Goal: Information Seeking & Learning: Learn about a topic

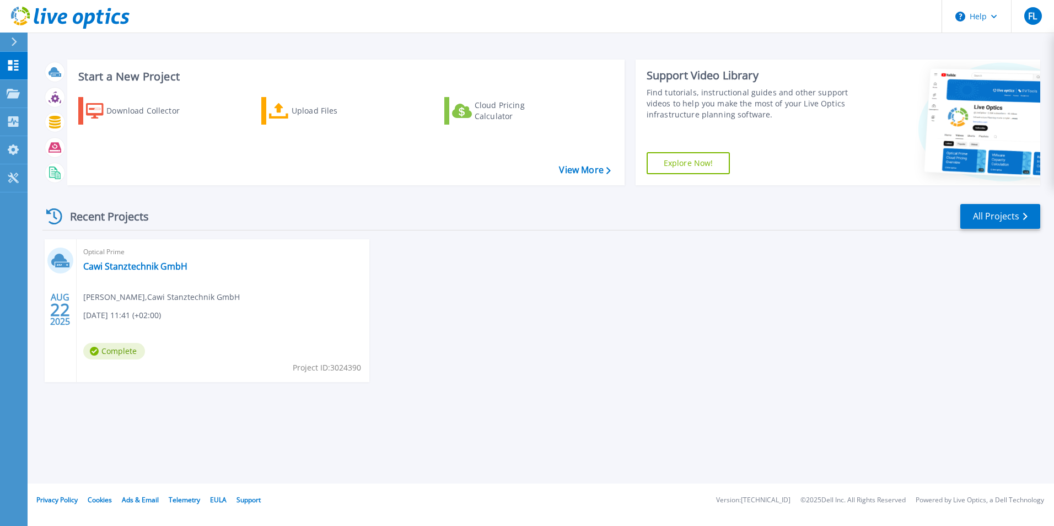
click at [100, 315] on span "08.22.2025, 11:41 (+02:00)" at bounding box center [122, 315] width 78 height 12
drag, startPoint x: 125, startPoint y: 297, endPoint x: 118, endPoint y: 267, distance: 30.5
click at [118, 267] on link "Cawi Stanztechnik GmbH" at bounding box center [135, 266] width 104 height 11
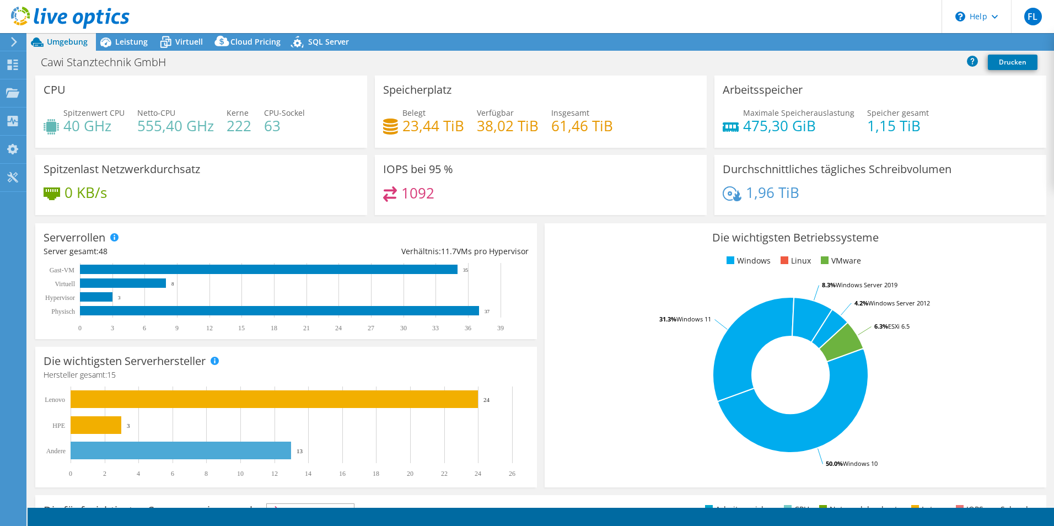
select select "EUFrankfurt"
select select "EUR"
click at [888, 41] on link "Freigabe" at bounding box center [895, 42] width 55 height 17
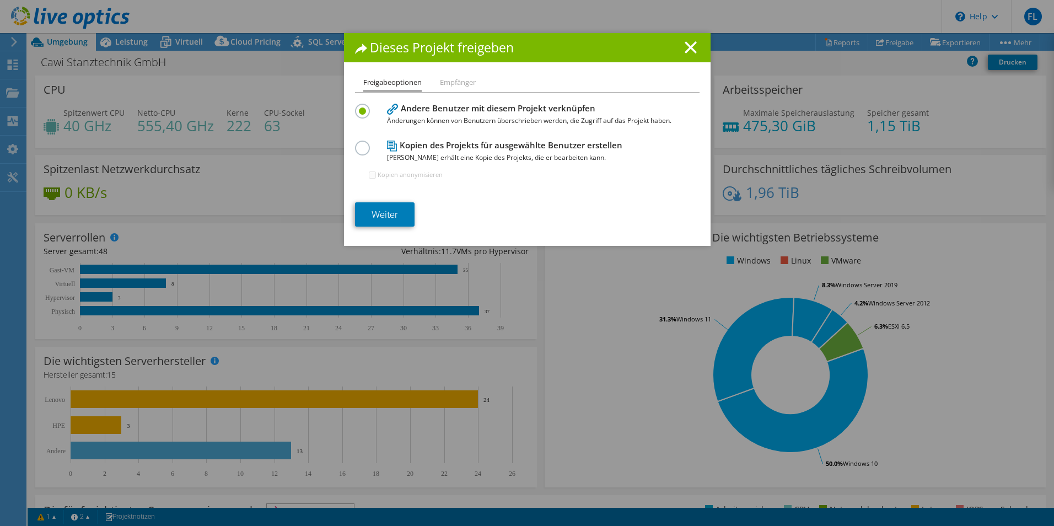
click at [512, 112] on h4 "Andere Benutzer mit diesem Projekt verknüpfen Änderungen können von Benutzern ü…" at bounding box center [529, 114] width 284 height 25
click at [397, 218] on link "Weiter" at bounding box center [385, 214] width 60 height 24
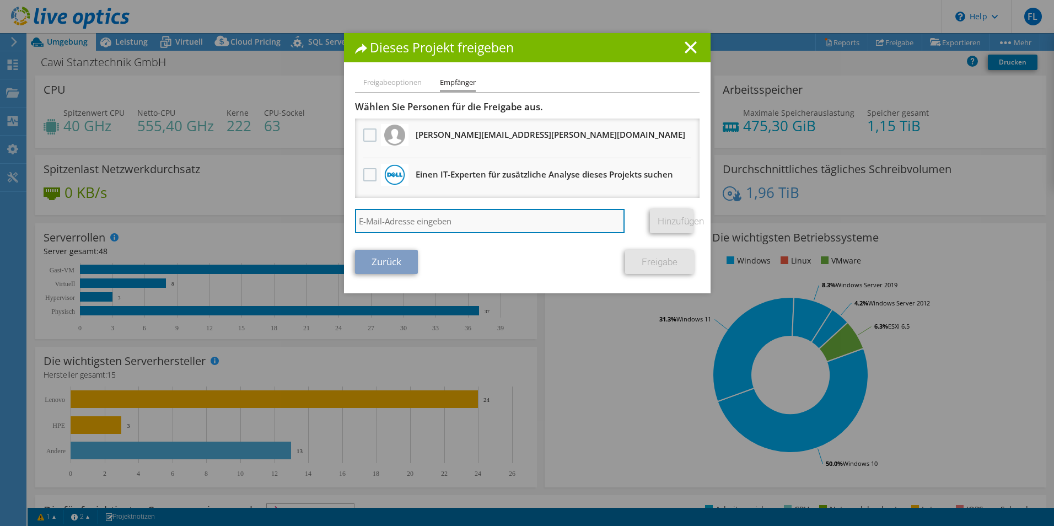
click at [386, 223] on input "search" at bounding box center [490, 221] width 270 height 24
type input "lars.ihme@bechtle.com"
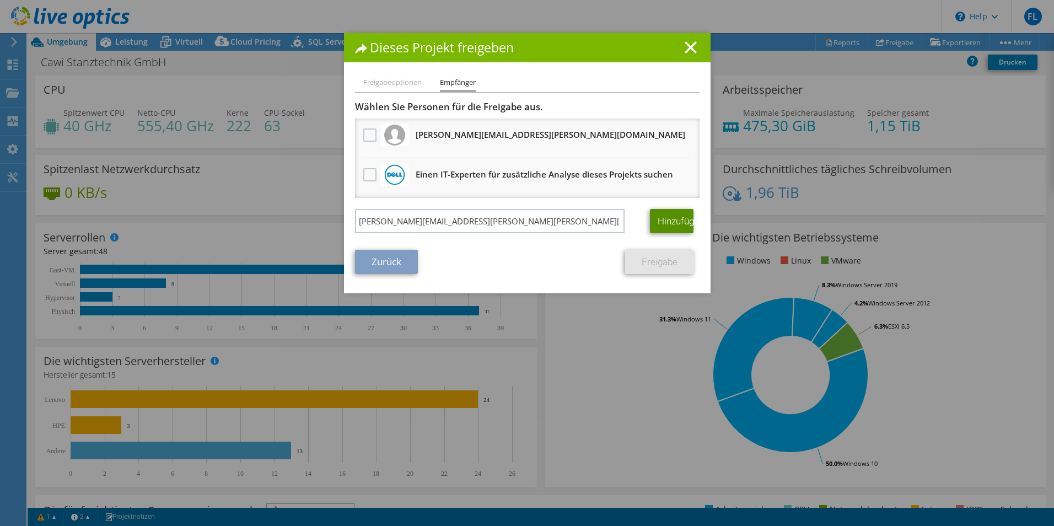
click at [666, 215] on link "Hinzufügen" at bounding box center [672, 221] width 44 height 24
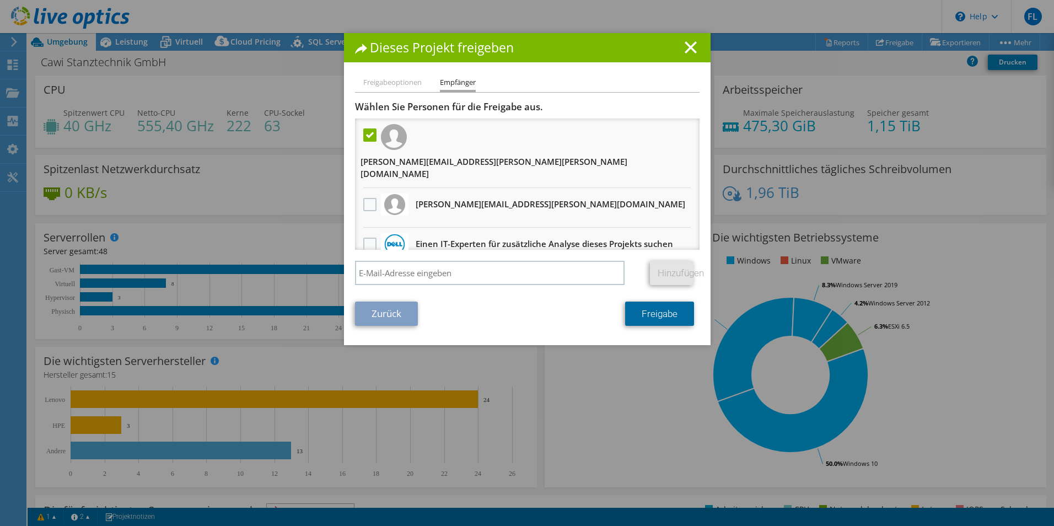
click at [660, 301] on link "Freigabe" at bounding box center [659, 313] width 69 height 24
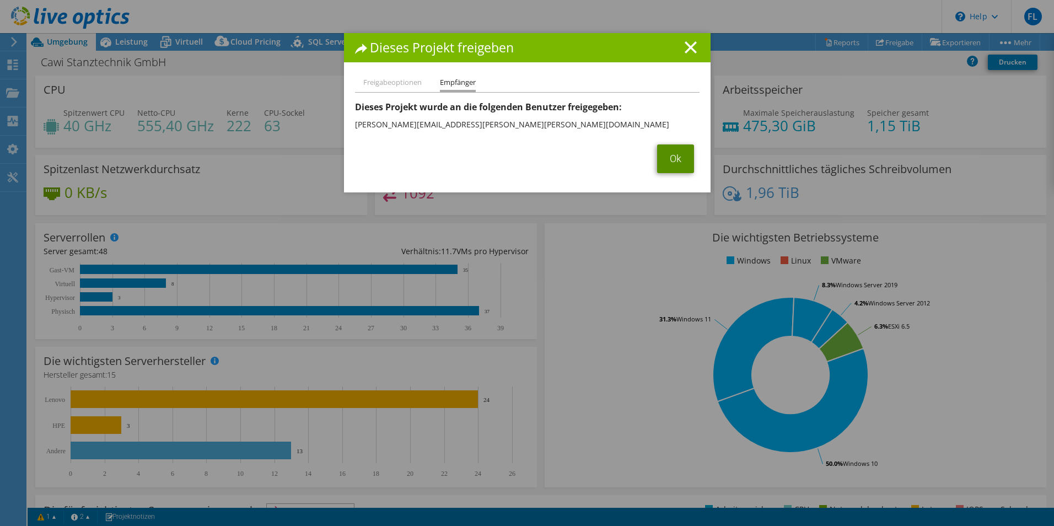
click at [669, 160] on link "Ok" at bounding box center [675, 158] width 37 height 29
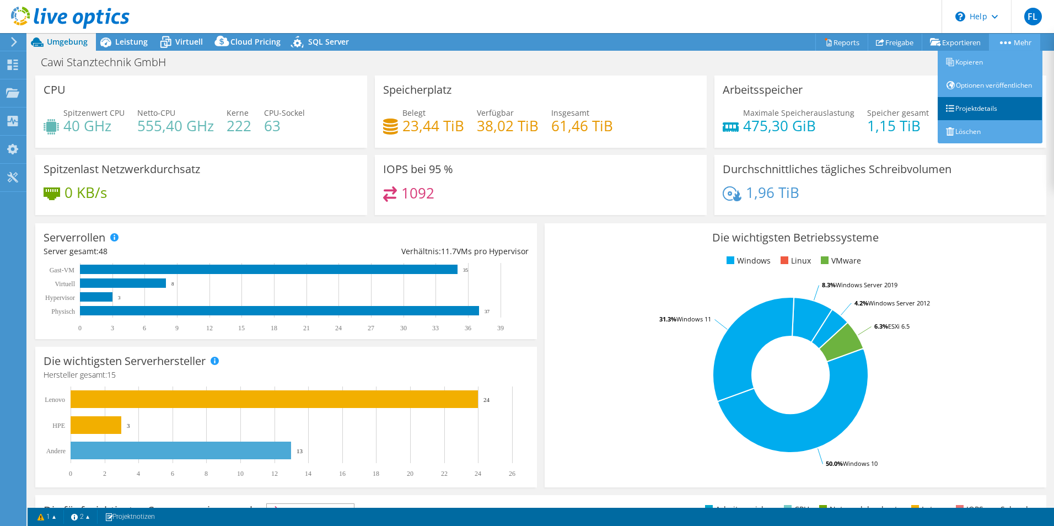
click at [985, 120] on link "Projektdetails" at bounding box center [990, 108] width 105 height 23
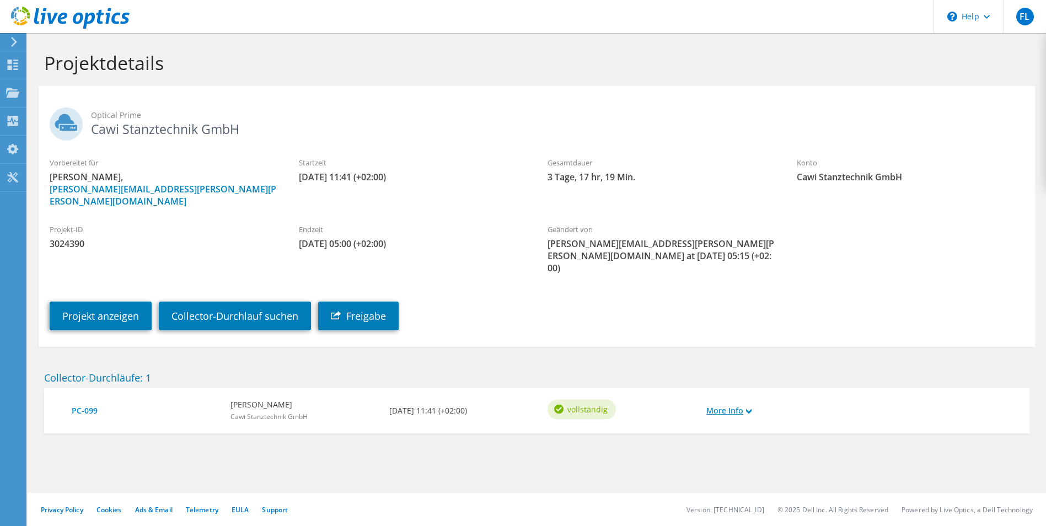
click at [745, 405] on link "More Info" at bounding box center [728, 411] width 45 height 12
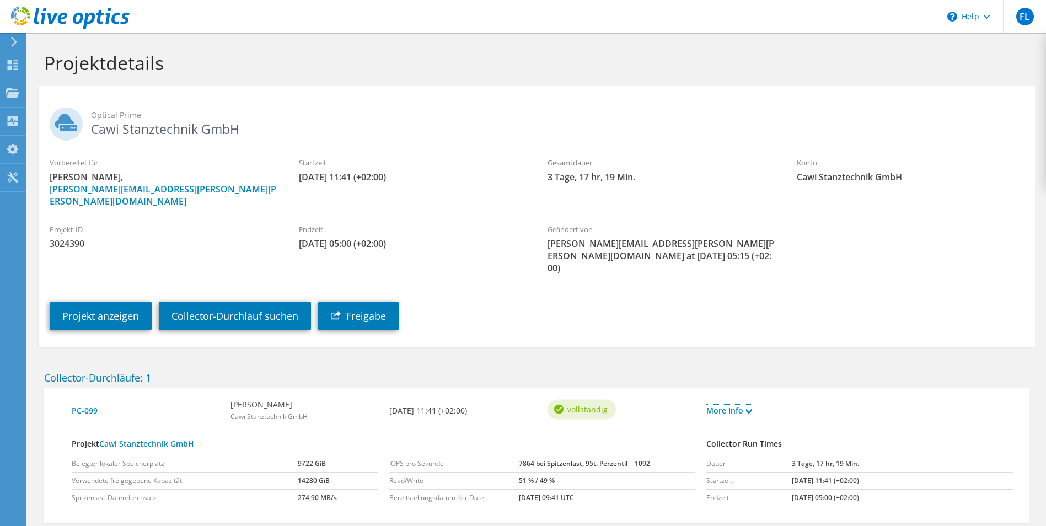
scroll to position [39, 0]
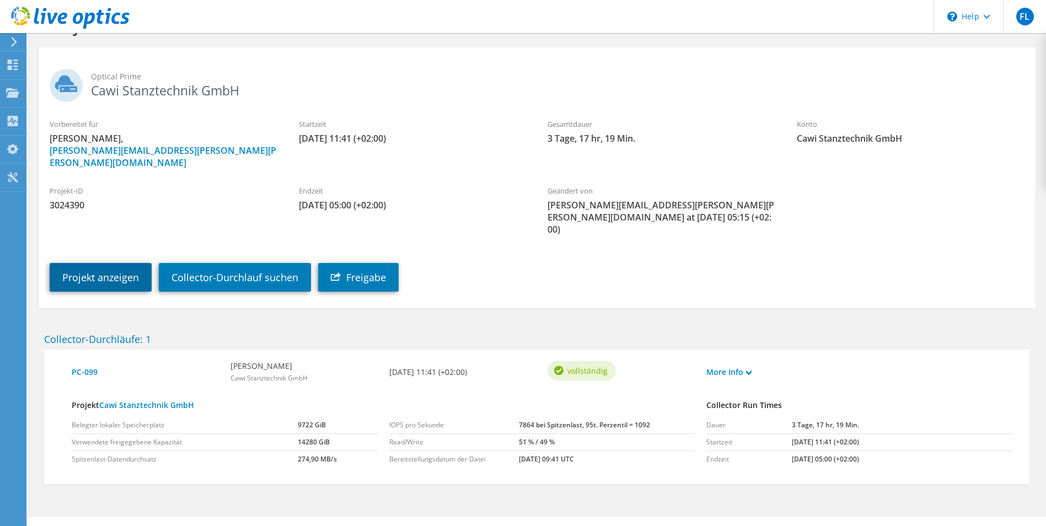
click at [89, 263] on link "Projekt anzeigen" at bounding box center [101, 277] width 102 height 29
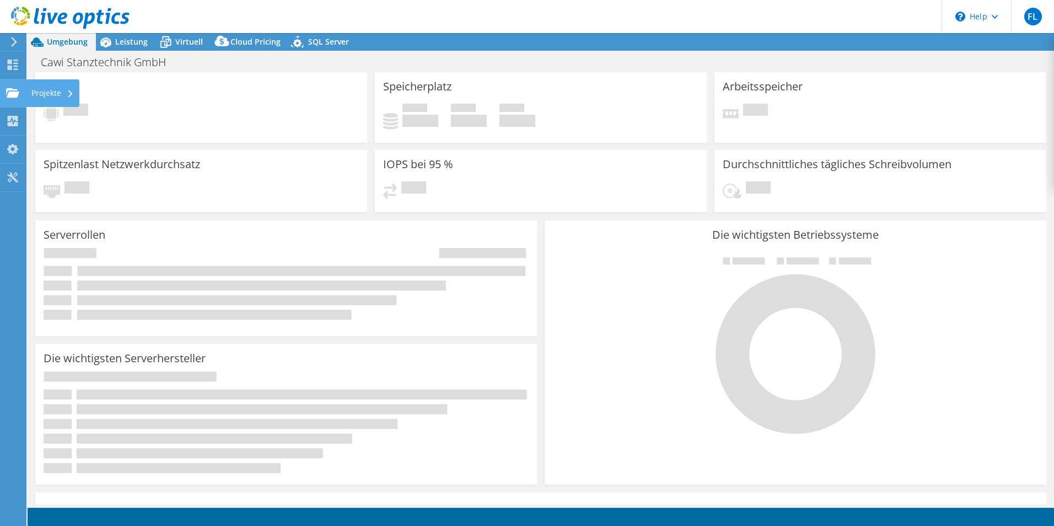
select select "EUFrankfurt"
select select "EUR"
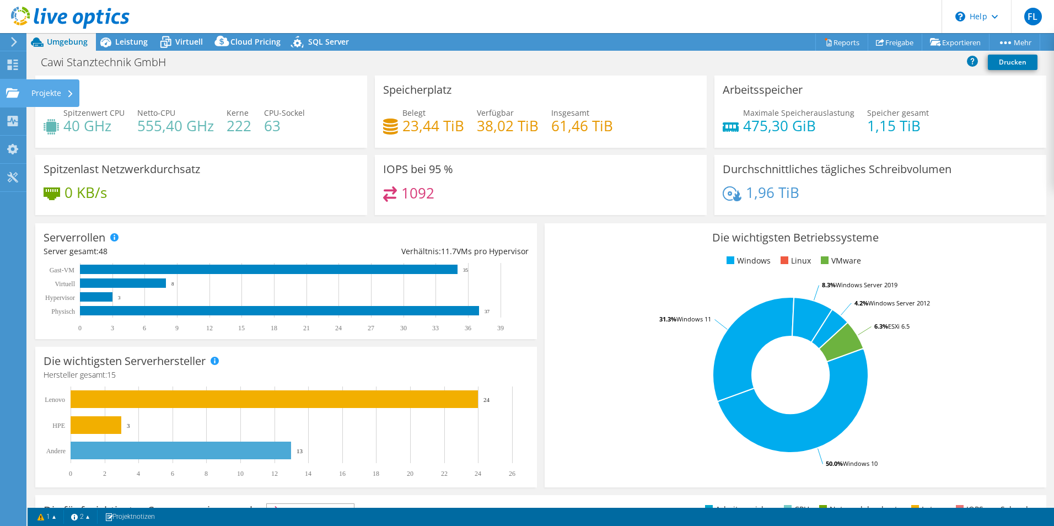
click at [68, 90] on icon at bounding box center [70, 93] width 4 height 7
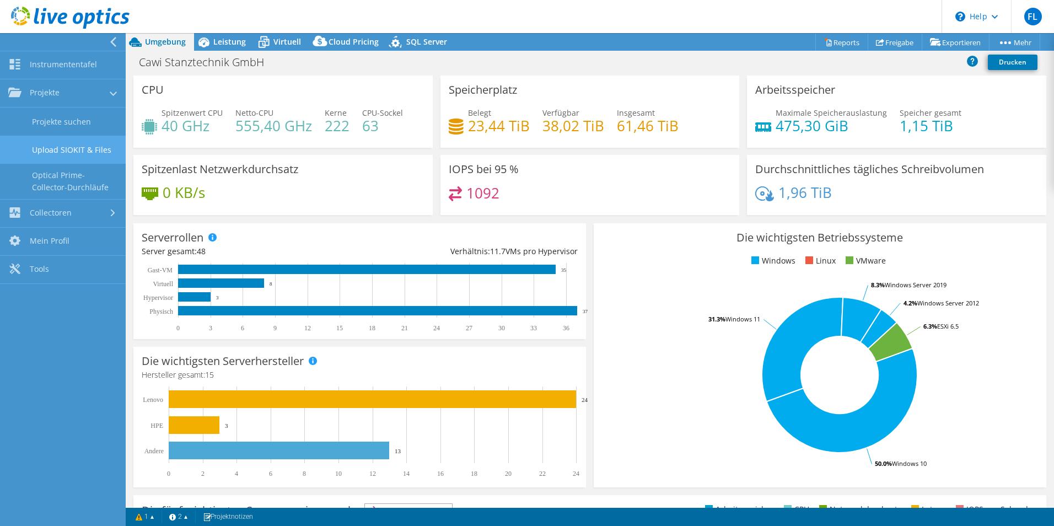
click at [100, 150] on link "Upload SIOKIT & Files" at bounding box center [63, 150] width 126 height 28
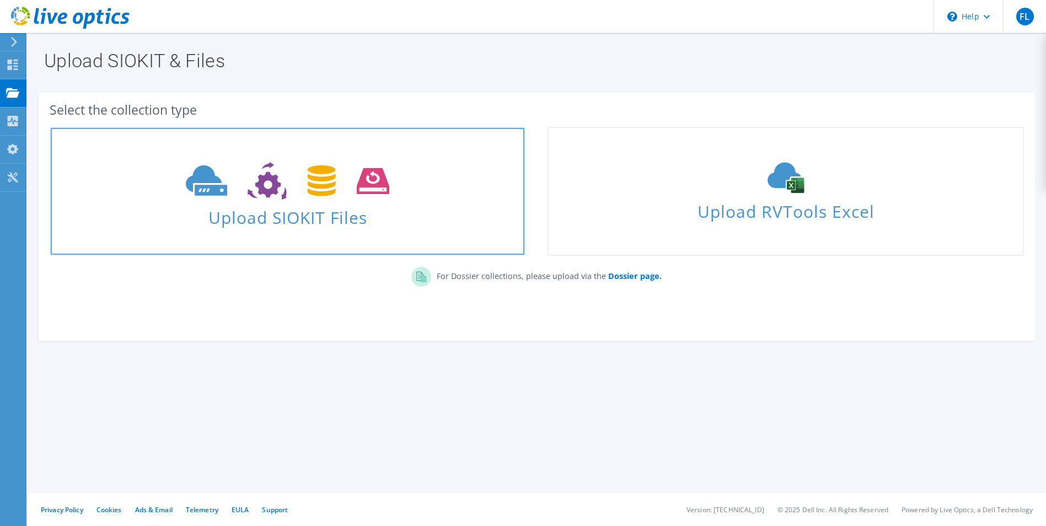
click at [218, 180] on use at bounding box center [287, 181] width 203 height 38
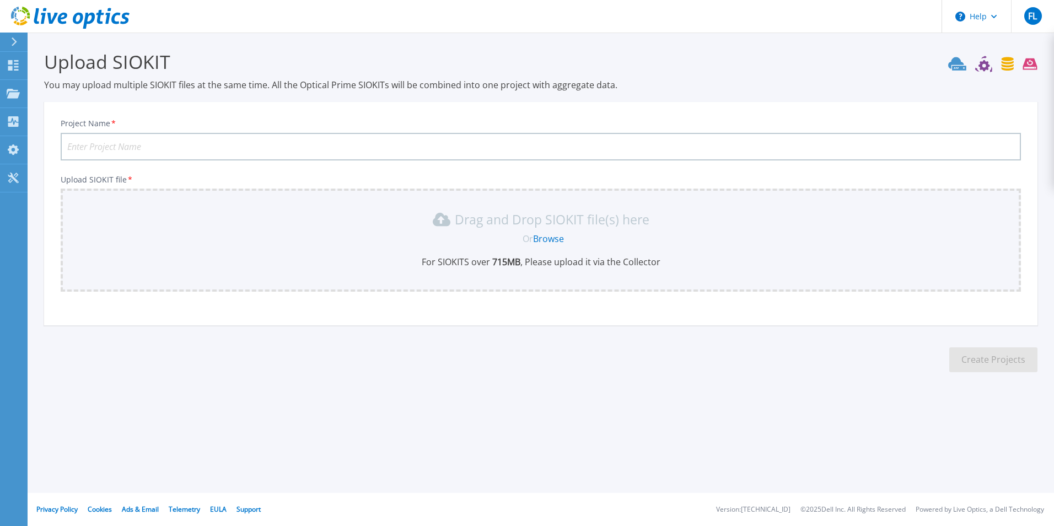
click at [115, 141] on input "Project Name *" at bounding box center [541, 147] width 960 height 28
click at [177, 143] on input "Project Name *" at bounding box center [541, 147] width 960 height 28
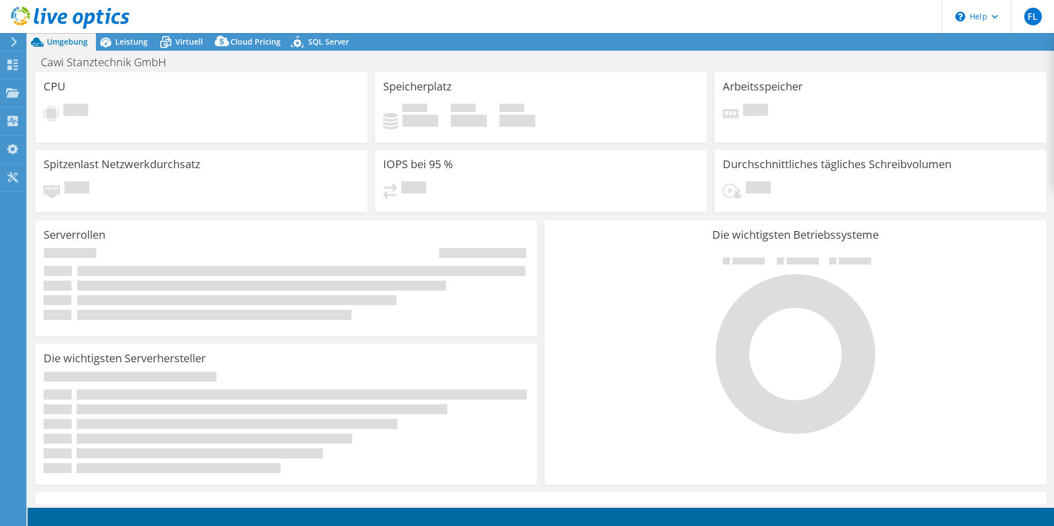
select select "EUFrankfurt"
select select "EUR"
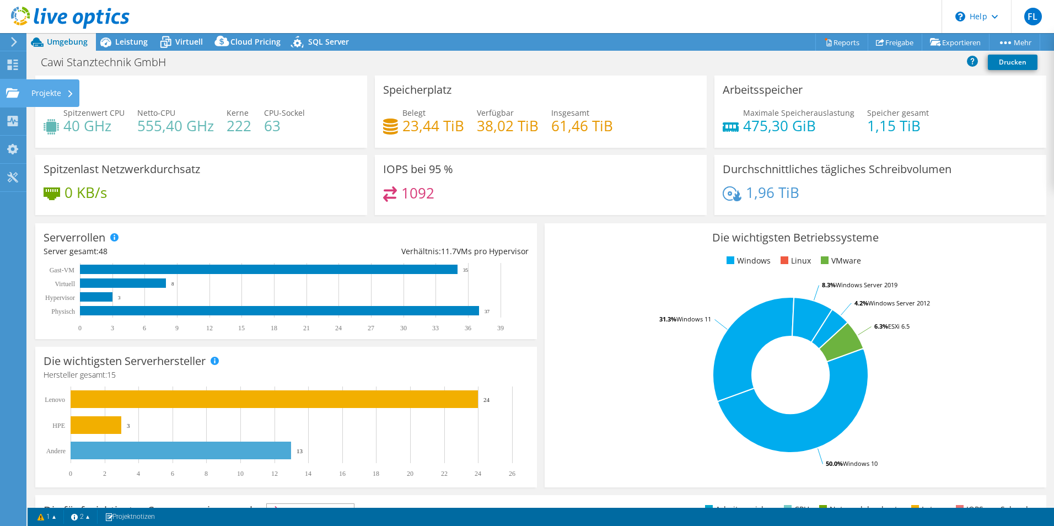
click at [13, 93] on use at bounding box center [12, 92] width 13 height 9
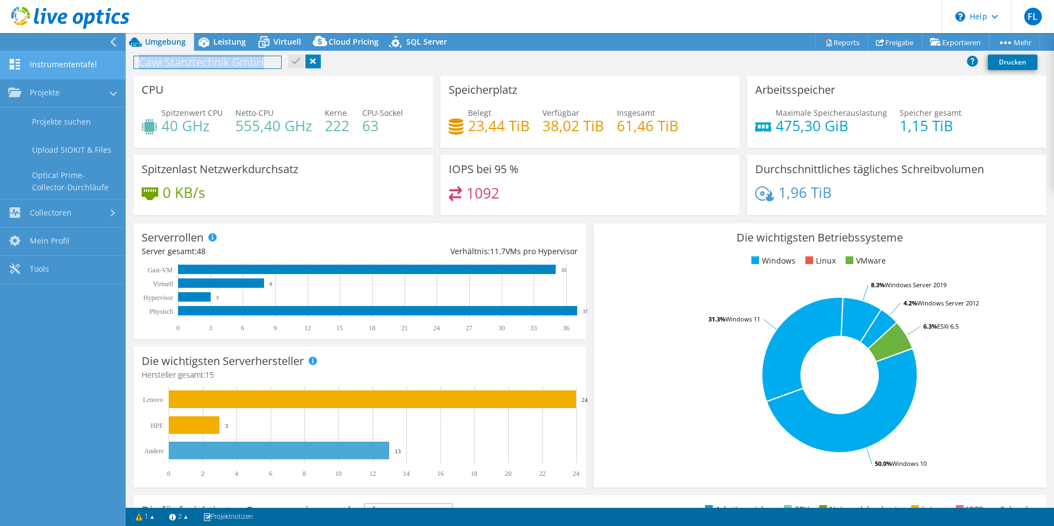
drag, startPoint x: 276, startPoint y: 60, endPoint x: 117, endPoint y: 63, distance: 158.2
click at [117, 63] on div "FL Endbenutzer Frank Leibiger Frank.leibiger@cawi-stanztechnik.de Cawi Stanztec…" at bounding box center [527, 263] width 1054 height 526
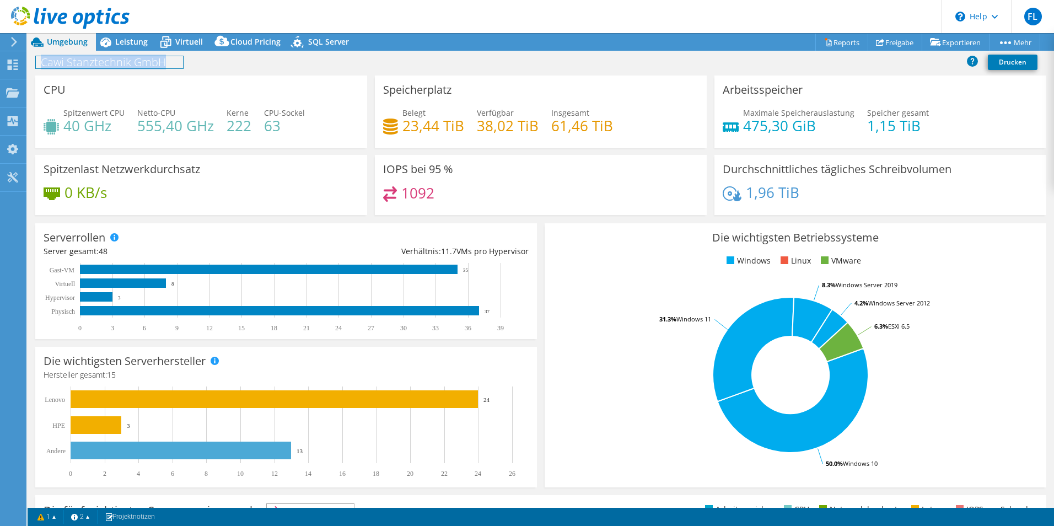
drag, startPoint x: 167, startPoint y: 63, endPoint x: 33, endPoint y: 64, distance: 133.9
click at [33, 64] on div "Cawi Stanztechnik GmbH Drucken" at bounding box center [541, 62] width 1026 height 20
copy h1 "Cawi Stanztechnik GmbH"
click at [11, 35] on div at bounding box center [65, 18] width 130 height 37
click at [13, 42] on icon at bounding box center [14, 42] width 8 height 10
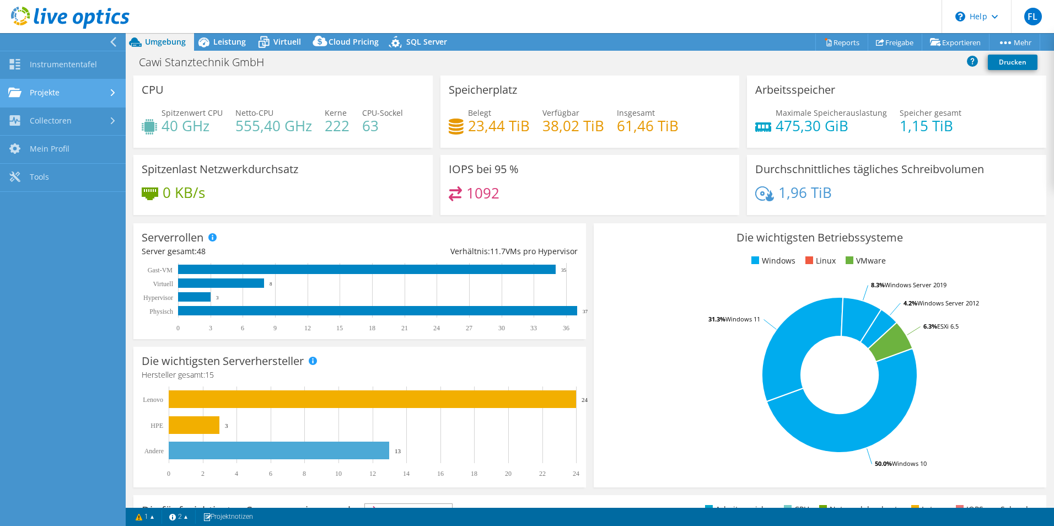
click at [61, 94] on link "Projekte" at bounding box center [63, 93] width 126 height 28
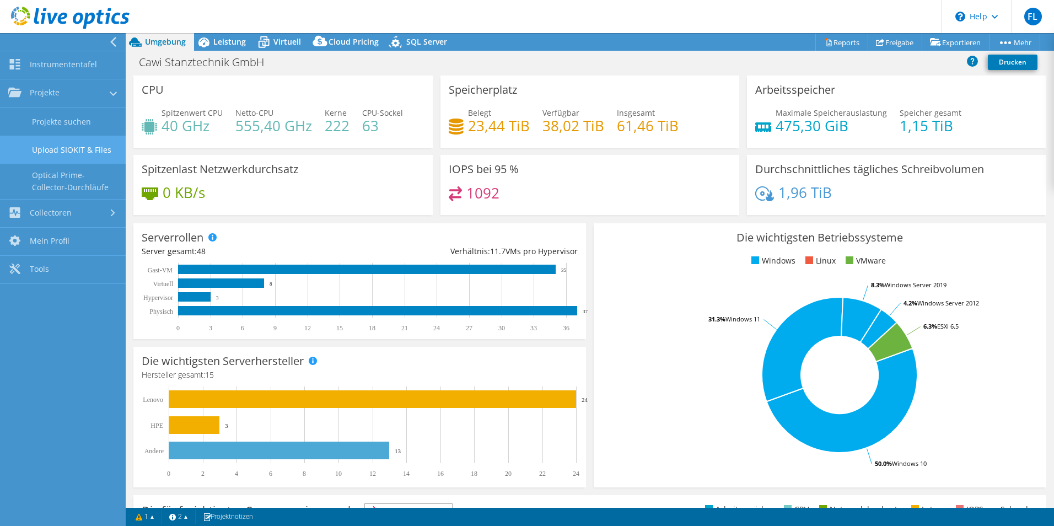
click at [83, 150] on link "Upload SIOKIT & Files" at bounding box center [63, 150] width 126 height 28
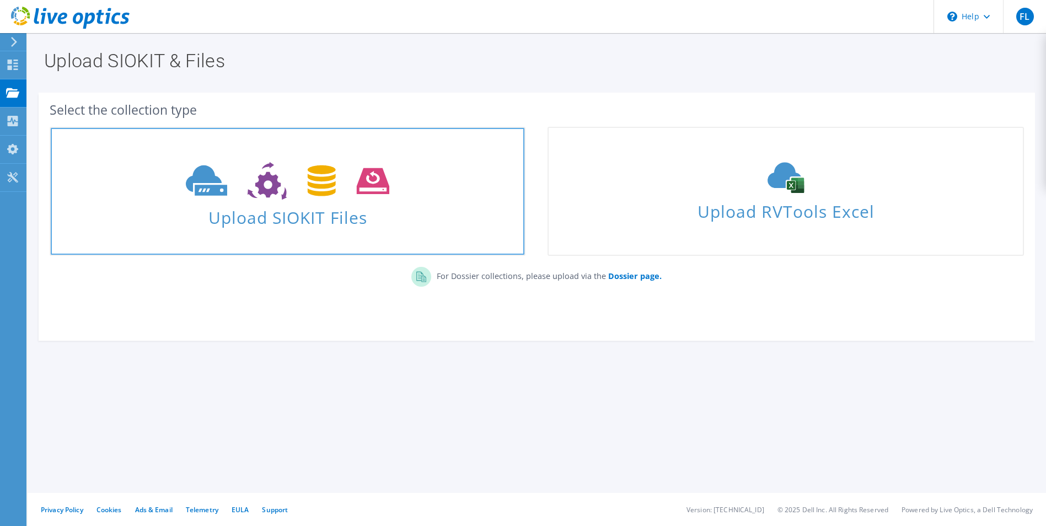
click at [288, 199] on icon at bounding box center [287, 181] width 203 height 38
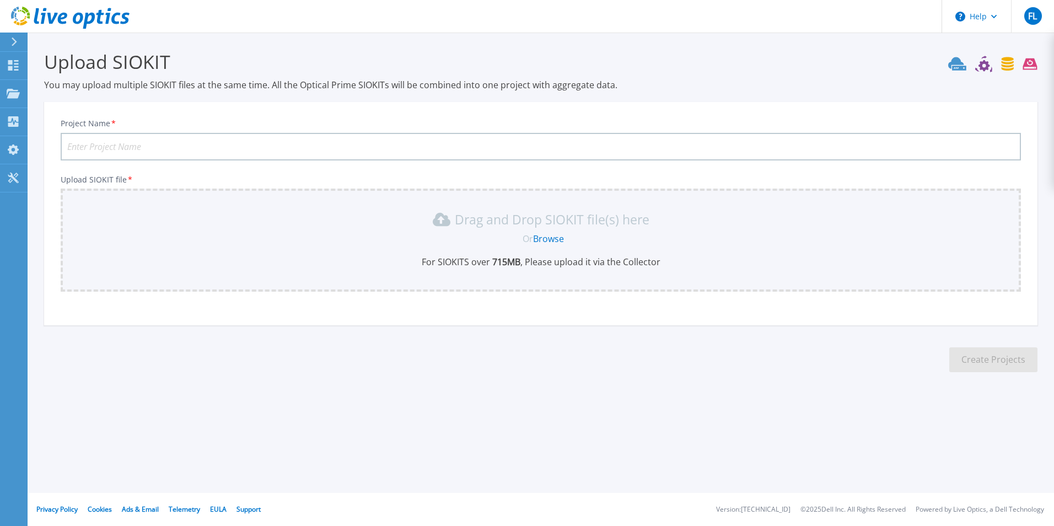
paste input "Cawi Stanztechnik GmbH"
type input "Cawi Stanztechnik GmbH"
click at [223, 235] on div "Or Browse" at bounding box center [543, 239] width 942 height 12
click at [542, 242] on link "Browse" at bounding box center [548, 239] width 31 height 12
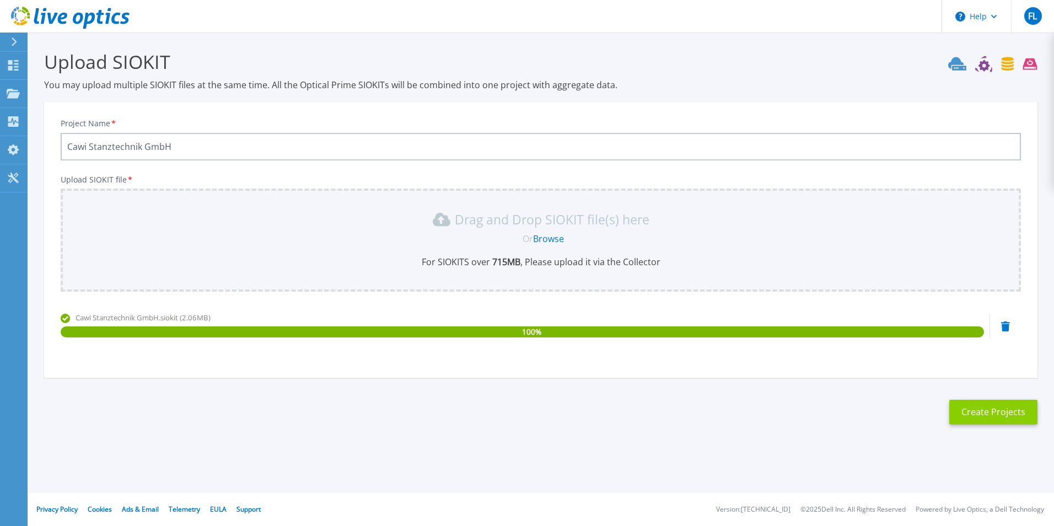
click at [1012, 410] on button "Create Projects" at bounding box center [993, 412] width 88 height 25
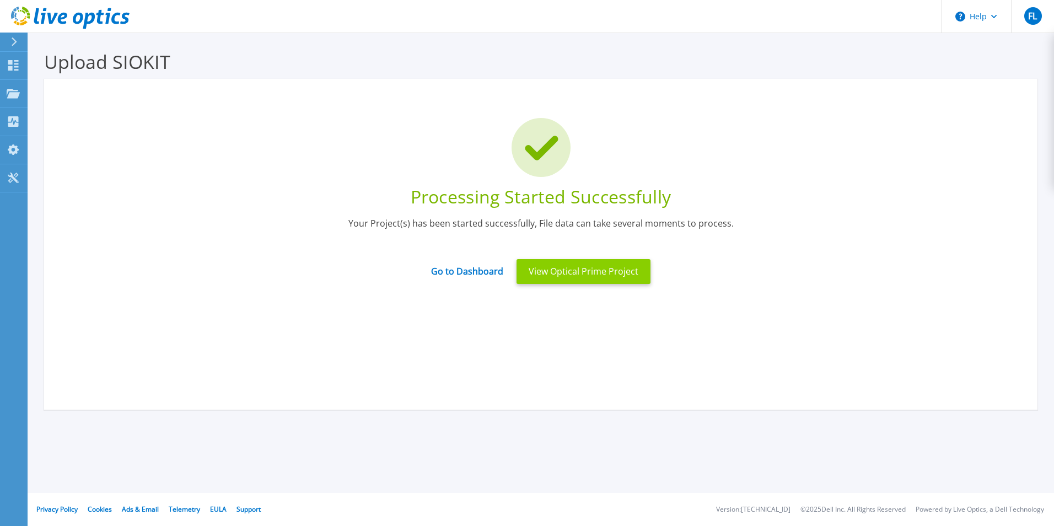
click at [585, 272] on button "View Optical Prime Project" at bounding box center [583, 271] width 134 height 25
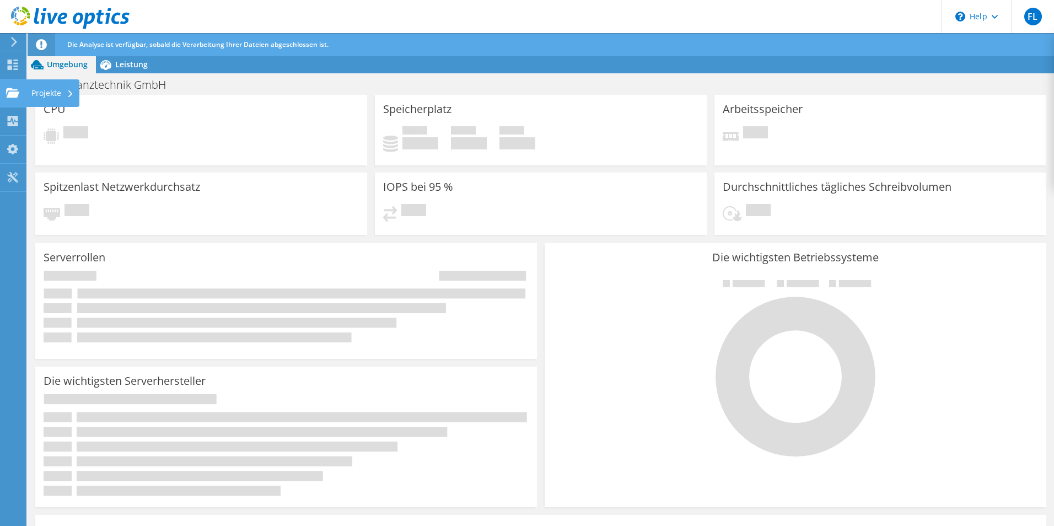
click at [10, 95] on use at bounding box center [12, 92] width 13 height 9
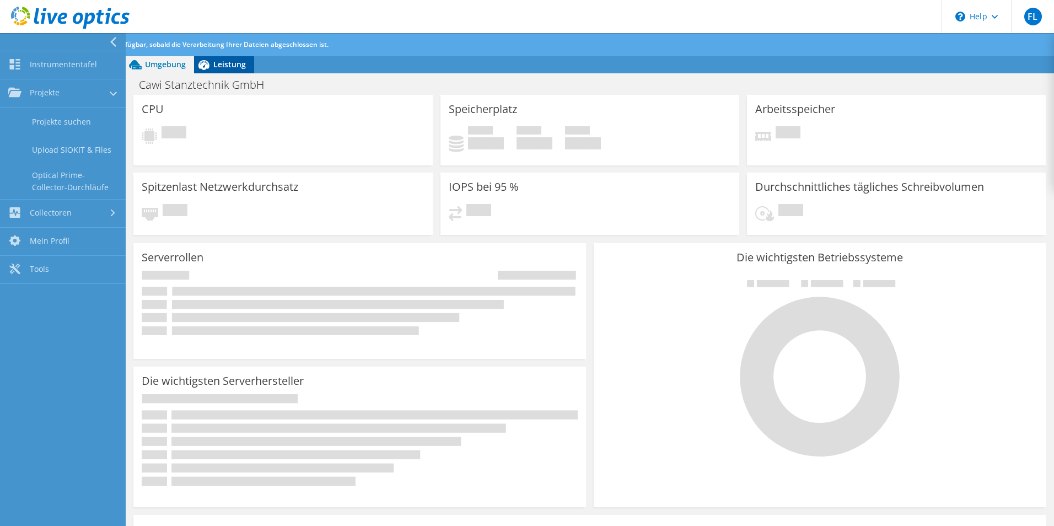
click at [235, 61] on span "Leistung" at bounding box center [229, 64] width 33 height 10
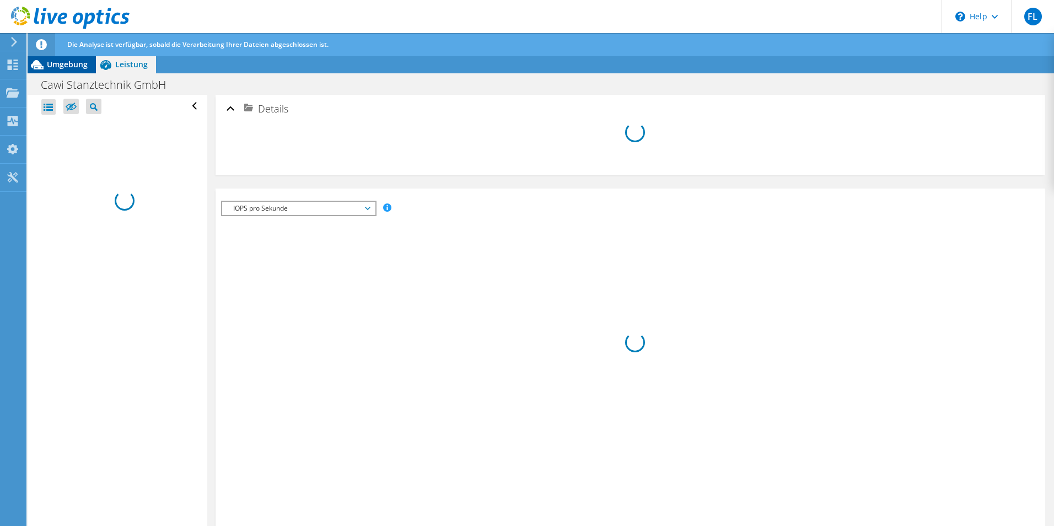
click at [68, 59] on span "Umgebung" at bounding box center [67, 64] width 41 height 10
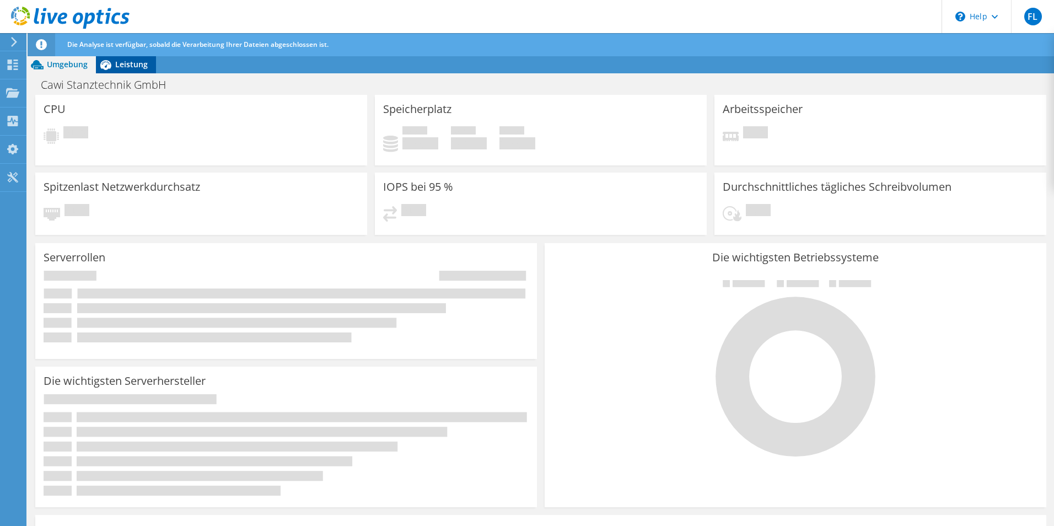
click at [137, 65] on span "Leistung" at bounding box center [131, 64] width 33 height 10
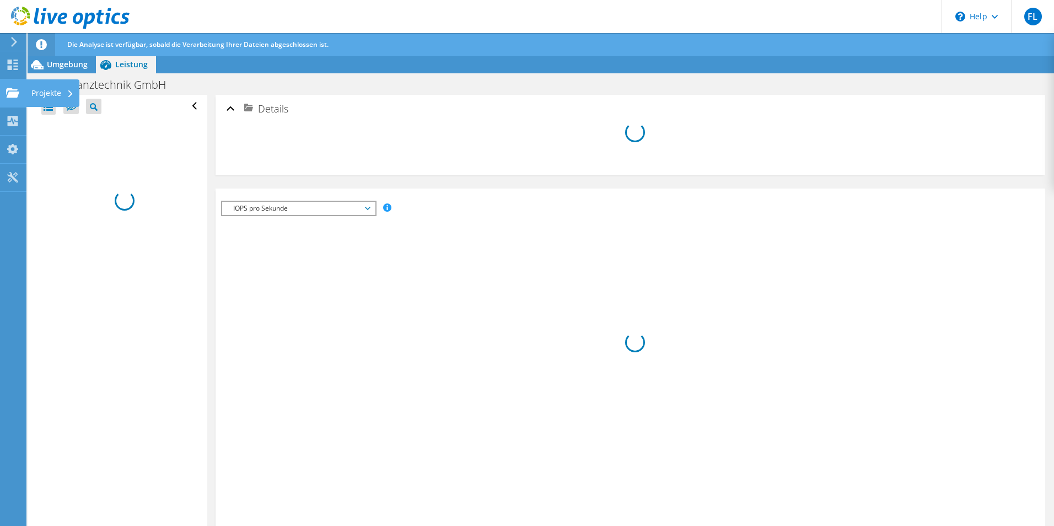
click at [15, 91] on use at bounding box center [12, 92] width 13 height 9
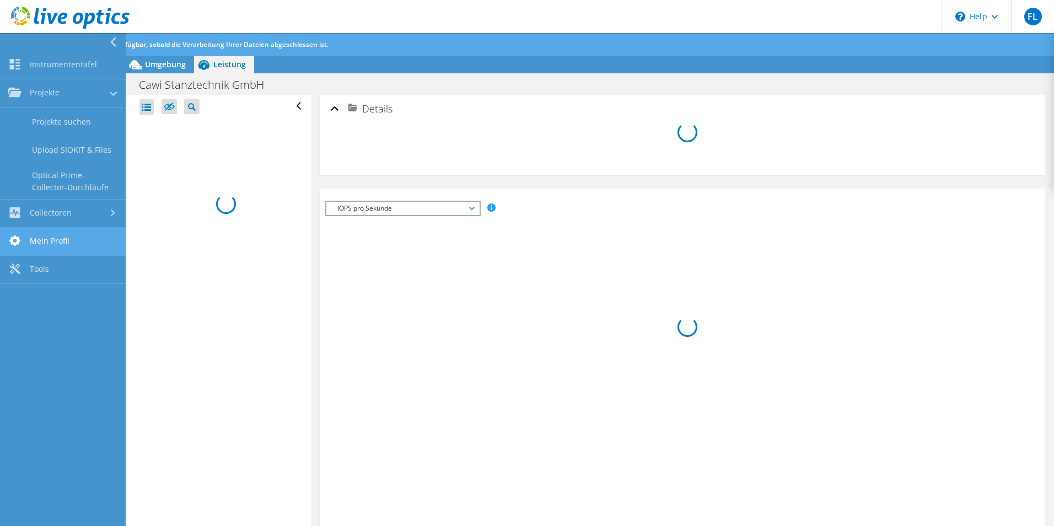
click at [79, 238] on link "Mein Profil" at bounding box center [63, 242] width 126 height 28
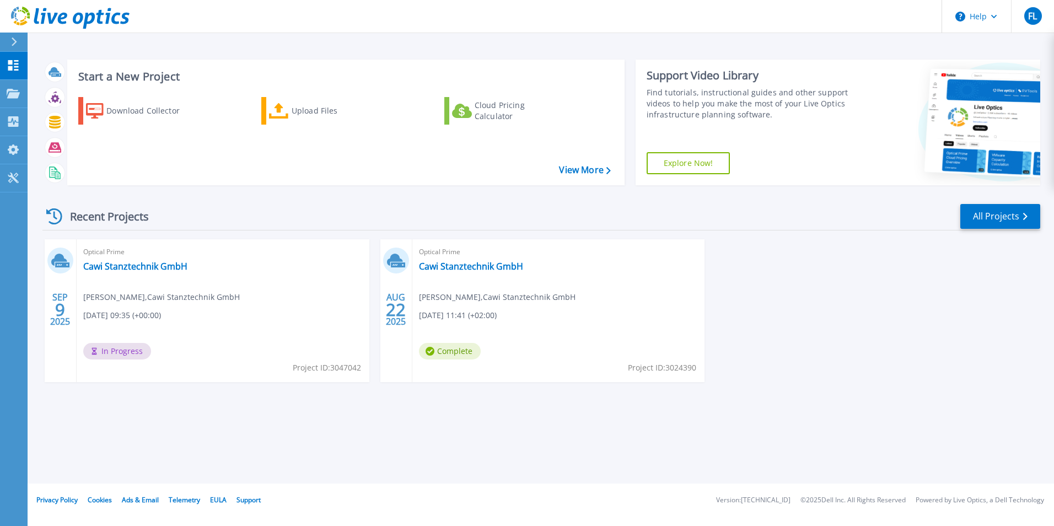
click at [464, 348] on span "Complete" at bounding box center [450, 351] width 62 height 17
click at [60, 255] on icon at bounding box center [59, 260] width 16 height 12
click at [11, 90] on icon at bounding box center [13, 93] width 13 height 9
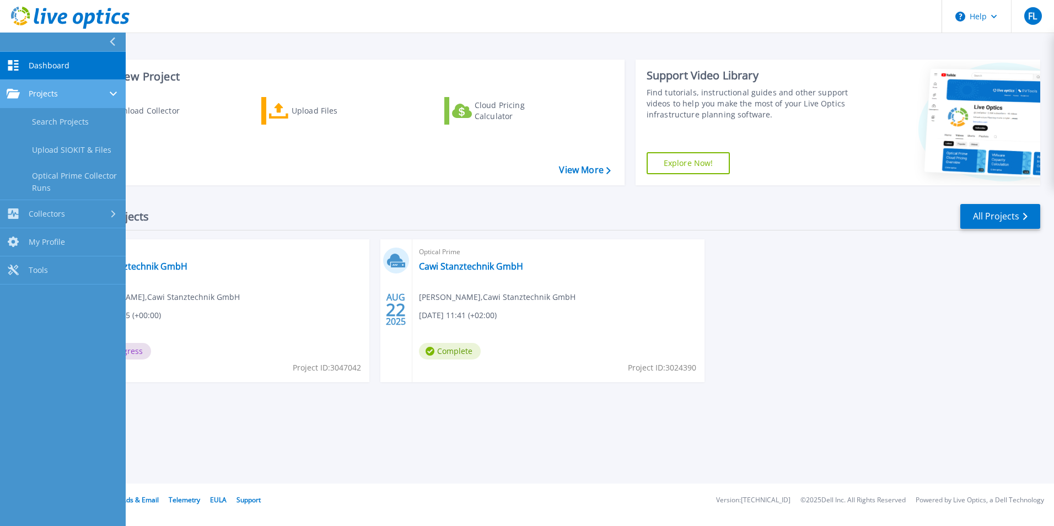
click at [62, 88] on link "Projects Projects" at bounding box center [63, 94] width 126 height 28
click at [236, 428] on div "Start a New Project Download Collector Upload Files Cloud Pricing Calculator Vi…" at bounding box center [541, 241] width 1026 height 483
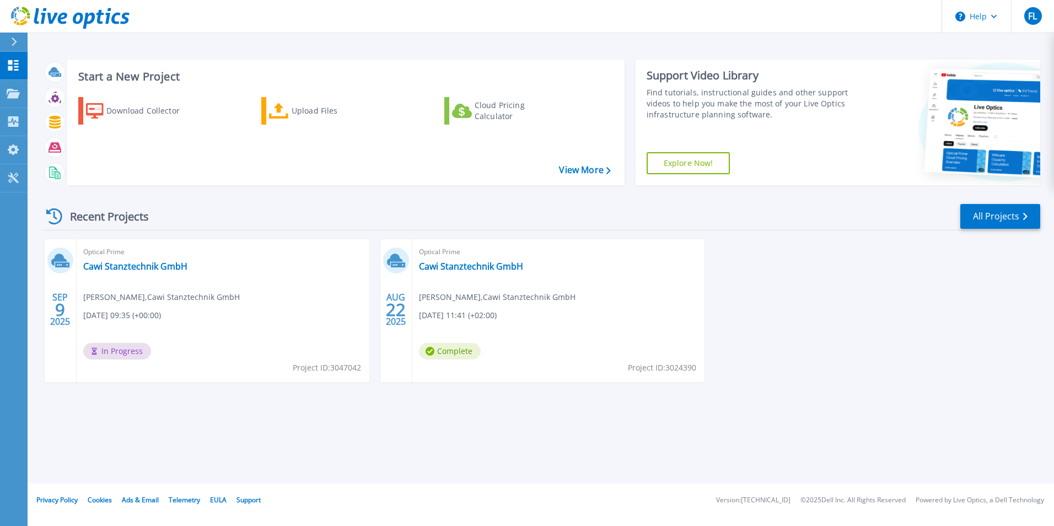
click at [116, 354] on span "In Progress" at bounding box center [117, 351] width 68 height 17
click at [9, 40] on button at bounding box center [14, 42] width 28 height 19
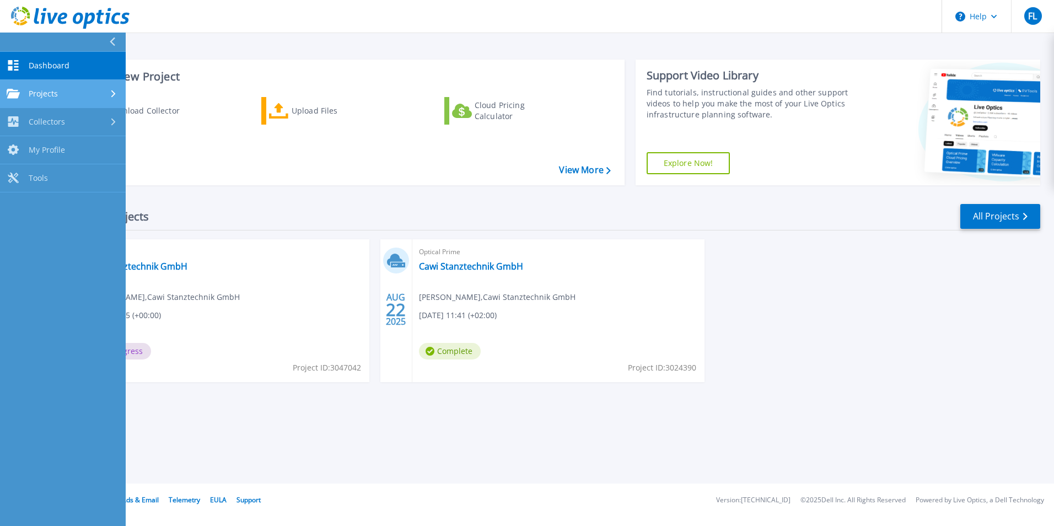
click at [56, 96] on span "Projects" at bounding box center [43, 94] width 29 height 10
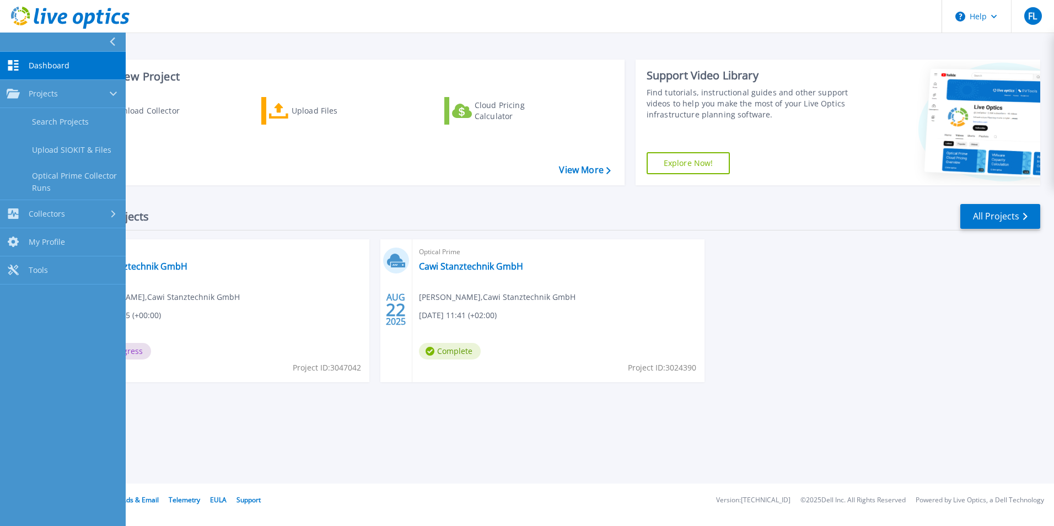
click at [65, 66] on span "Dashboard" at bounding box center [49, 66] width 41 height 10
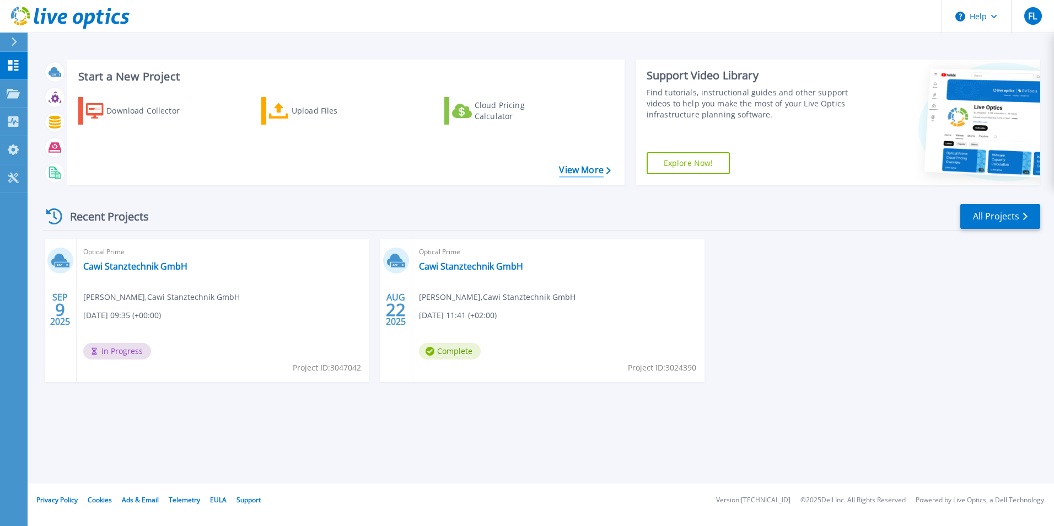
click at [588, 170] on link "View More" at bounding box center [584, 170] width 51 height 10
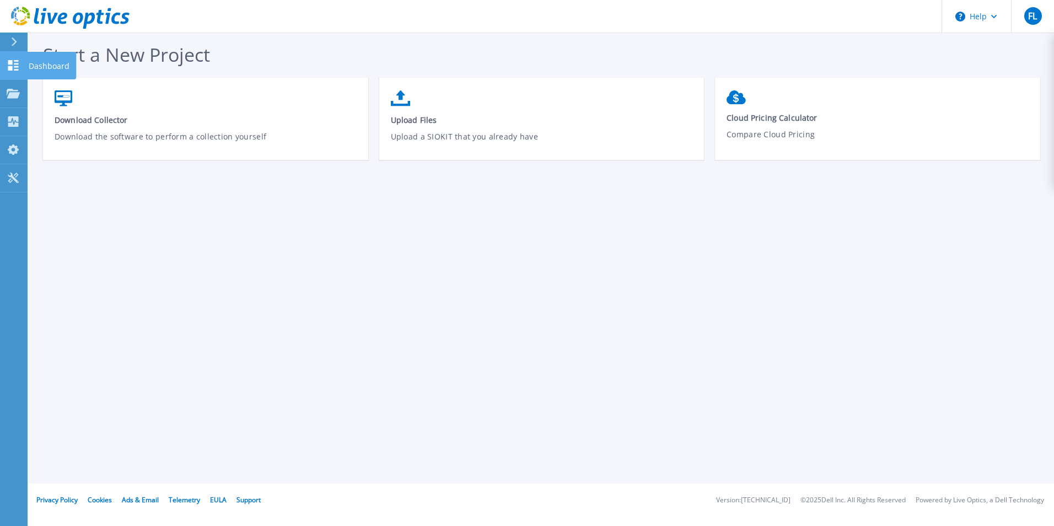
click at [12, 68] on icon at bounding box center [13, 65] width 10 height 10
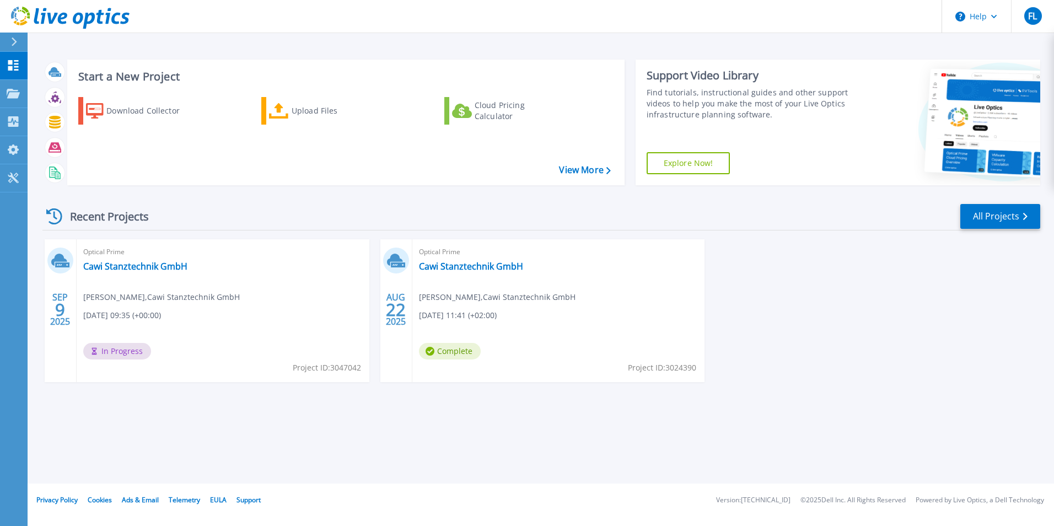
click at [14, 40] on icon at bounding box center [15, 41] width 6 height 9
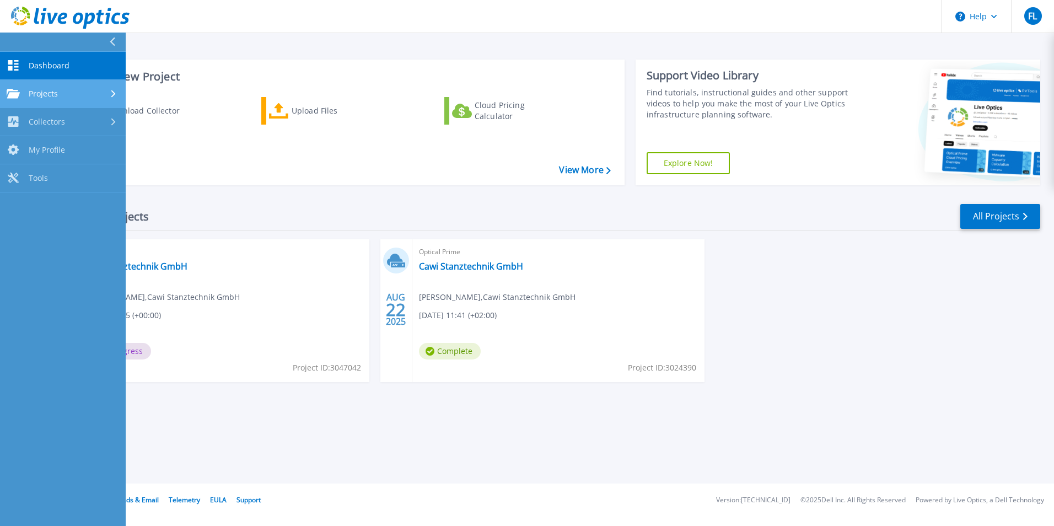
click at [42, 94] on span "Projects" at bounding box center [43, 94] width 29 height 10
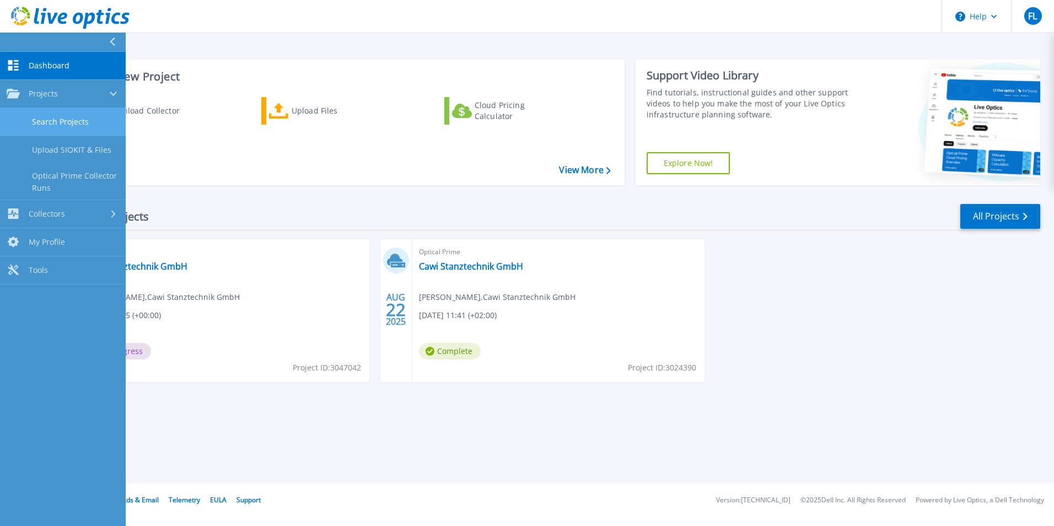
click at [73, 121] on link "Search Projects" at bounding box center [63, 122] width 126 height 28
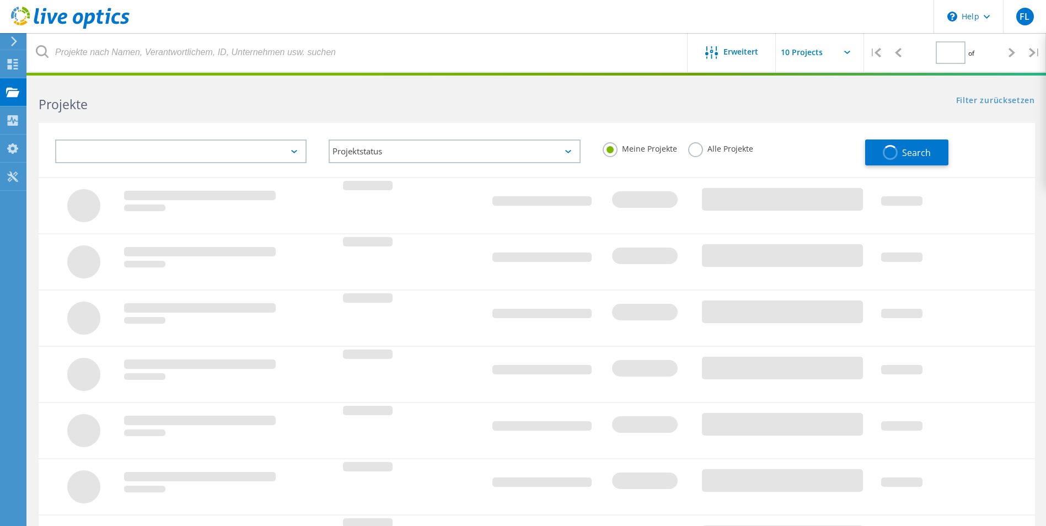
type input "1"
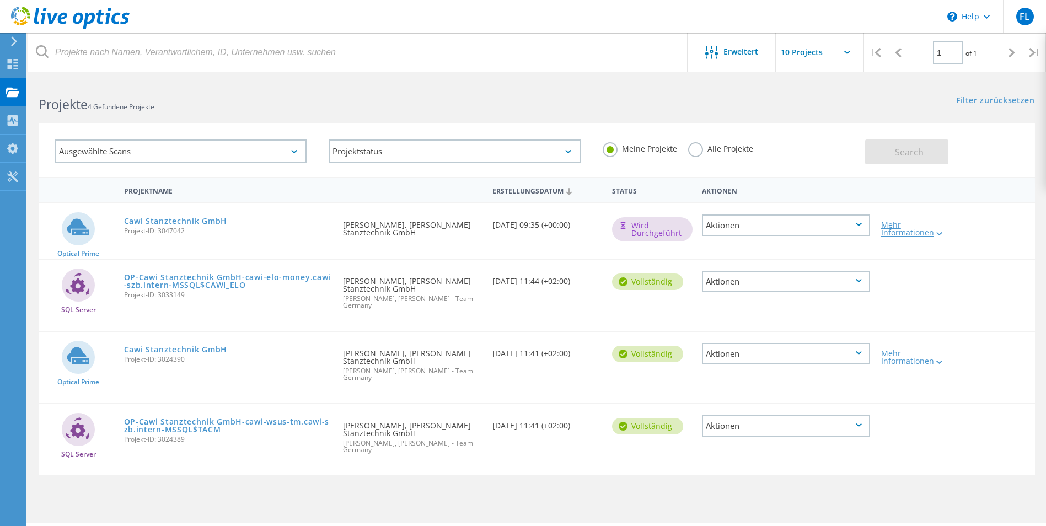
click at [940, 231] on div at bounding box center [938, 233] width 8 height 7
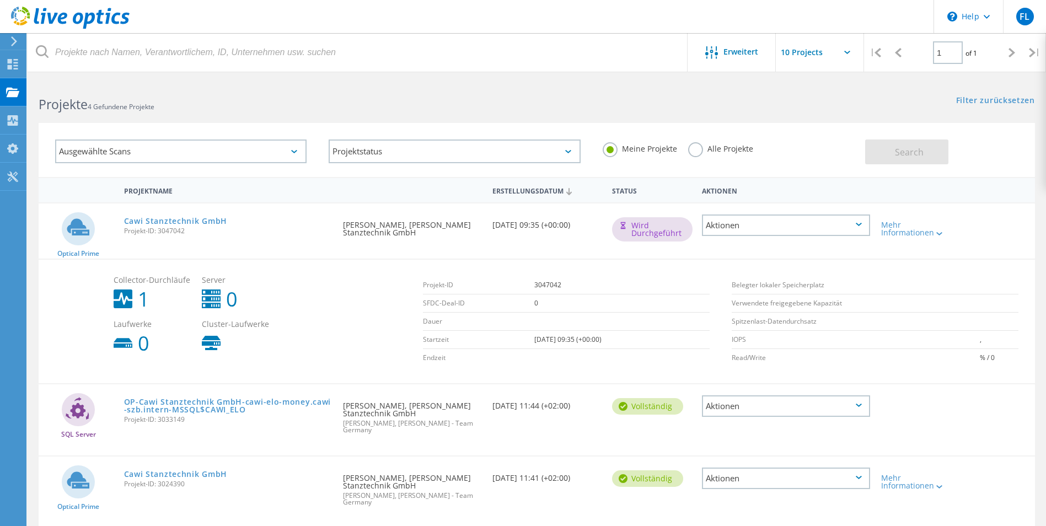
scroll to position [98, 0]
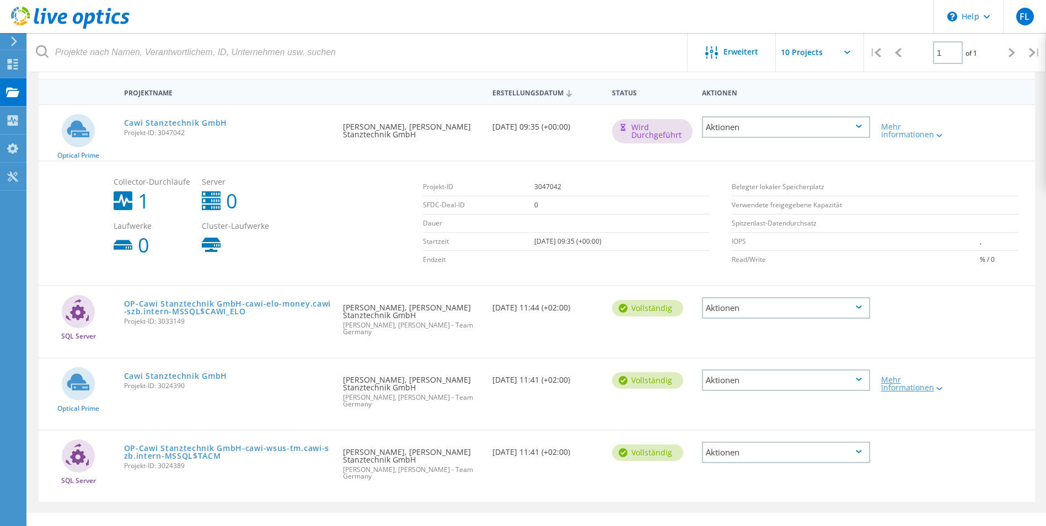
click at [929, 384] on div "Mehr Informationen" at bounding box center [915, 383] width 69 height 15
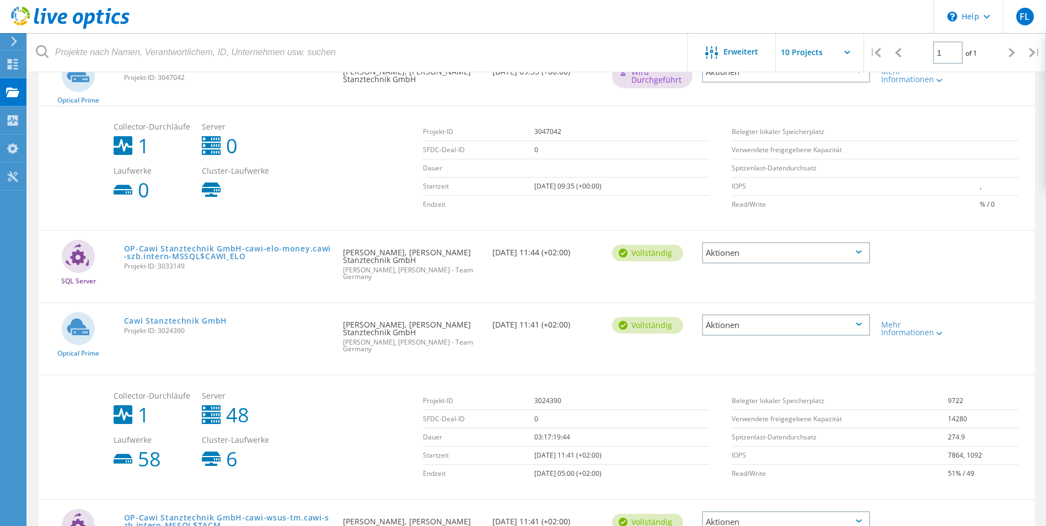
scroll to position [208, 0]
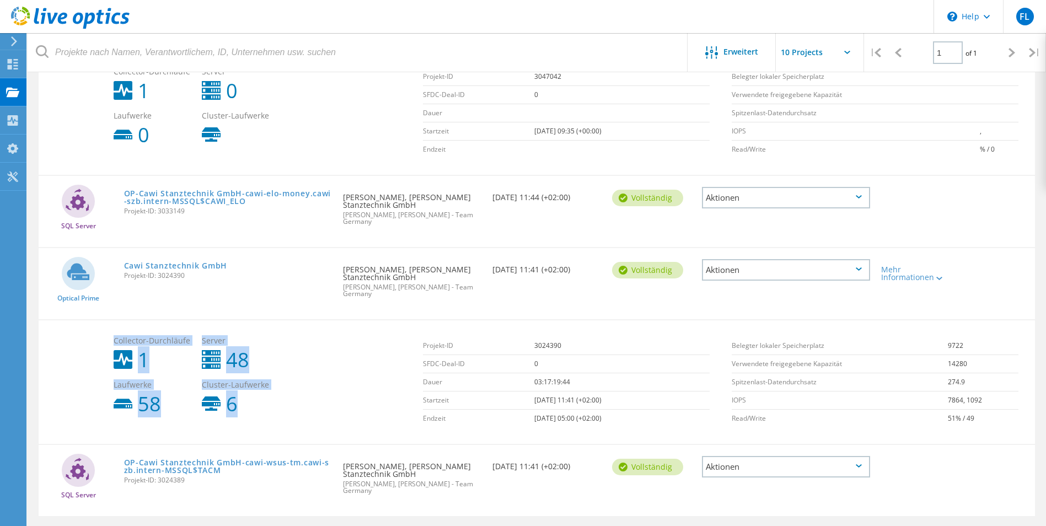
drag, startPoint x: 116, startPoint y: 327, endPoint x: 277, endPoint y: 392, distance: 173.6
click at [277, 392] on div "Collector-Durchläufe 1 Server 48 Laufwerke 58 Cluster-Laufwerke 6" at bounding box center [262, 375] width 309 height 88
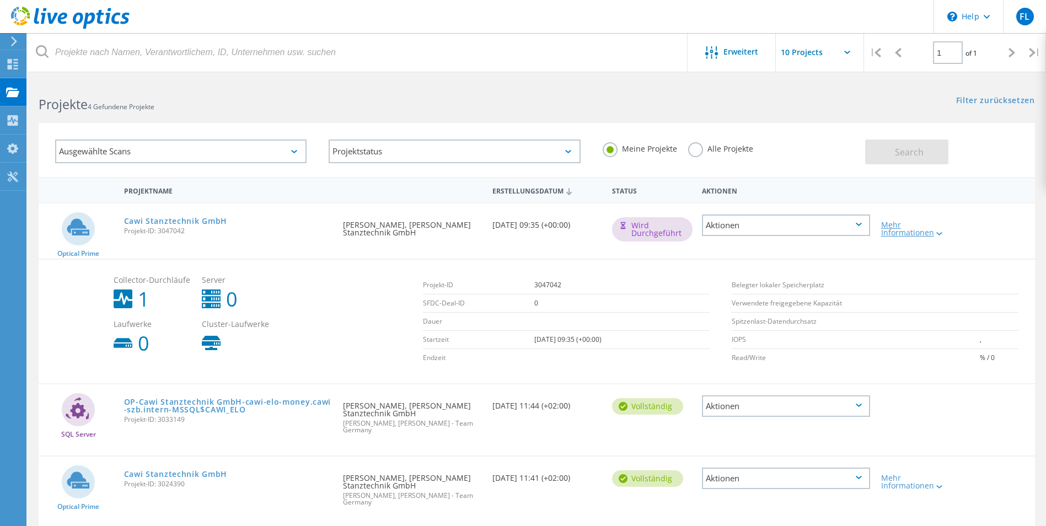
click at [901, 228] on div "Mehr Informationen" at bounding box center [915, 228] width 69 height 15
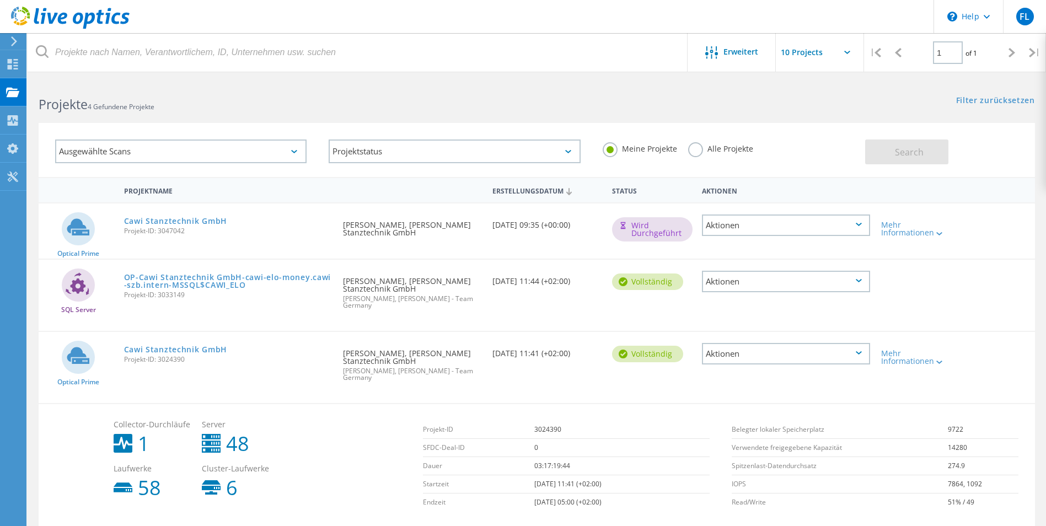
click at [694, 145] on label "Alle Projekte" at bounding box center [720, 147] width 65 height 10
click at [0, 0] on input "Alle Projekte" at bounding box center [0, 0] width 0 height 0
click at [694, 145] on label "Alle Projekte" at bounding box center [720, 147] width 65 height 10
click at [0, 0] on input "Alle Projekte" at bounding box center [0, 0] width 0 height 0
click at [904, 151] on span "Search" at bounding box center [909, 152] width 29 height 12
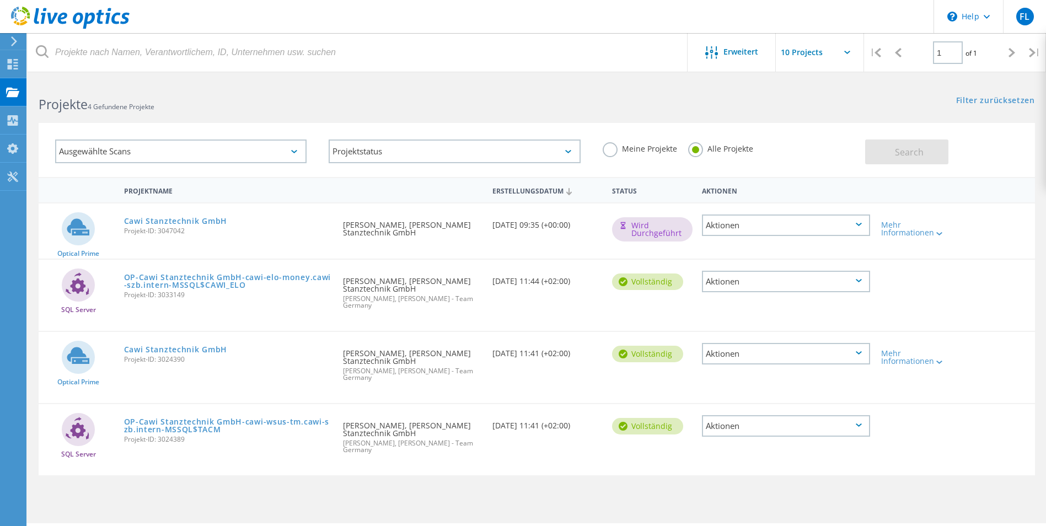
click at [297, 152] on icon at bounding box center [294, 151] width 6 height 3
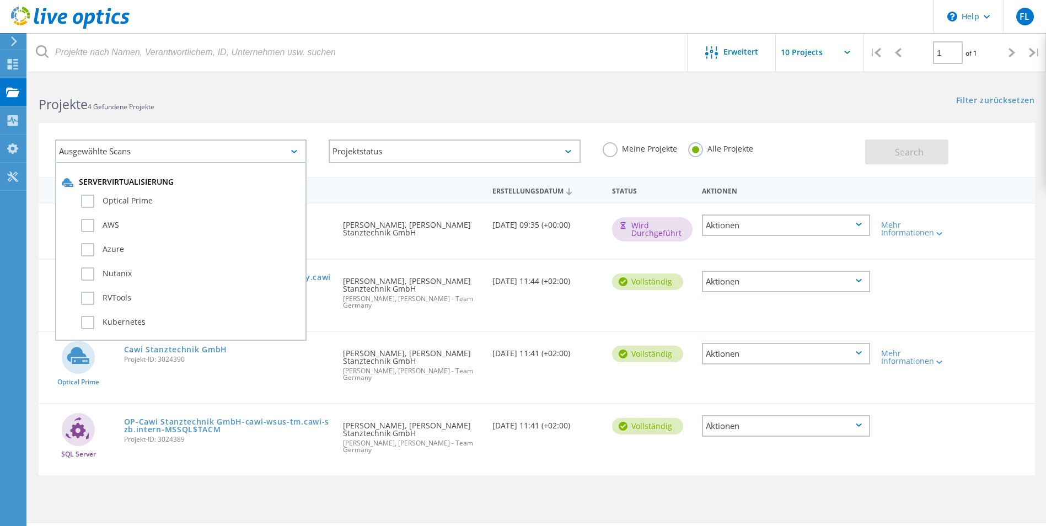
click at [297, 152] on icon at bounding box center [294, 151] width 6 height 3
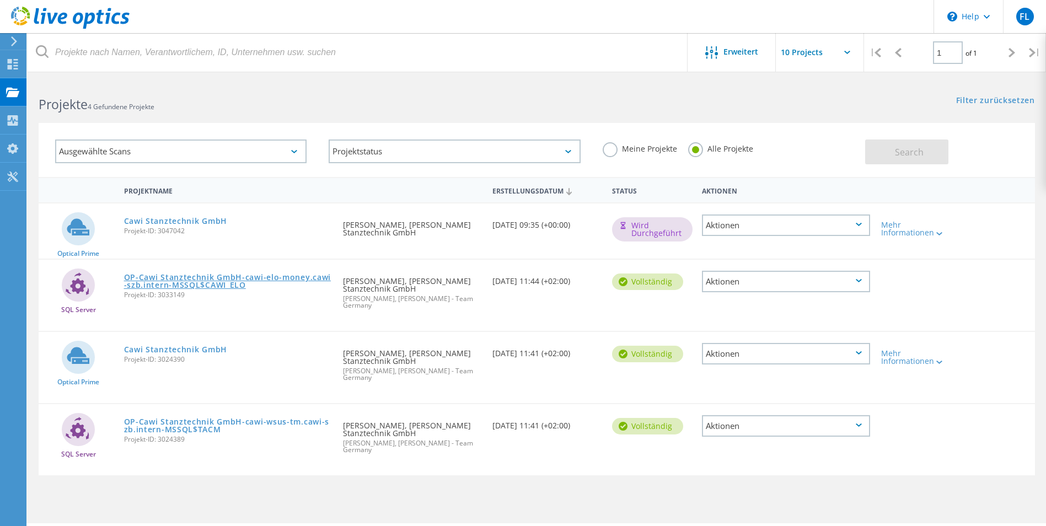
click at [218, 281] on link "OP-Cawi Stanztechnik GmbH-cawi-elo-money.cawi-szb.intern-MSSQL$CAWI_ELO" at bounding box center [228, 280] width 208 height 15
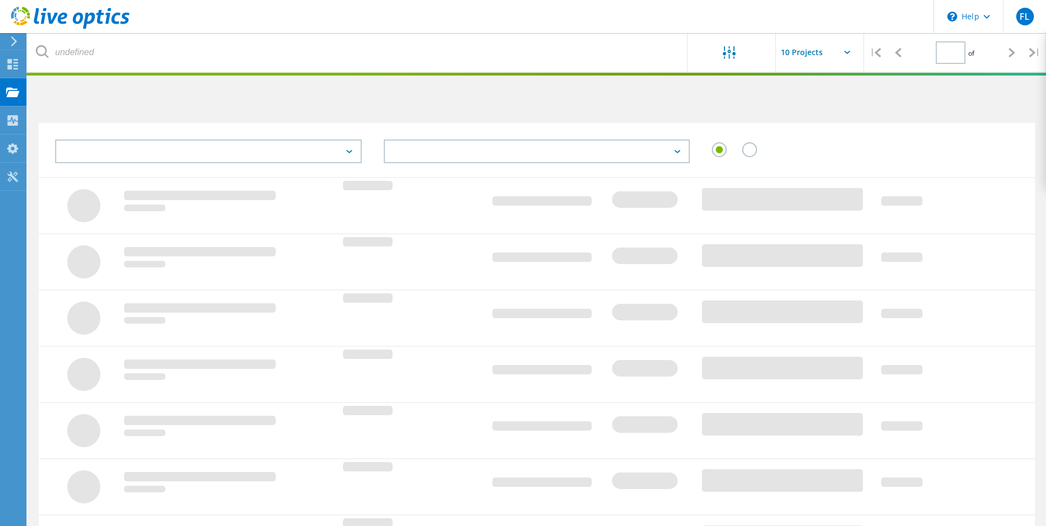
type input "1"
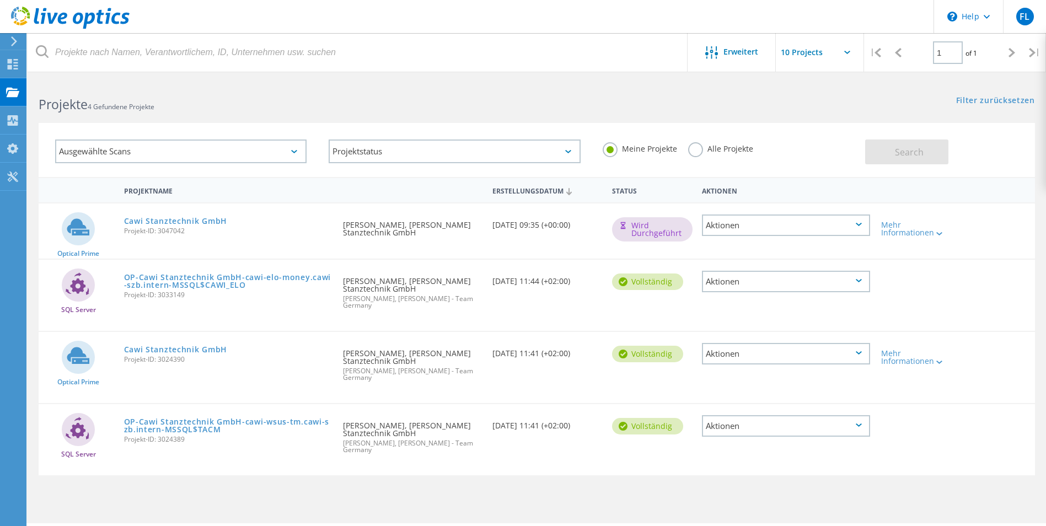
click at [423, 421] on div "Angefordert durch Frank Leibiger, Cawi Stanztechnik GmbH Markus Wendt, Bechtle …" at bounding box center [411, 434] width 149 height 60
click at [171, 418] on link "OP-Cawi Stanztechnik GmbH-cawi-wsus-tm.cawi-szb.intern-MSSQL$TACM" at bounding box center [228, 425] width 208 height 15
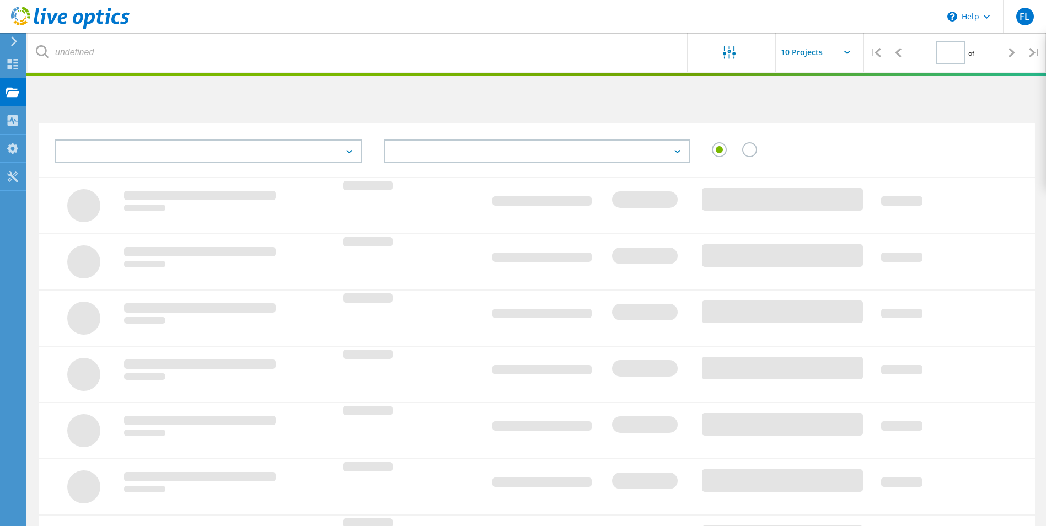
type input "1"
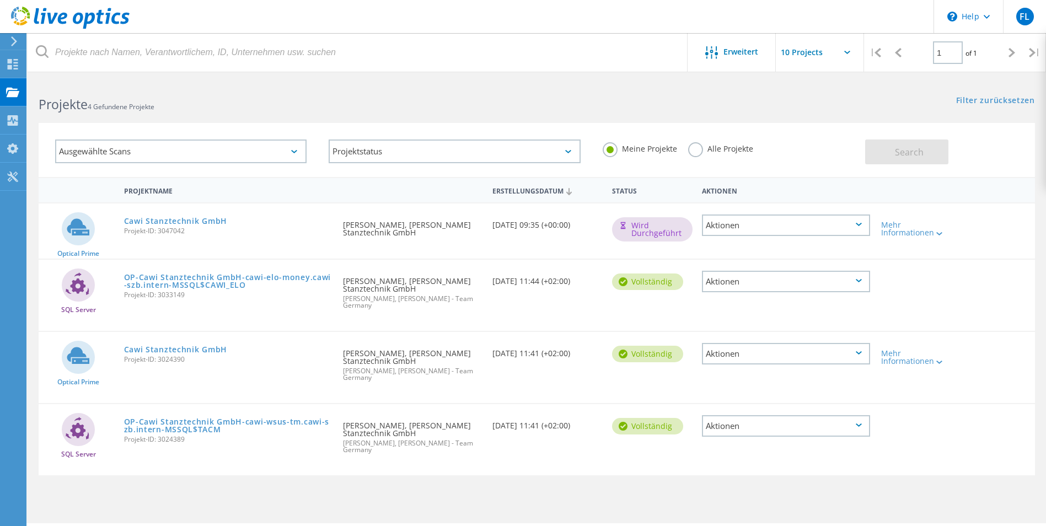
click at [847, 51] on icon at bounding box center [847, 52] width 6 height 3
click at [842, 51] on input "text" at bounding box center [830, 52] width 110 height 39
click at [725, 50] on span "Erweitert" at bounding box center [740, 52] width 35 height 8
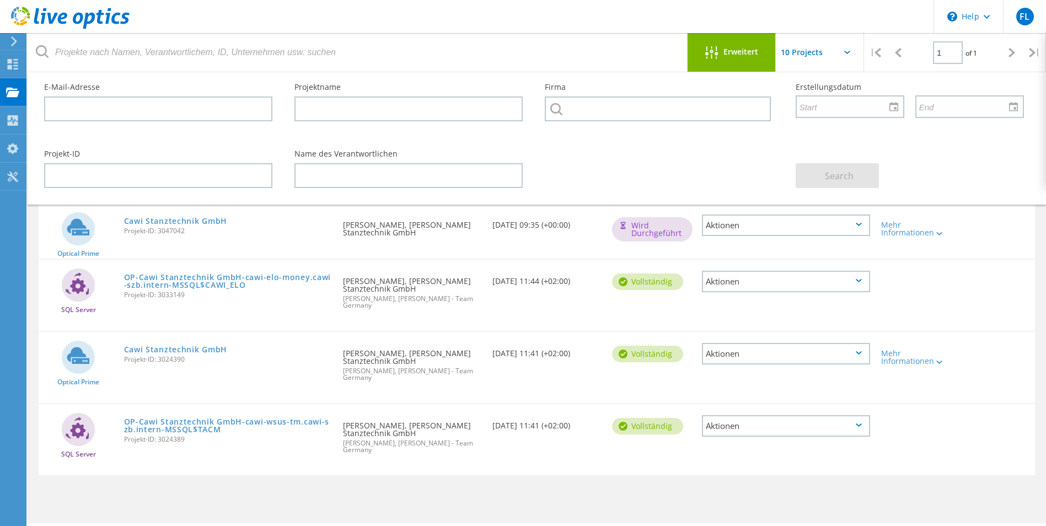
click at [476, 14] on header "\n Help Explore Helpful Articles Contact Support FL Endbenutzer Frank Leibiger …" at bounding box center [523, 16] width 1046 height 33
click at [7, 59] on icon at bounding box center [12, 64] width 13 height 10
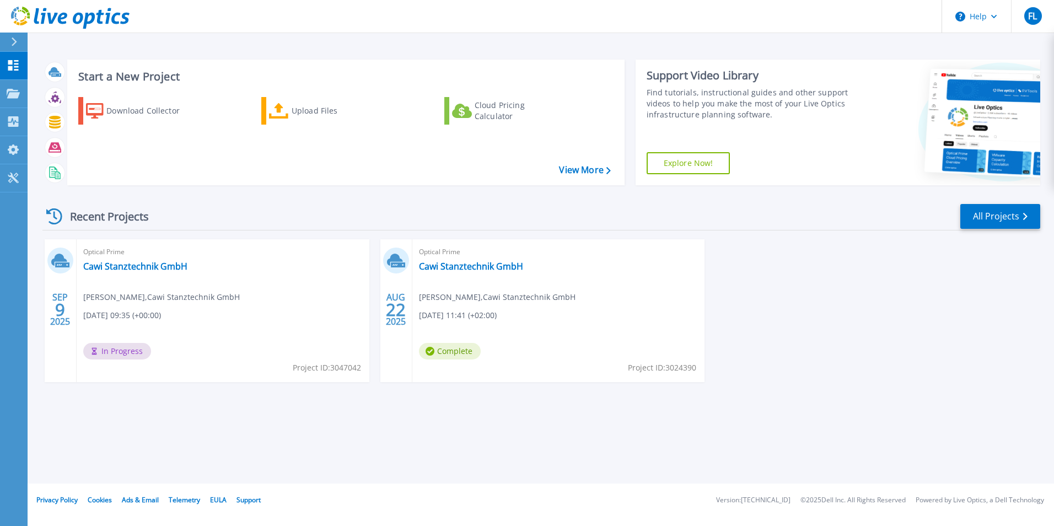
click at [453, 353] on span "Complete" at bounding box center [450, 351] width 62 height 17
click at [492, 270] on link "Cawi Stanztechnik GmbH" at bounding box center [471, 266] width 104 height 11
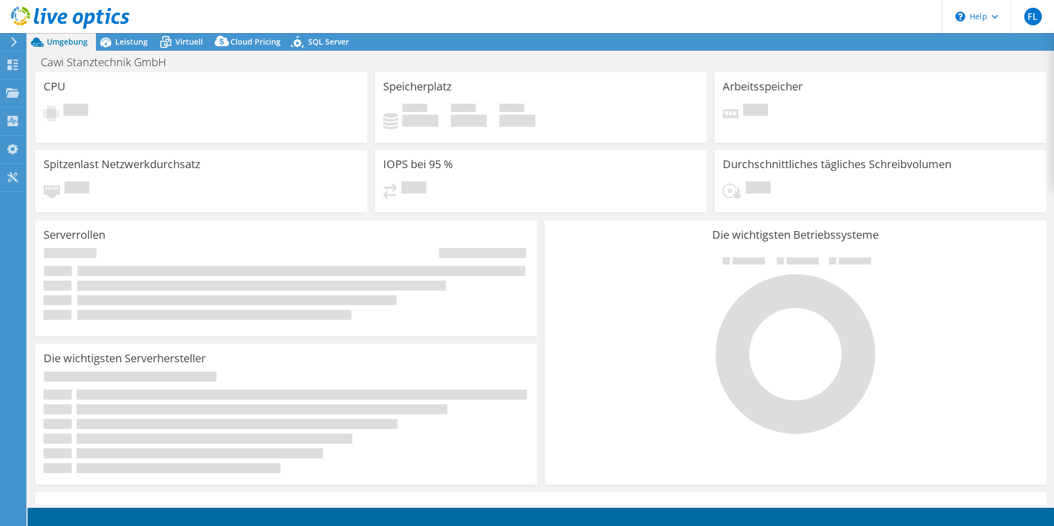
select select "EUFrankfurt"
select select "EUR"
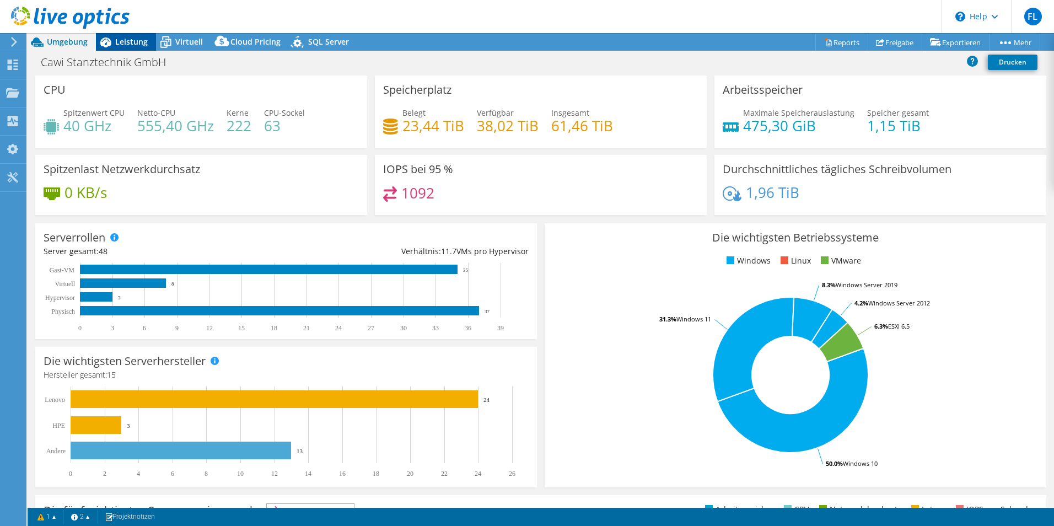
click at [131, 45] on span "Leistung" at bounding box center [131, 41] width 33 height 10
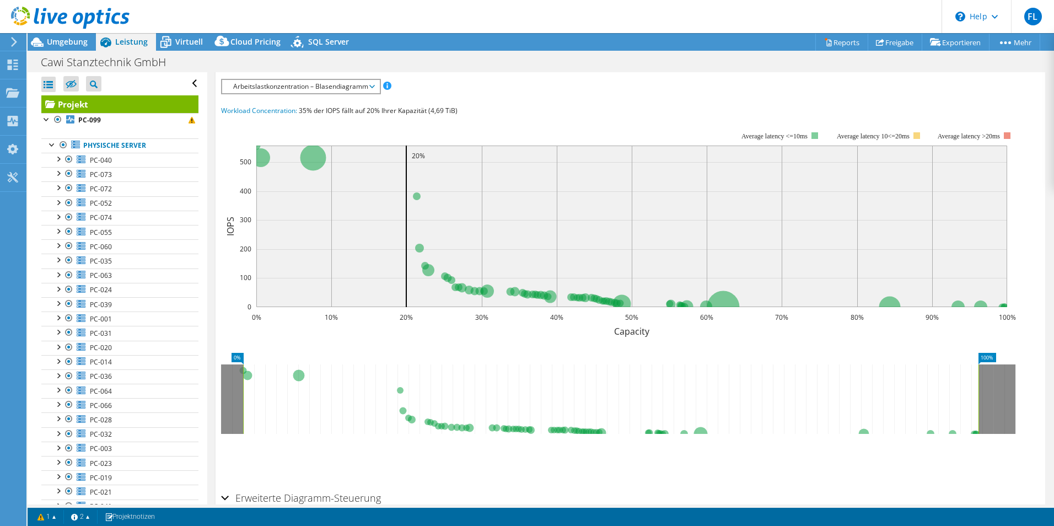
scroll to position [301, 0]
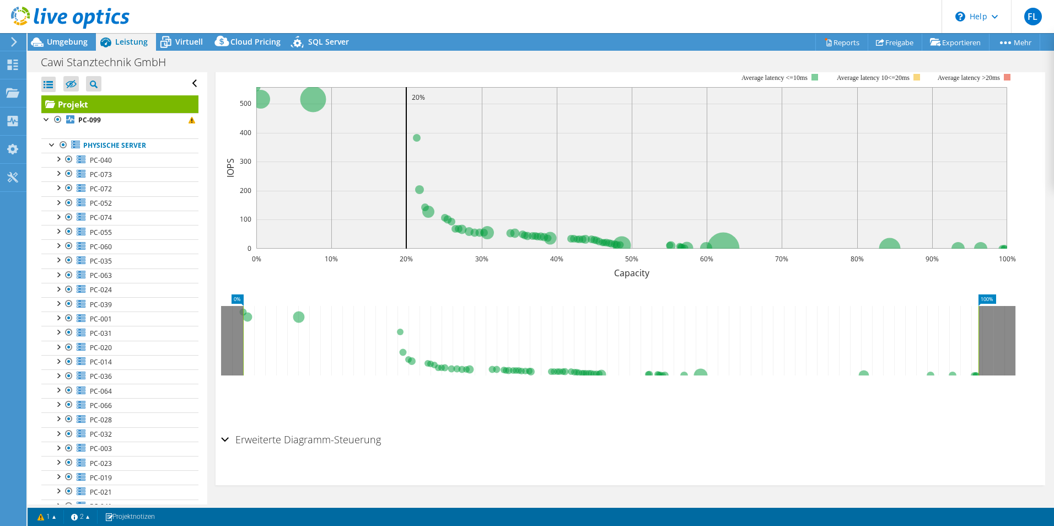
click at [222, 440] on div "Erweiterte Diagramm-Steuerung" at bounding box center [630, 440] width 818 height 24
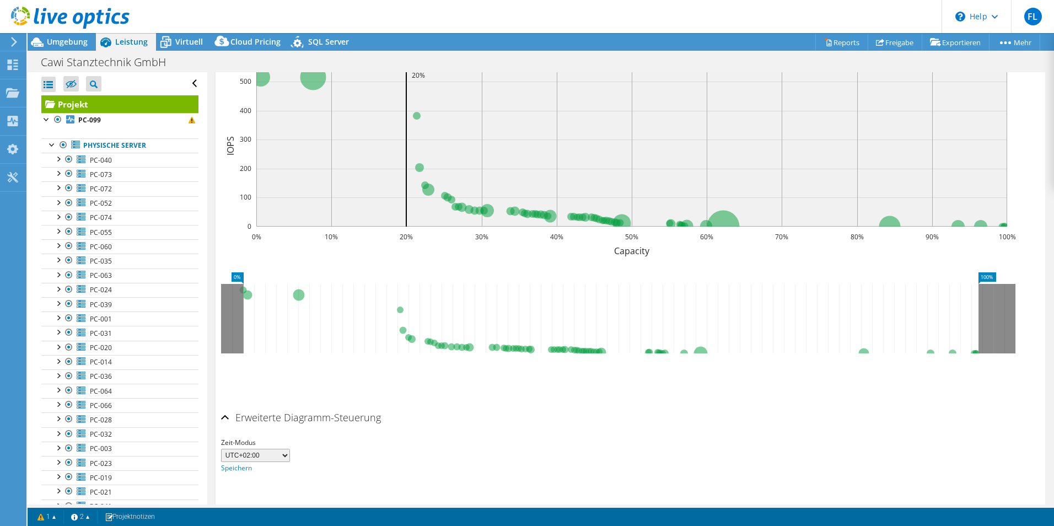
scroll to position [345, 0]
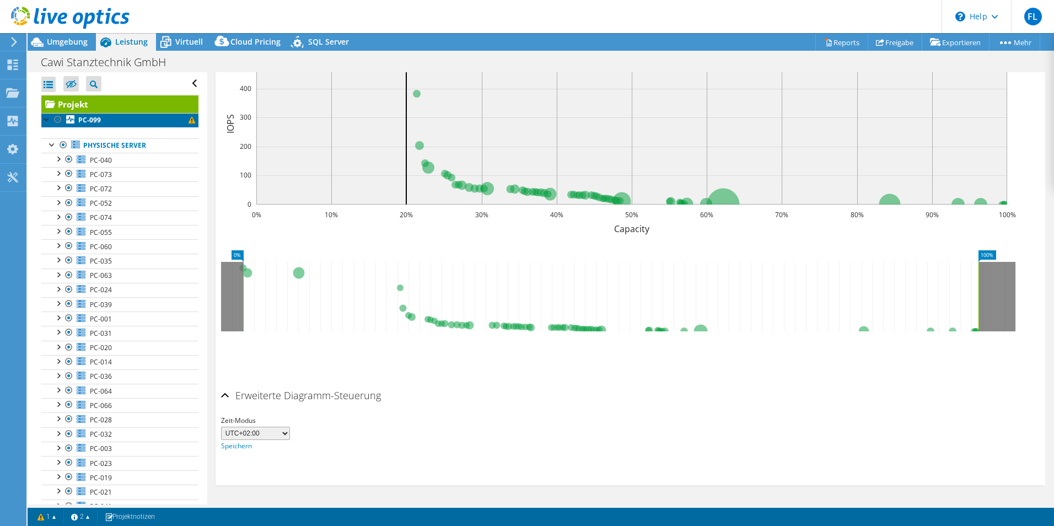
click at [155, 117] on link "PC-099" at bounding box center [119, 120] width 157 height 14
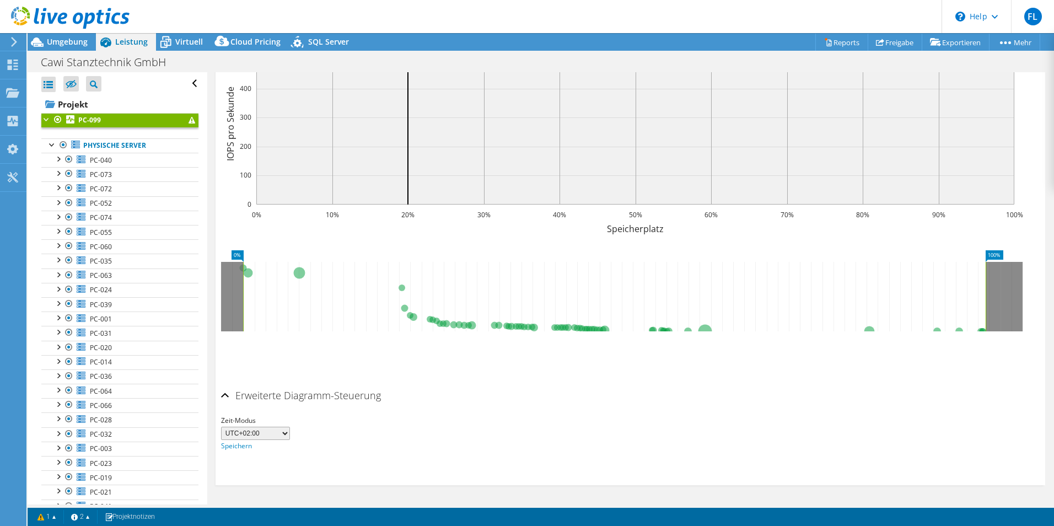
scroll to position [291, 0]
click at [182, 125] on link "PC-099" at bounding box center [119, 120] width 157 height 14
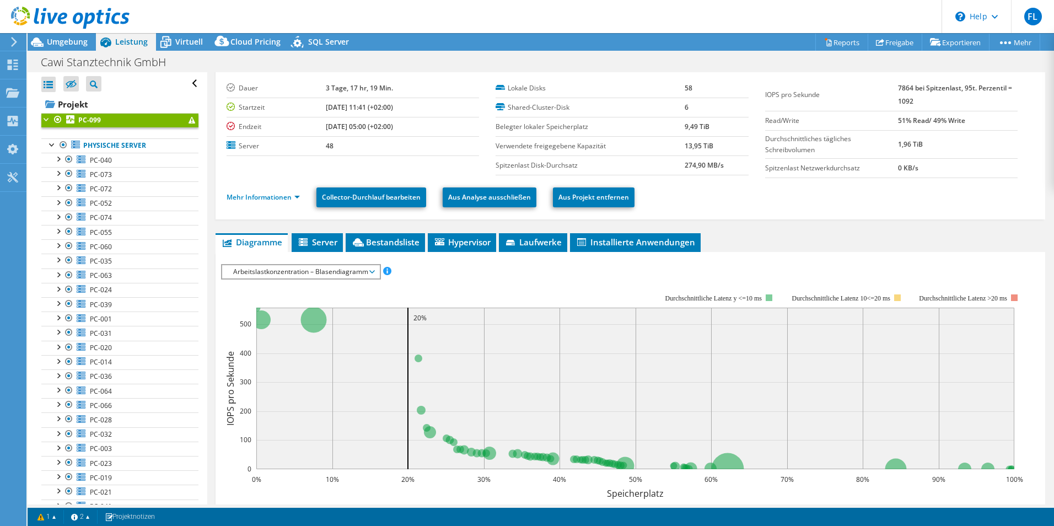
scroll to position [0, 0]
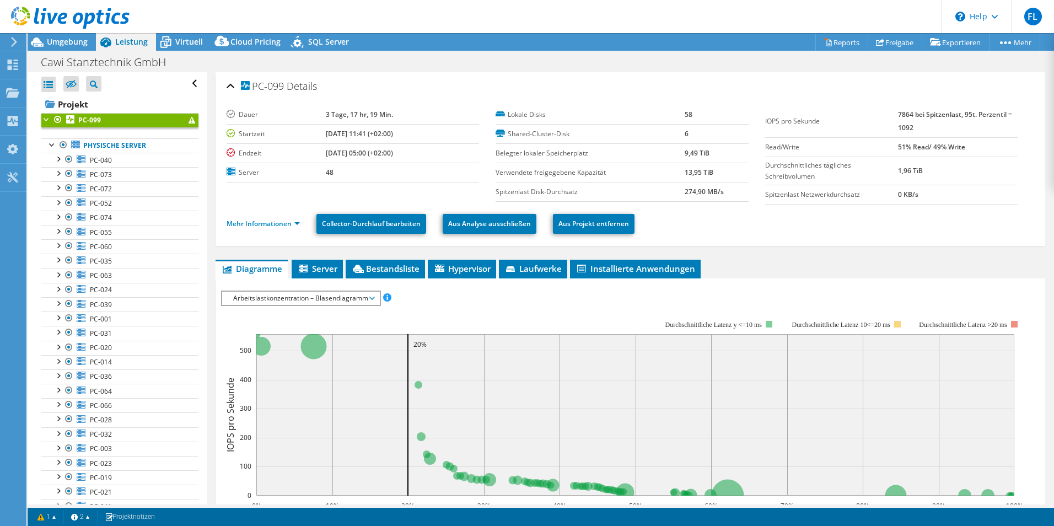
click at [9, 44] on div at bounding box center [12, 42] width 12 height 10
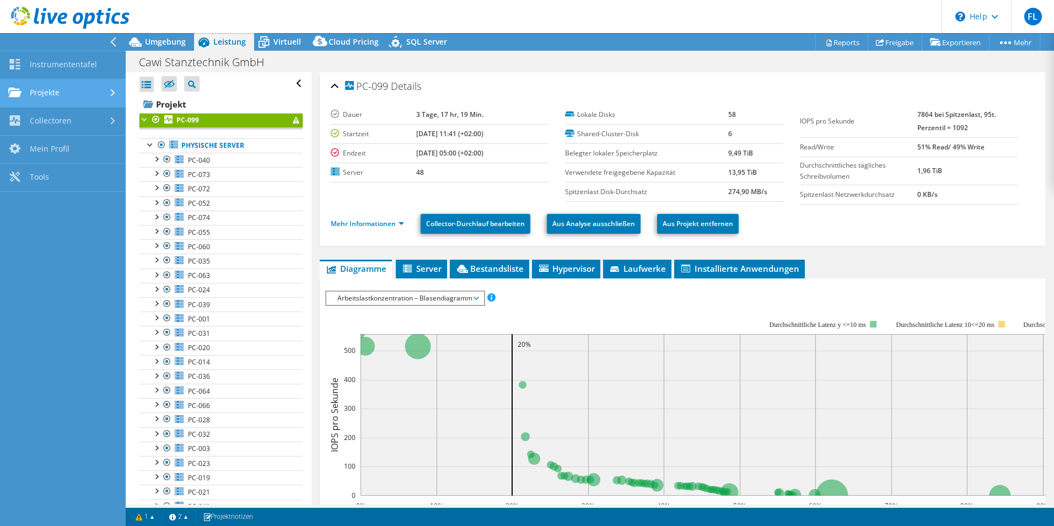
click at [35, 95] on link "Projekte" at bounding box center [63, 93] width 126 height 28
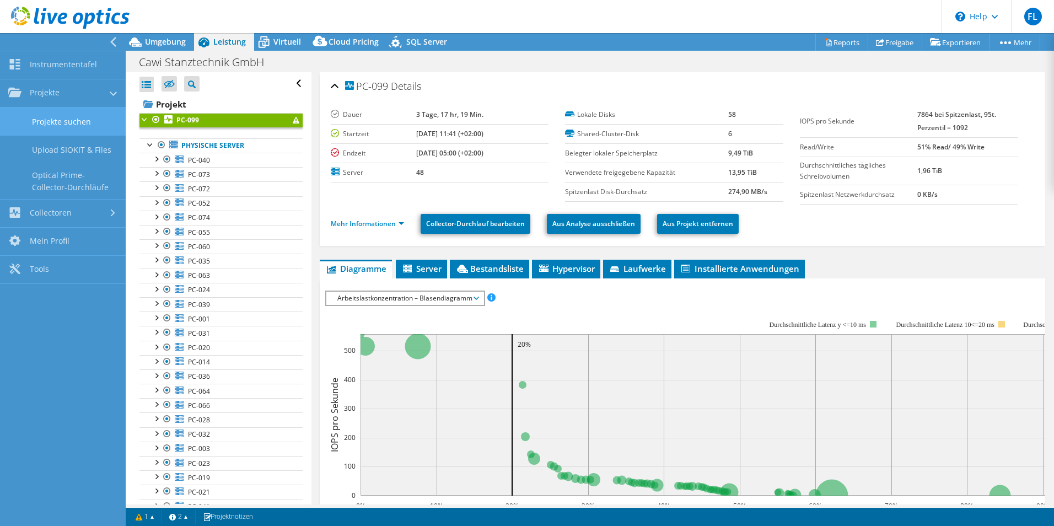
click at [65, 124] on link "Projekte suchen" at bounding box center [63, 121] width 126 height 28
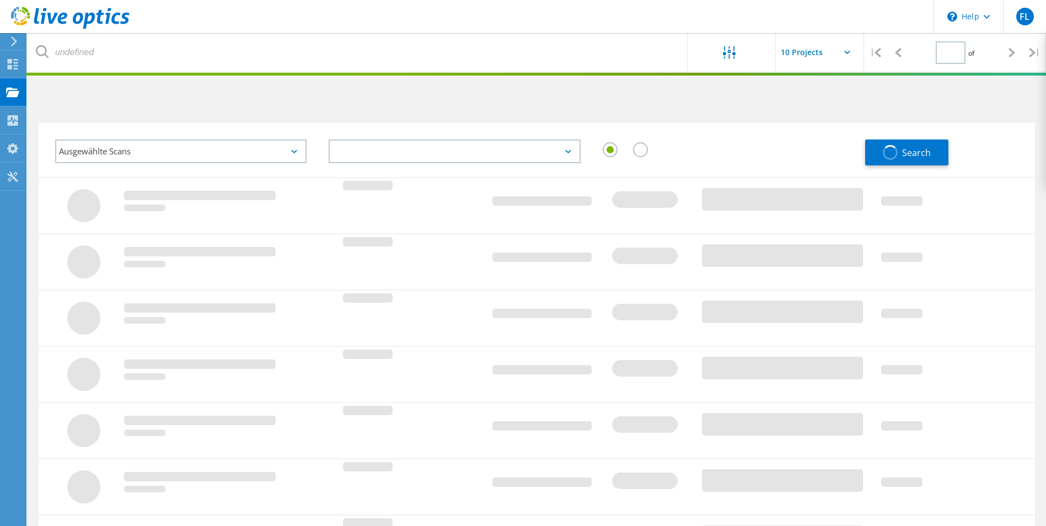
type input "1"
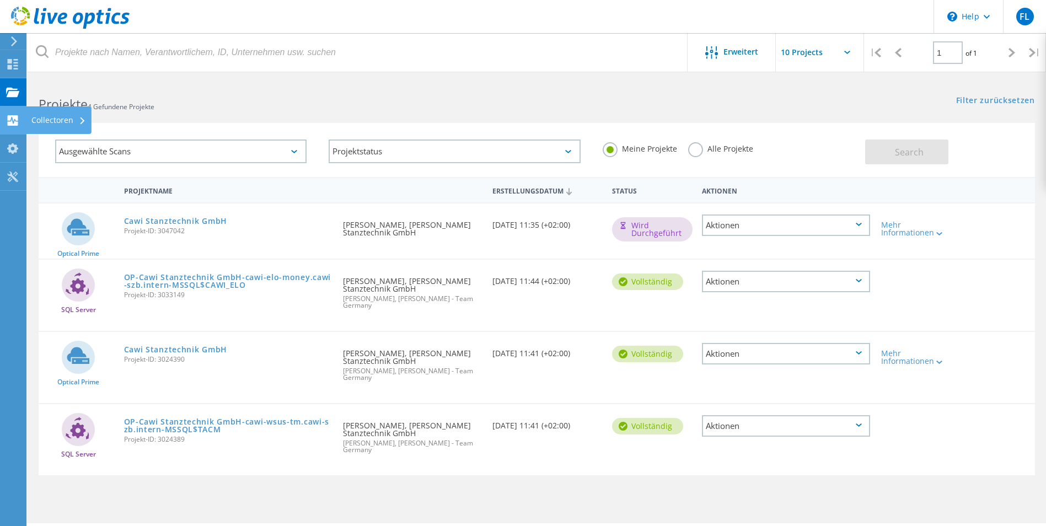
click at [13, 118] on use at bounding box center [13, 120] width 10 height 10
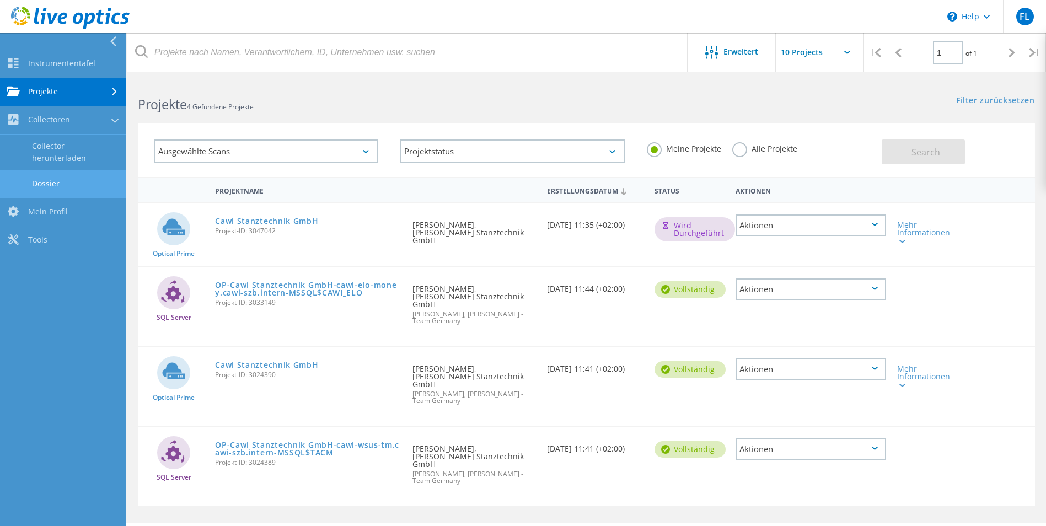
click at [60, 185] on link "Dossier" at bounding box center [63, 184] width 126 height 28
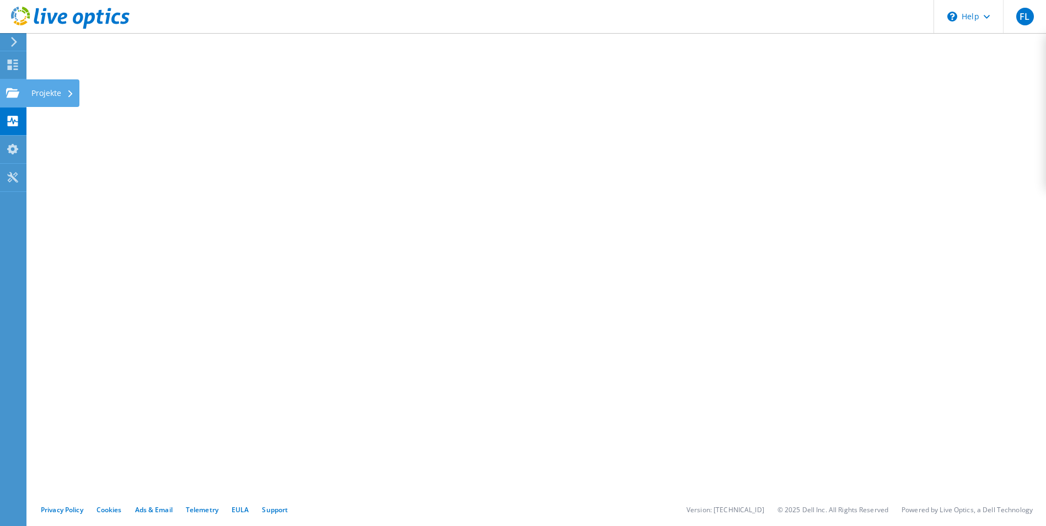
click at [16, 90] on icon at bounding box center [12, 93] width 13 height 10
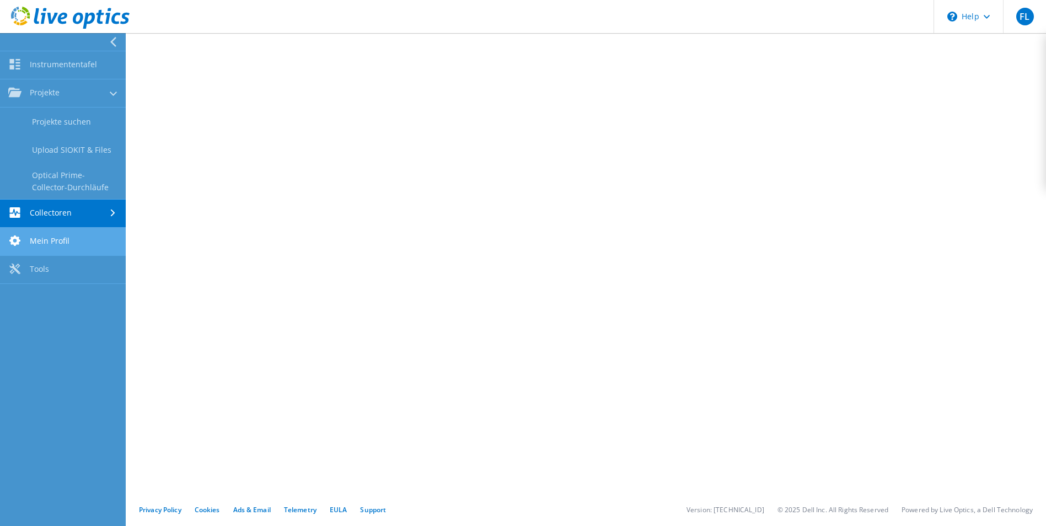
click at [54, 243] on link "Mein Profil" at bounding box center [63, 242] width 126 height 28
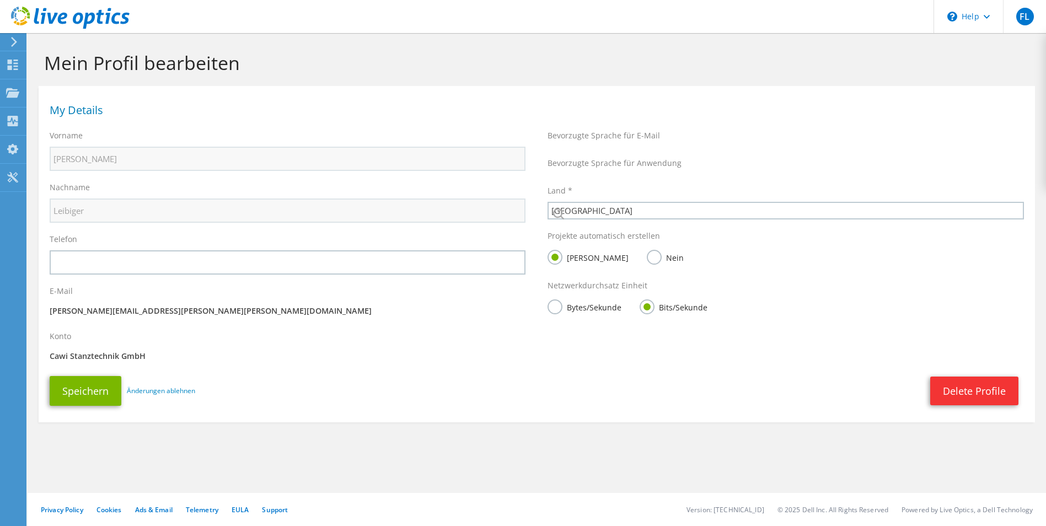
select select "56"
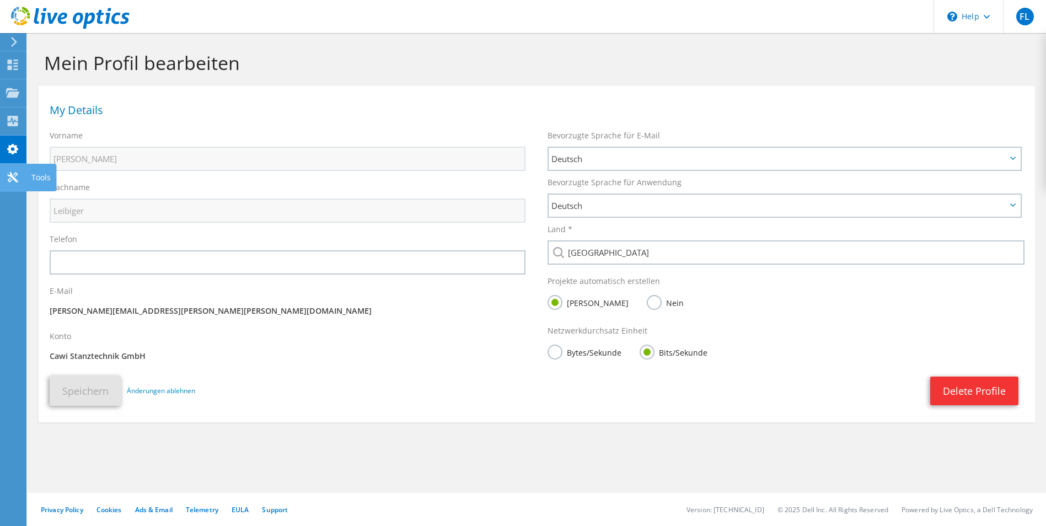
click at [8, 181] on use at bounding box center [12, 177] width 10 height 10
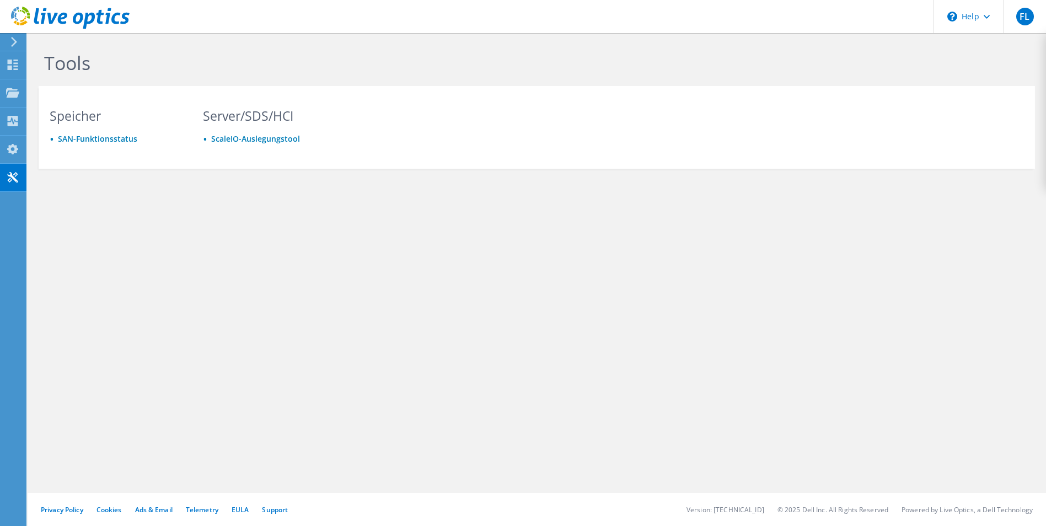
click at [15, 36] on div at bounding box center [65, 18] width 130 height 37
click at [13, 42] on icon at bounding box center [14, 42] width 8 height 10
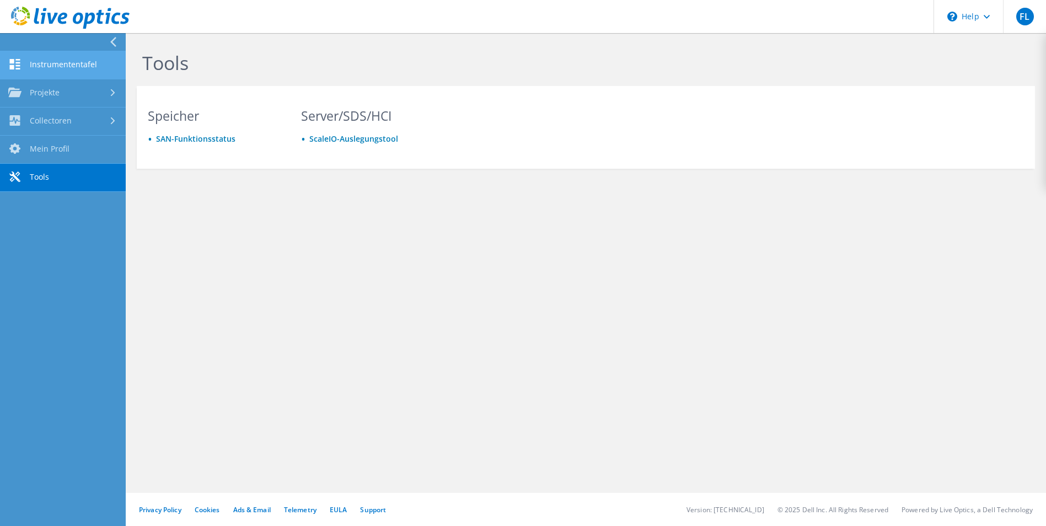
click at [96, 62] on link "Instrumententafel" at bounding box center [63, 65] width 126 height 28
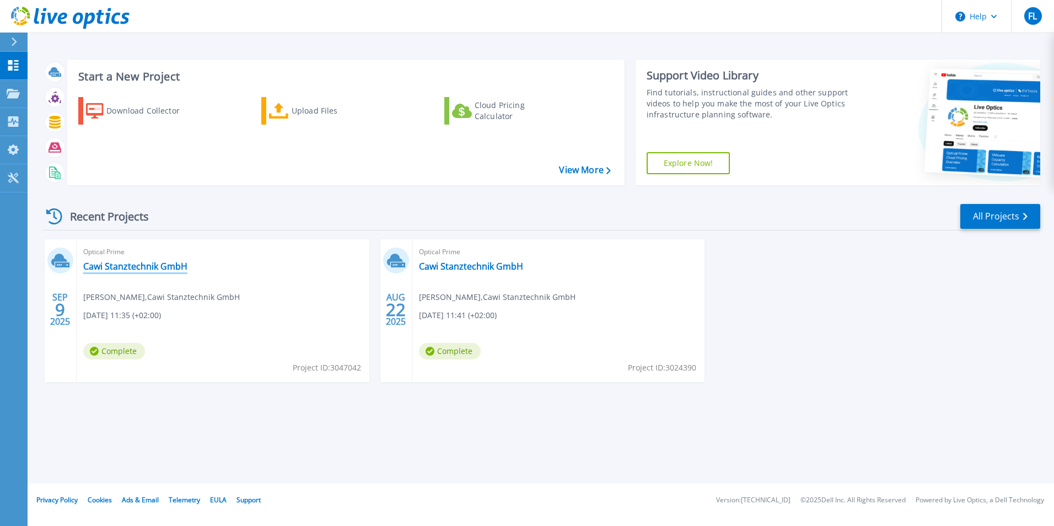
click at [147, 266] on link "Cawi Stanztechnik GmbH" at bounding box center [135, 266] width 104 height 11
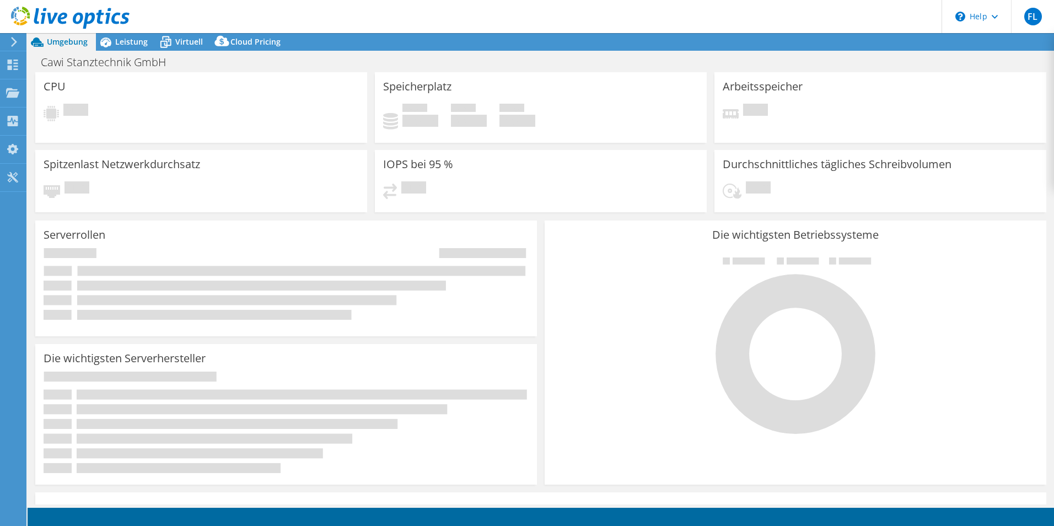
select select "USD"
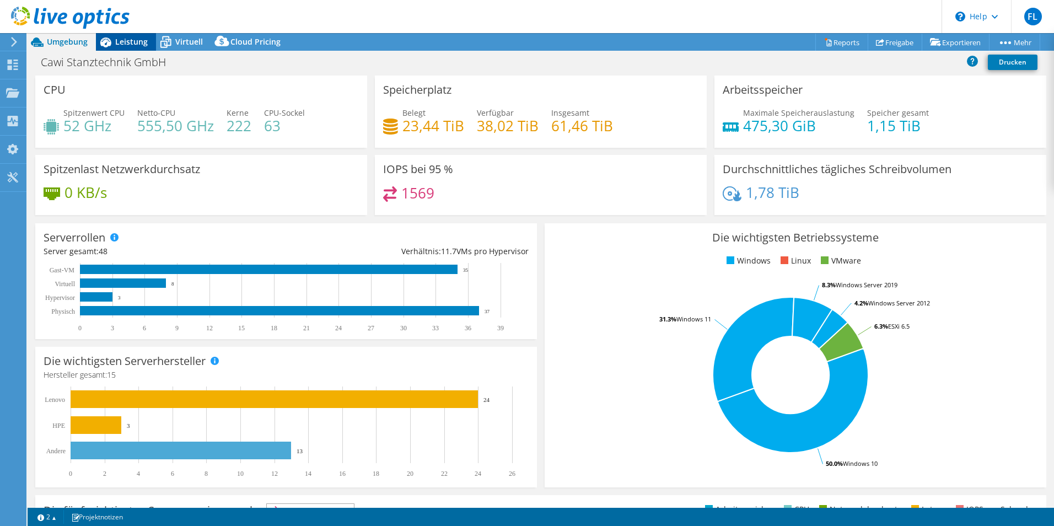
click at [125, 42] on span "Leistung" at bounding box center [131, 41] width 33 height 10
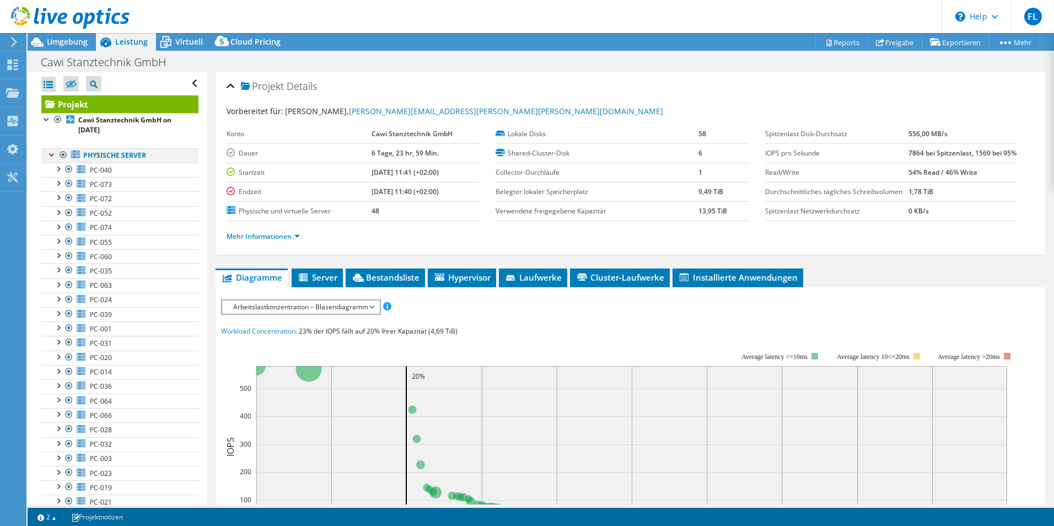
click at [50, 151] on ul "Physische Server PC-040 0 C: D:" at bounding box center [119, 512] width 157 height 751
click at [123, 128] on link "Cawi Stanztechnik GmbH on [DATE]" at bounding box center [119, 125] width 157 height 24
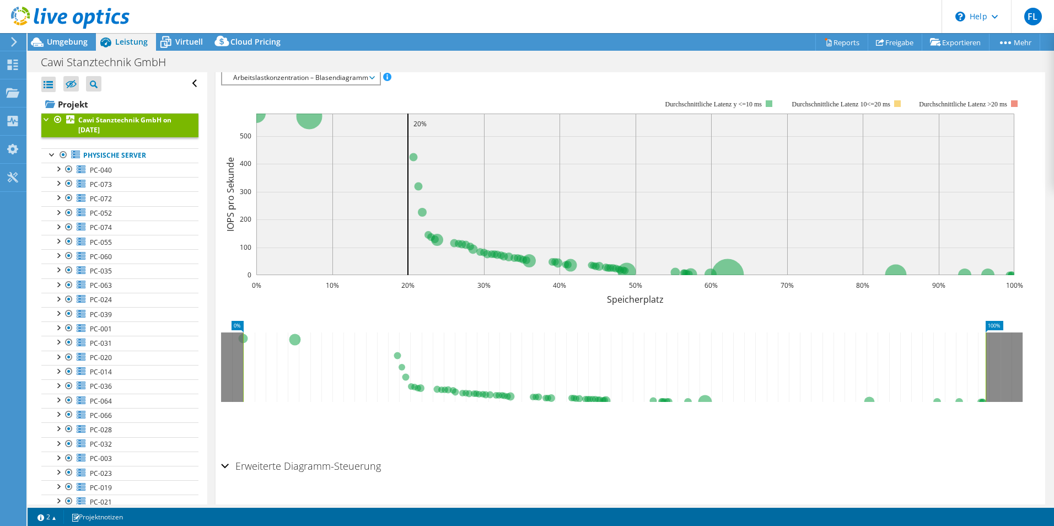
scroll to position [247, 0]
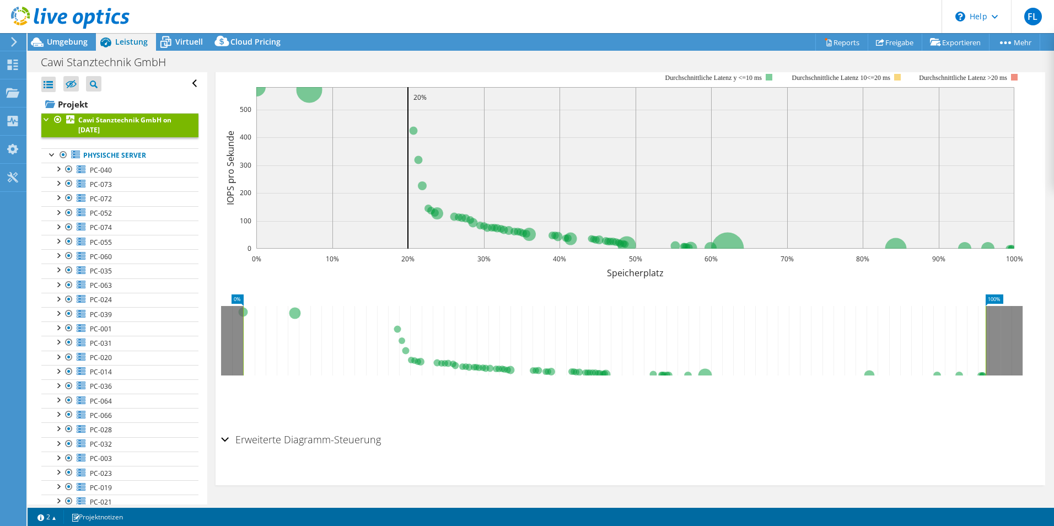
click at [258, 442] on h2 "Erweiterte Diagramm-Steuerung" at bounding box center [301, 439] width 160 height 22
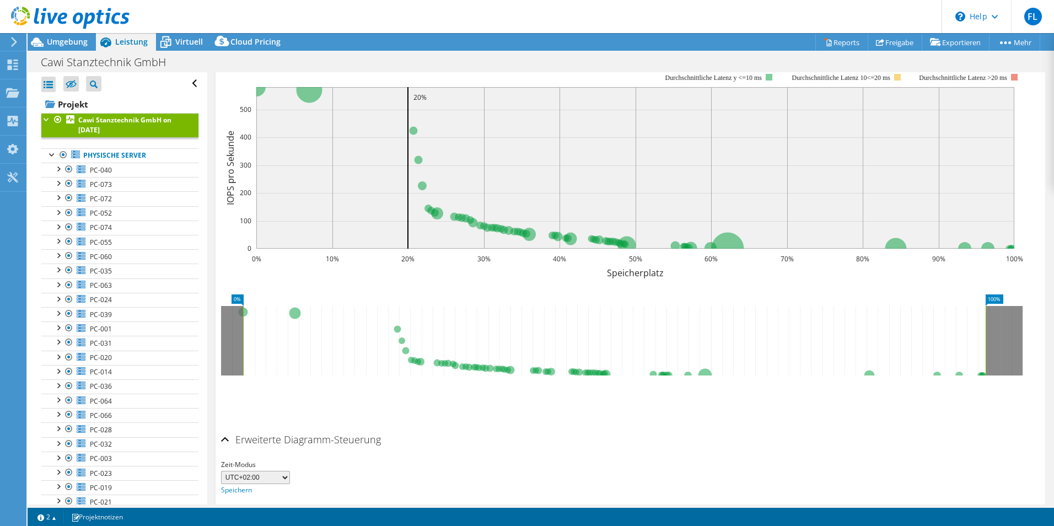
scroll to position [0, 0]
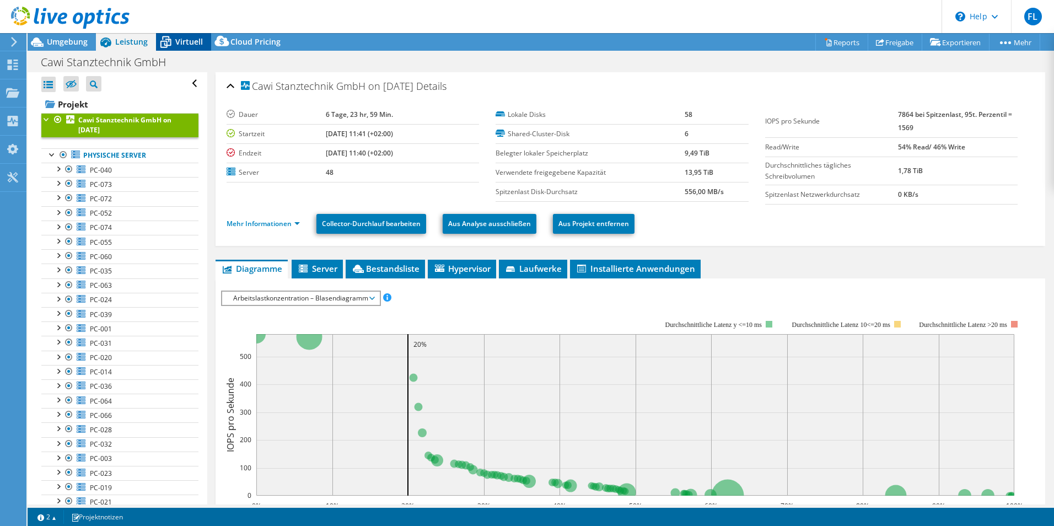
click at [170, 42] on icon at bounding box center [165, 43] width 11 height 9
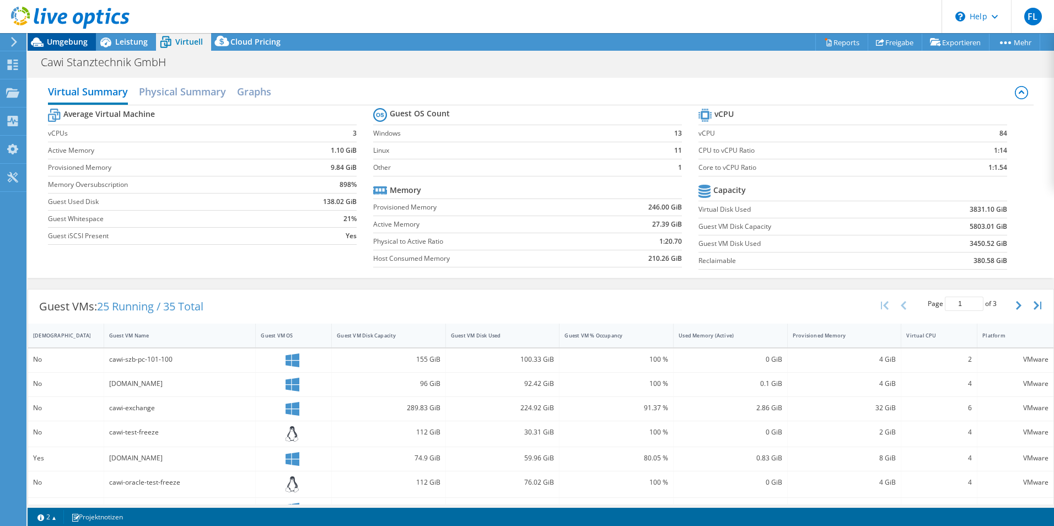
click at [60, 42] on span "Umgebung" at bounding box center [67, 41] width 41 height 10
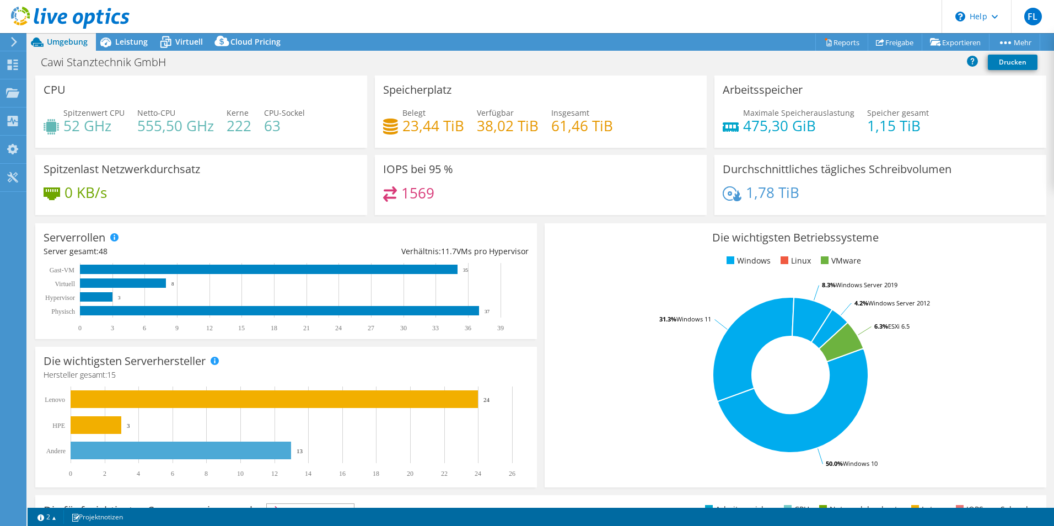
click at [17, 41] on icon at bounding box center [14, 42] width 8 height 10
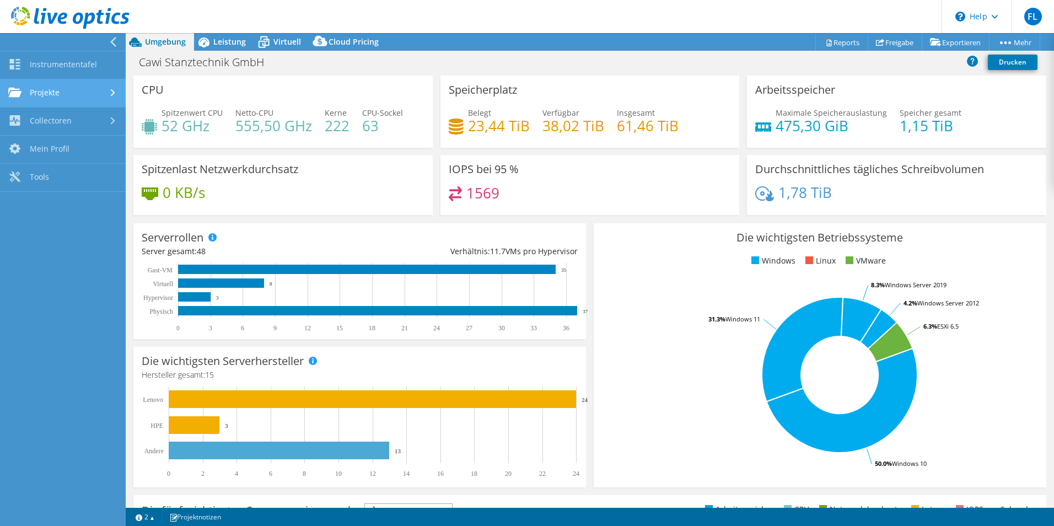
click at [69, 91] on link "Projekte" at bounding box center [63, 93] width 126 height 28
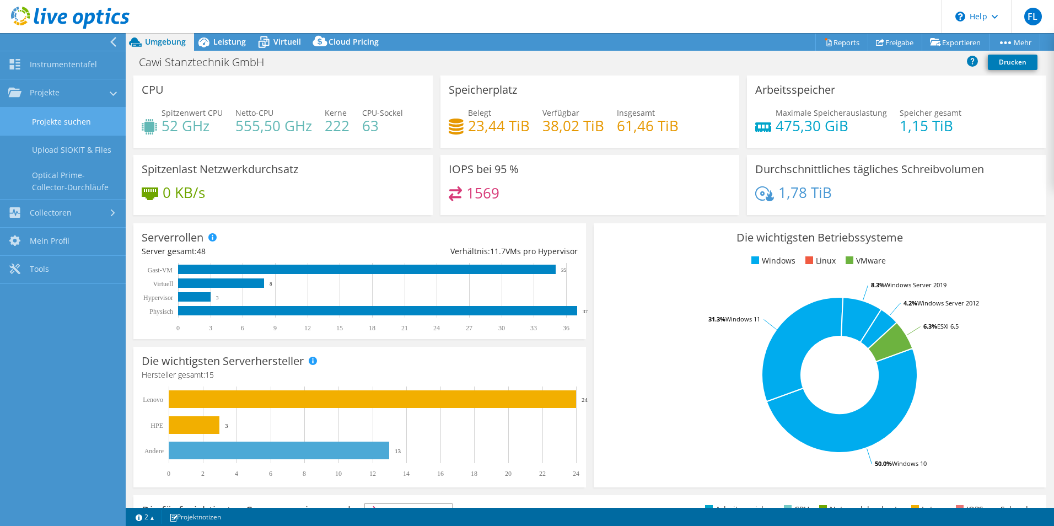
click at [88, 121] on link "Projekte suchen" at bounding box center [63, 121] width 126 height 28
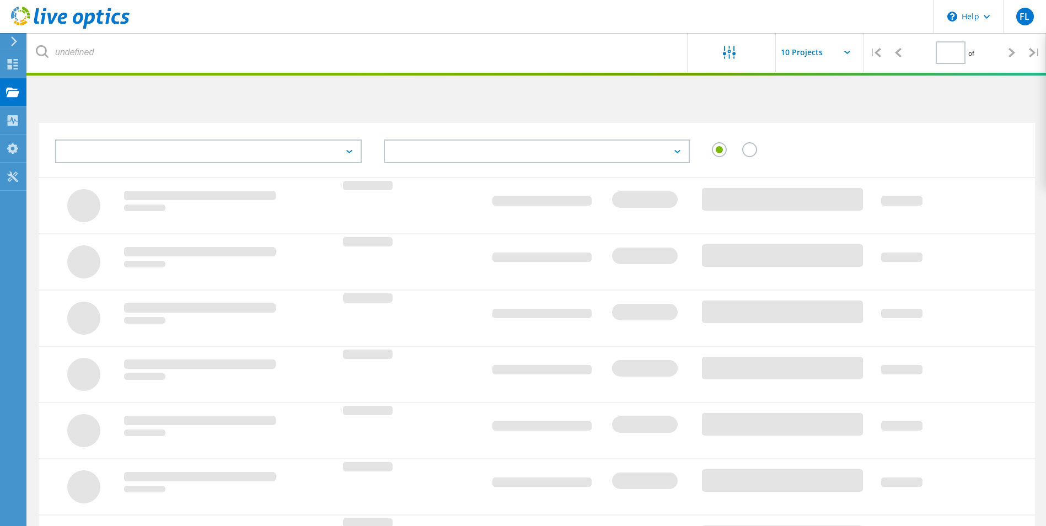
type input "1"
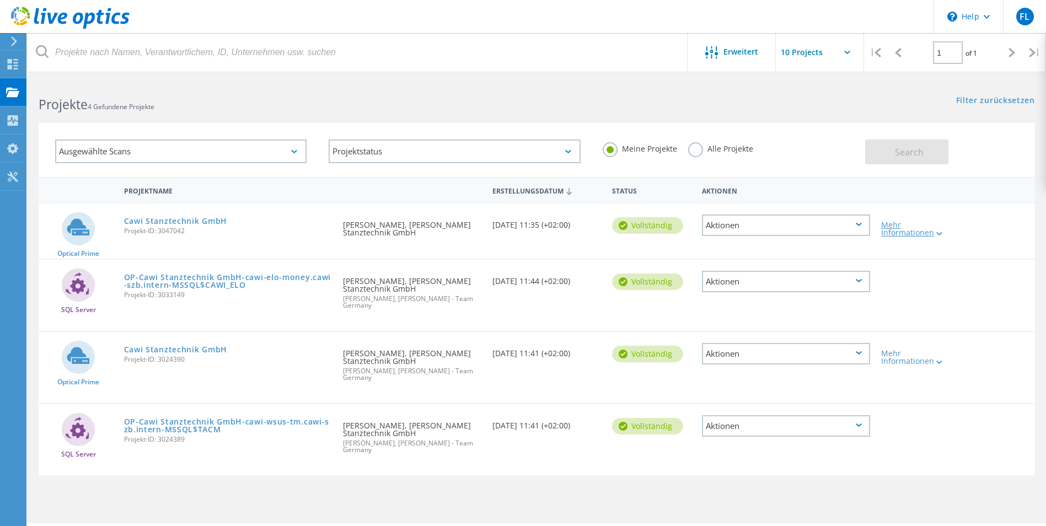
click at [905, 227] on div "Mehr Informationen" at bounding box center [915, 228] width 69 height 15
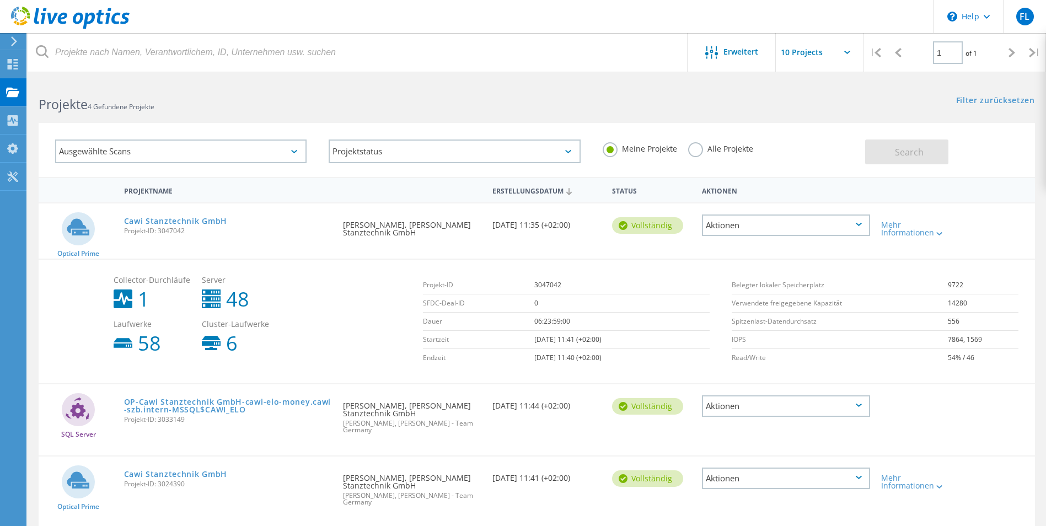
scroll to position [98, 0]
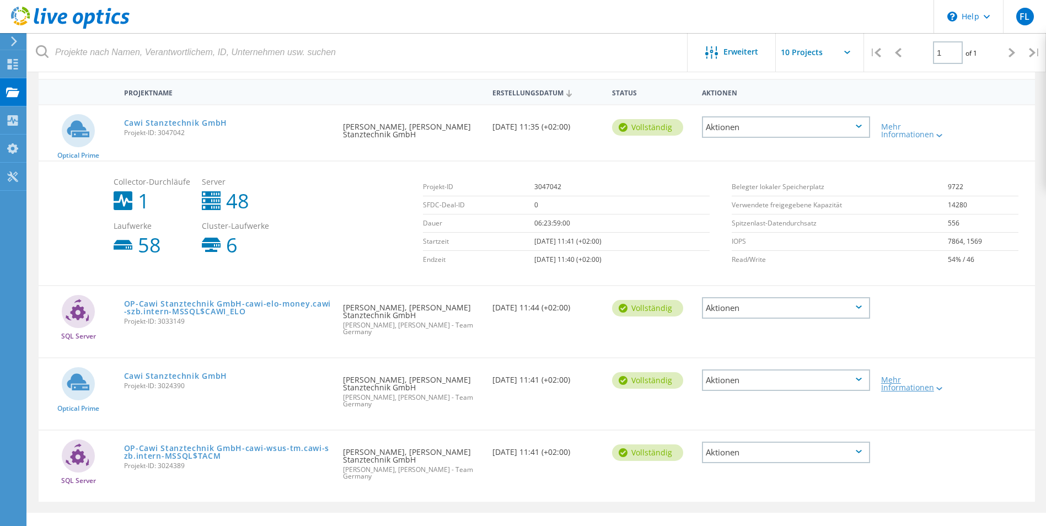
click at [940, 385] on div at bounding box center [938, 388] width 8 height 7
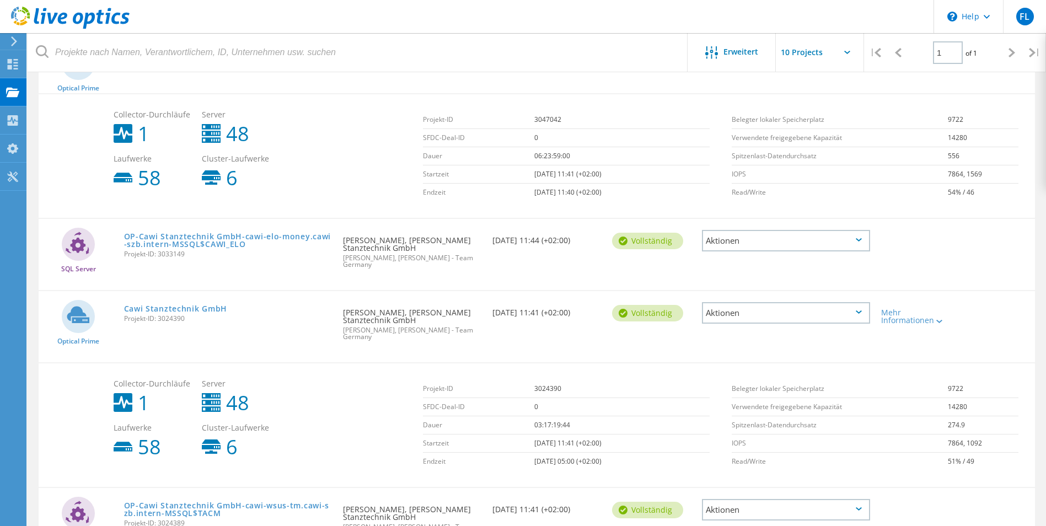
scroll to position [0, 0]
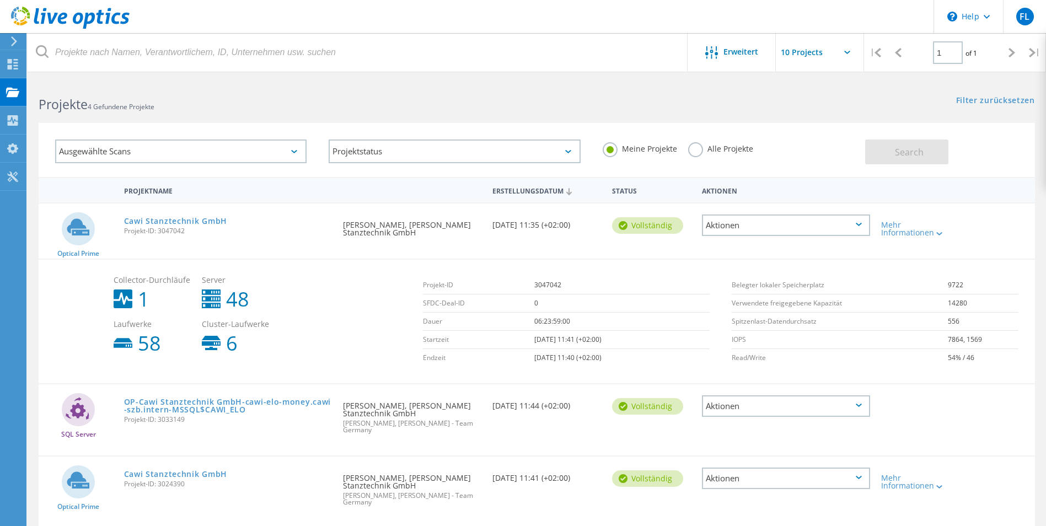
click at [12, 42] on icon at bounding box center [14, 41] width 8 height 10
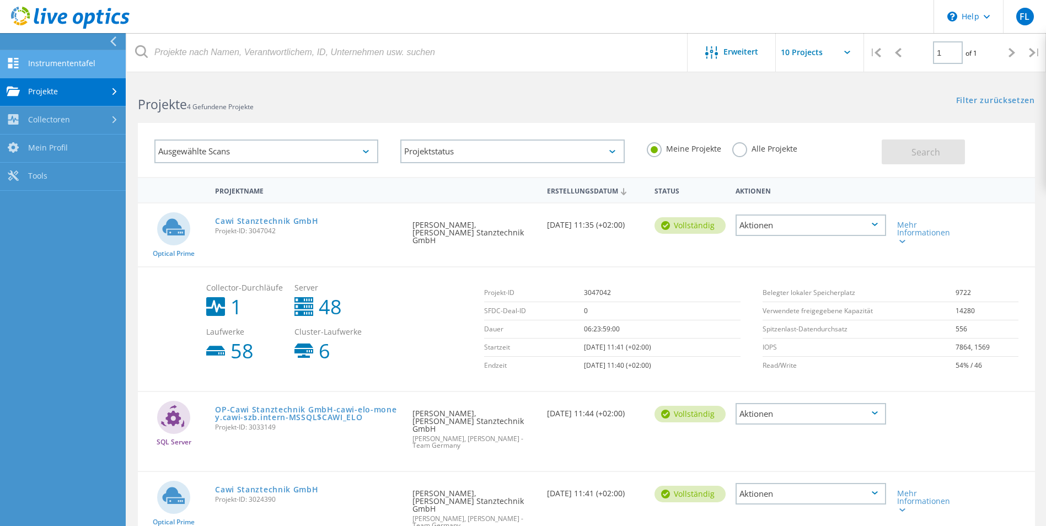
click at [66, 63] on link "Instrumententafel" at bounding box center [63, 64] width 126 height 28
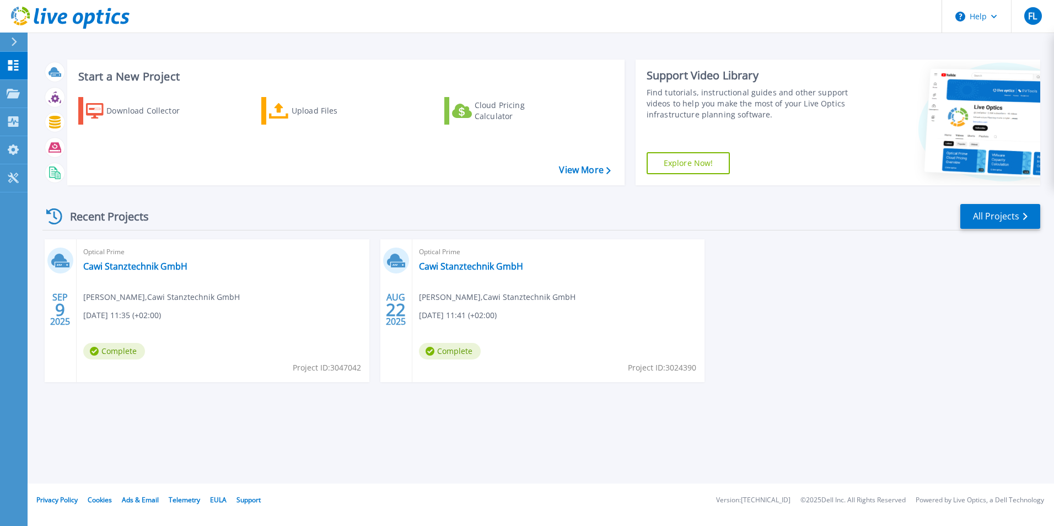
click at [123, 354] on span "Complete" at bounding box center [114, 351] width 62 height 17
click at [132, 266] on link "Cawi Stanztechnik GmbH" at bounding box center [135, 266] width 104 height 11
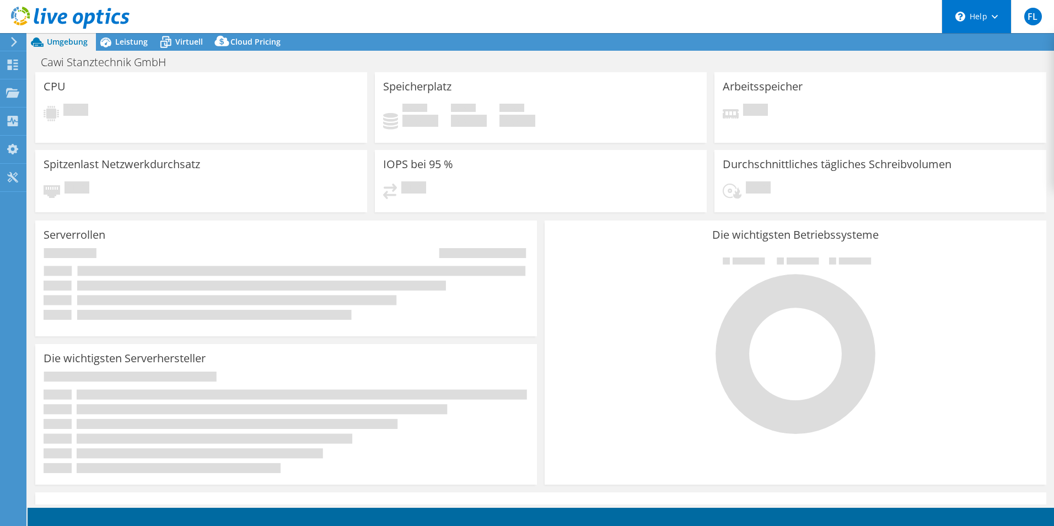
select select "USD"
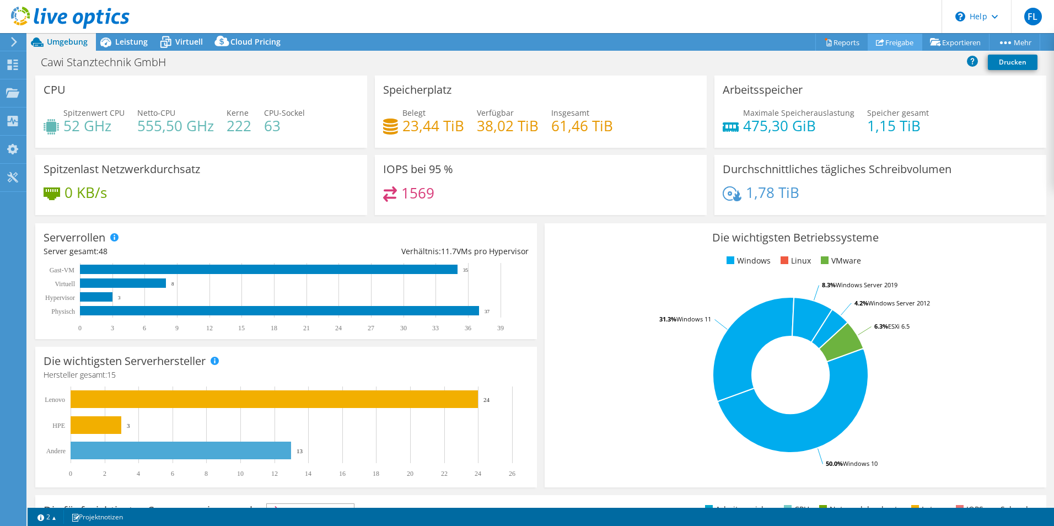
click at [888, 41] on link "Freigabe" at bounding box center [895, 42] width 55 height 17
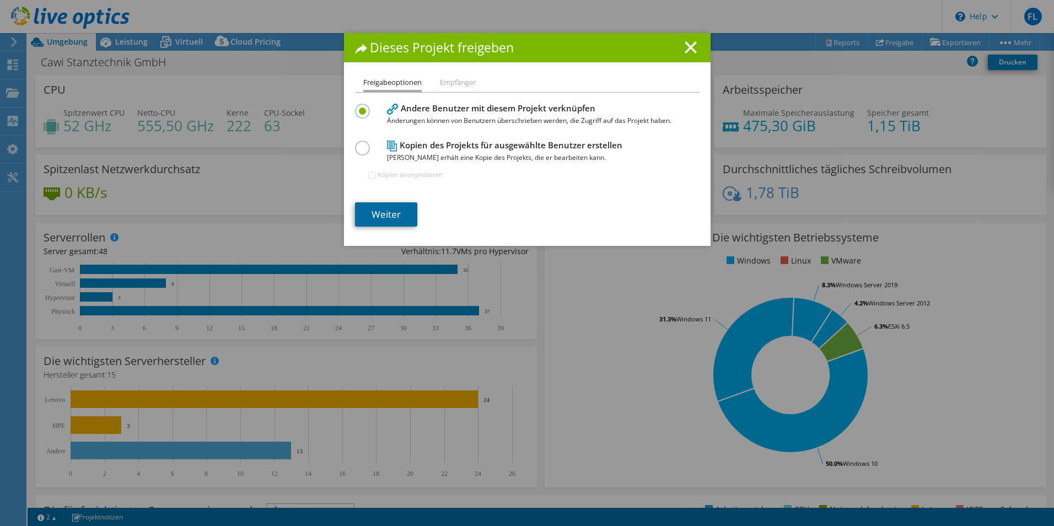
click at [388, 211] on link "Weiter" at bounding box center [386, 214] width 62 height 24
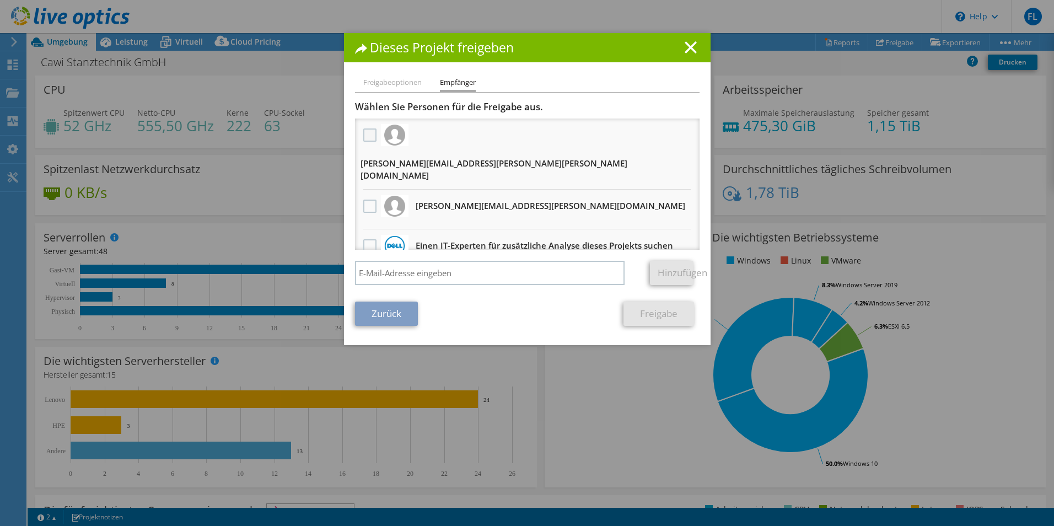
click at [364, 133] on label at bounding box center [371, 134] width 16 height 13
click at [0, 0] on input "checkbox" at bounding box center [0, 0] width 0 height 0
click at [662, 306] on link "Freigabe" at bounding box center [658, 313] width 71 height 24
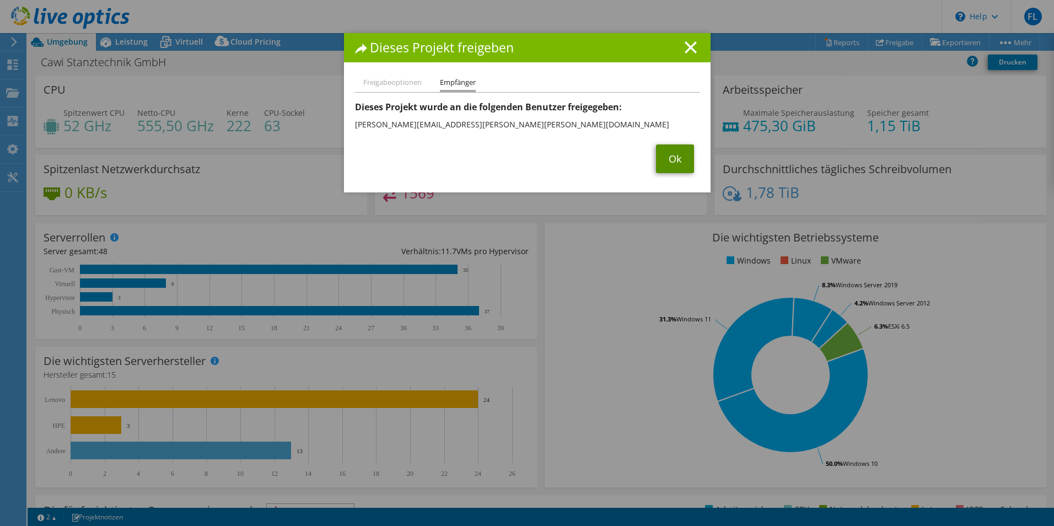
click at [672, 156] on link "Ok" at bounding box center [675, 158] width 38 height 29
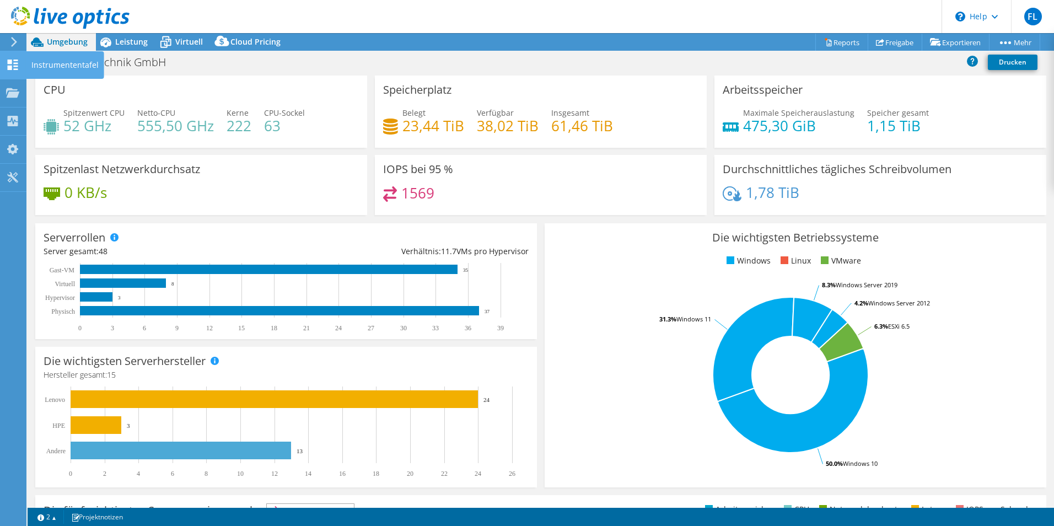
click at [13, 63] on icon at bounding box center [12, 65] width 13 height 10
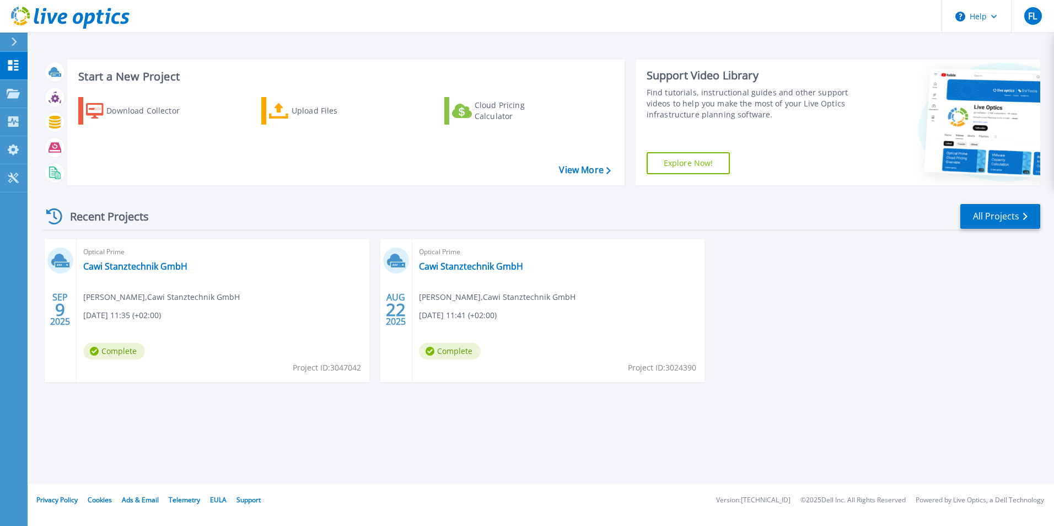
click at [17, 35] on div at bounding box center [19, 42] width 18 height 19
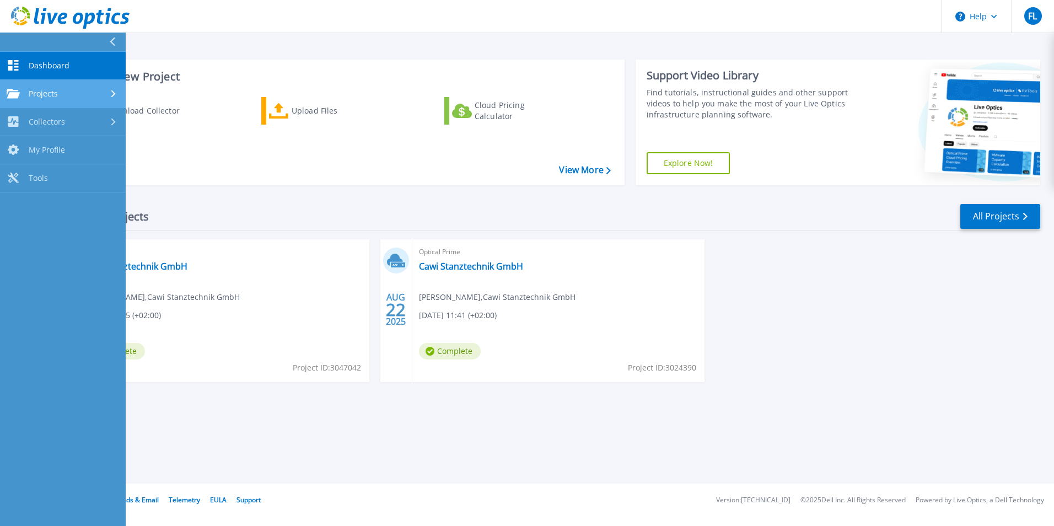
click at [111, 95] on icon at bounding box center [113, 93] width 4 height 7
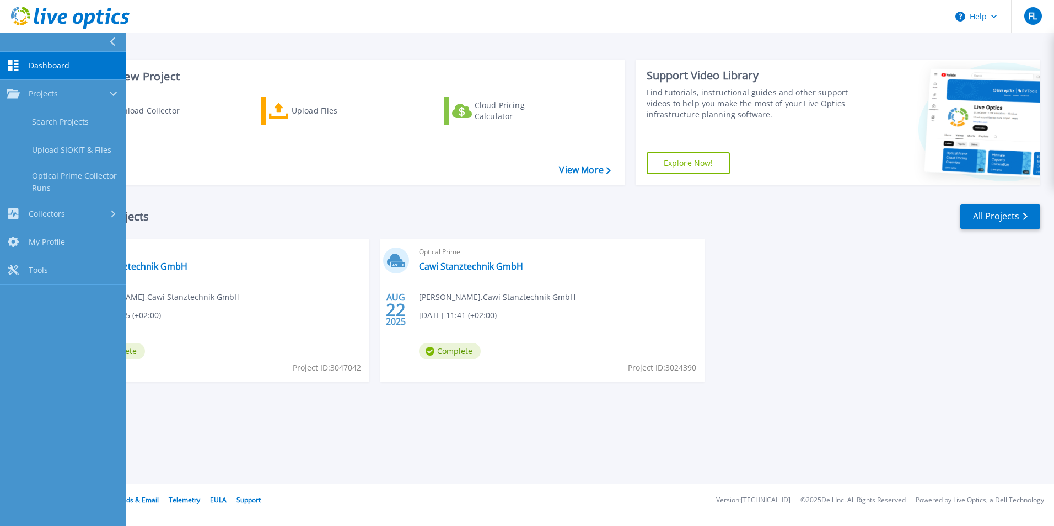
click at [230, 353] on div "Optical Prime Cawi Stanztechnik GmbH [PERSON_NAME] , [PERSON_NAME] Stanztechnik…" at bounding box center [223, 310] width 293 height 143
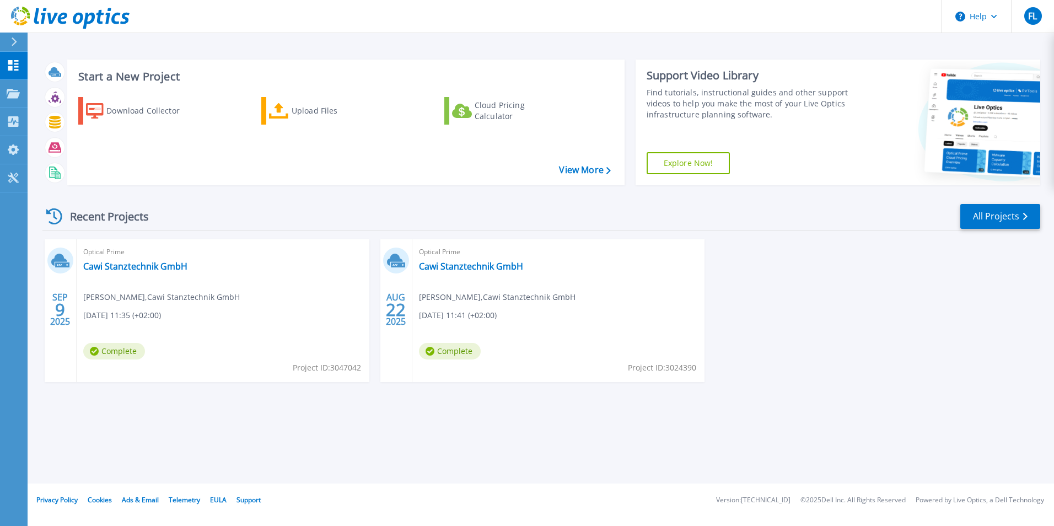
click at [109, 352] on span "Complete" at bounding box center [114, 351] width 62 height 17
click at [121, 267] on link "Cawi Stanztechnik GmbH" at bounding box center [135, 266] width 104 height 11
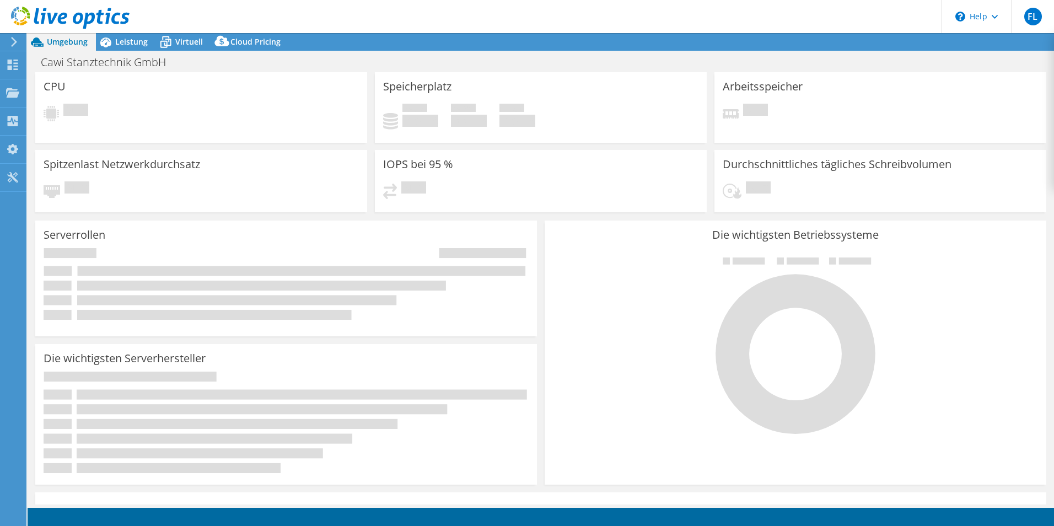
select select "USD"
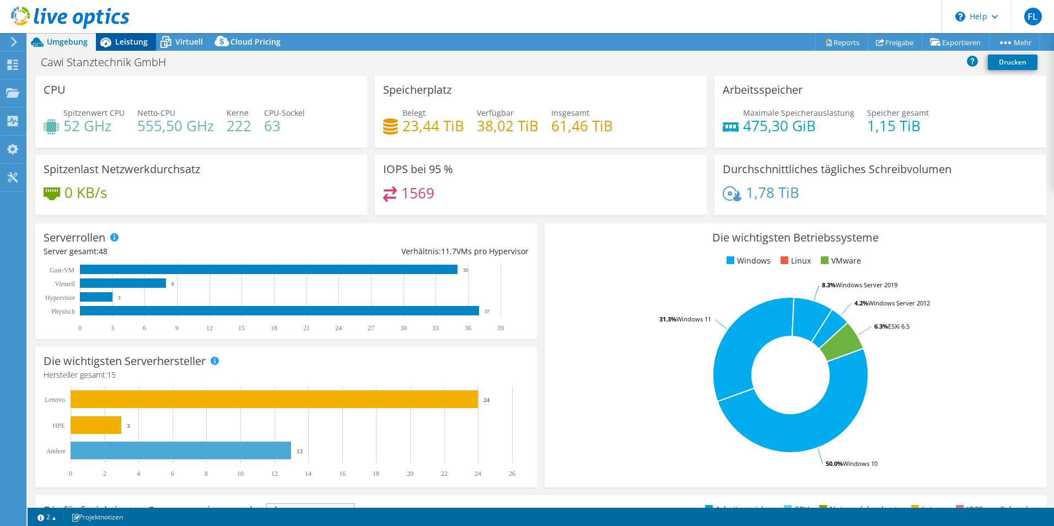
click at [133, 44] on span "Leistung" at bounding box center [131, 41] width 33 height 10
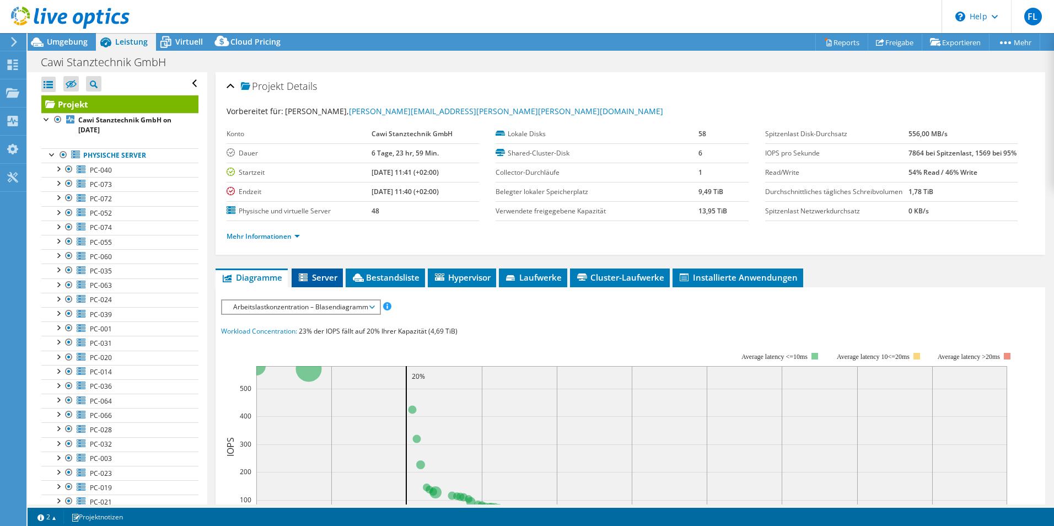
click at [315, 287] on li "Server" at bounding box center [317, 277] width 51 height 19
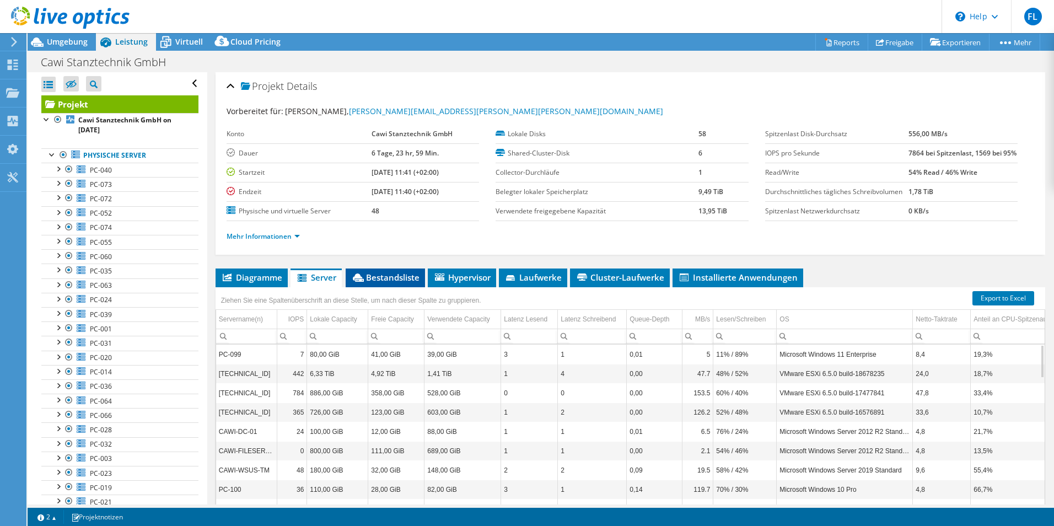
click at [404, 283] on span "Bestandsliste" at bounding box center [385, 277] width 68 height 11
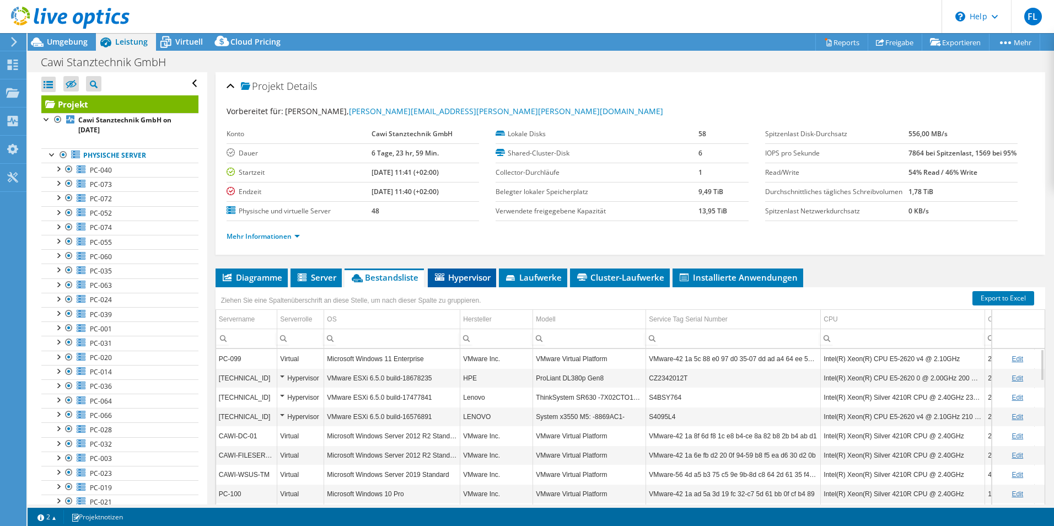
click at [459, 283] on span "Hypervisor" at bounding box center [461, 277] width 57 height 11
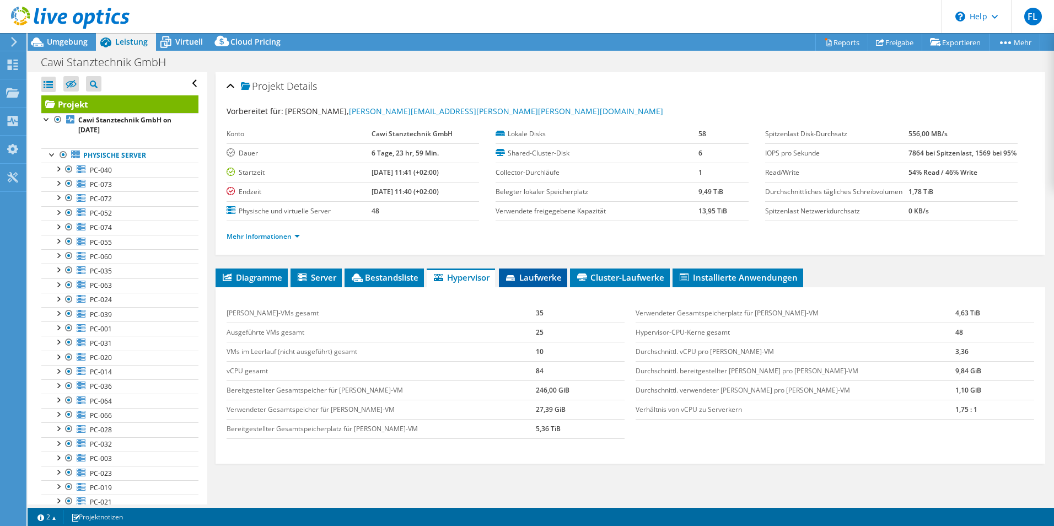
click at [545, 283] on span "Laufwerke" at bounding box center [532, 277] width 57 height 11
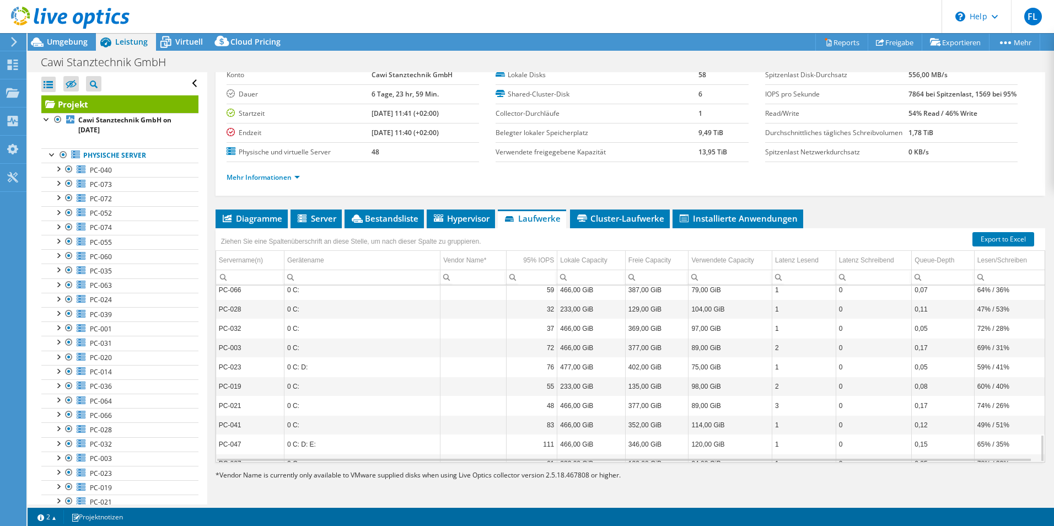
scroll to position [947, 0]
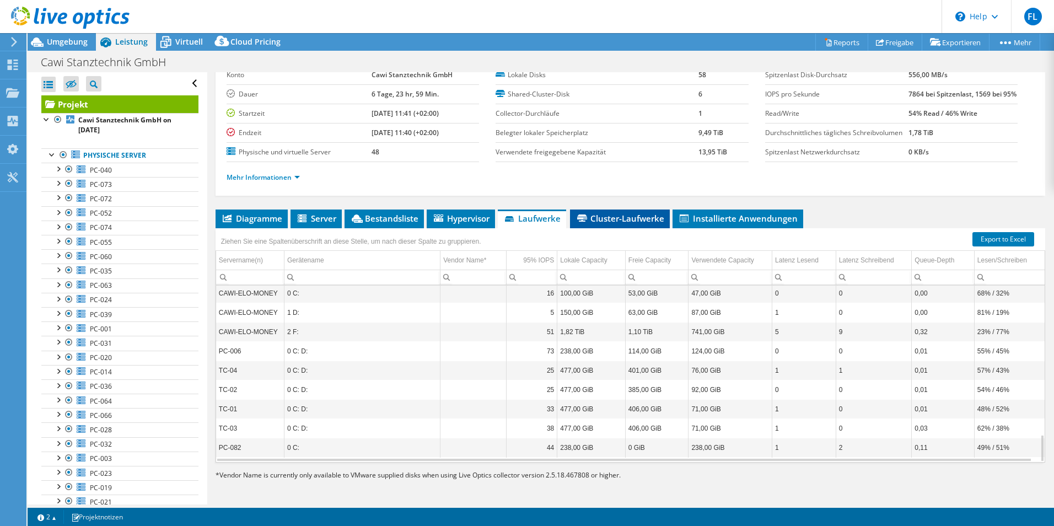
click at [615, 223] on span "Cluster-Laufwerke" at bounding box center [619, 218] width 89 height 11
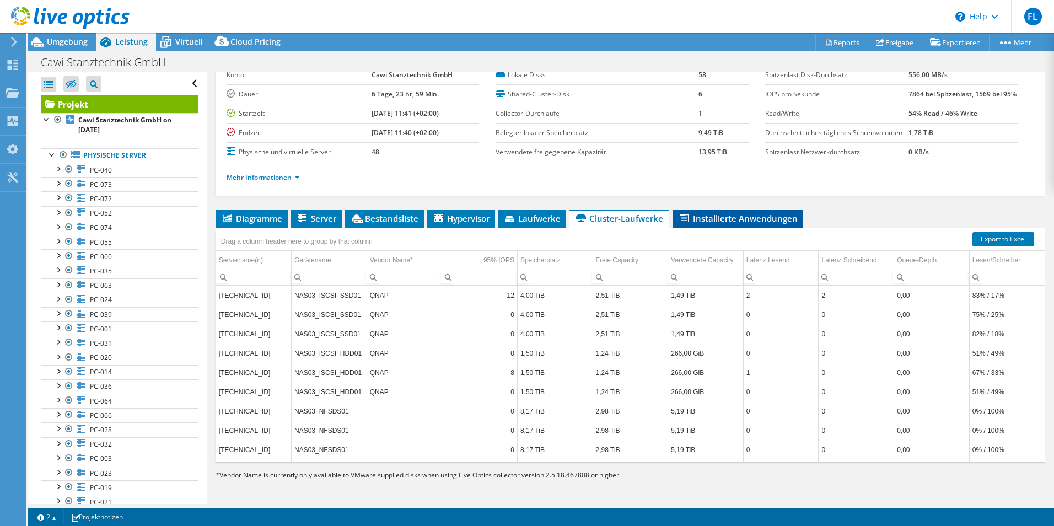
click at [743, 223] on span "Installierte Anwendungen" at bounding box center [738, 218] width 120 height 11
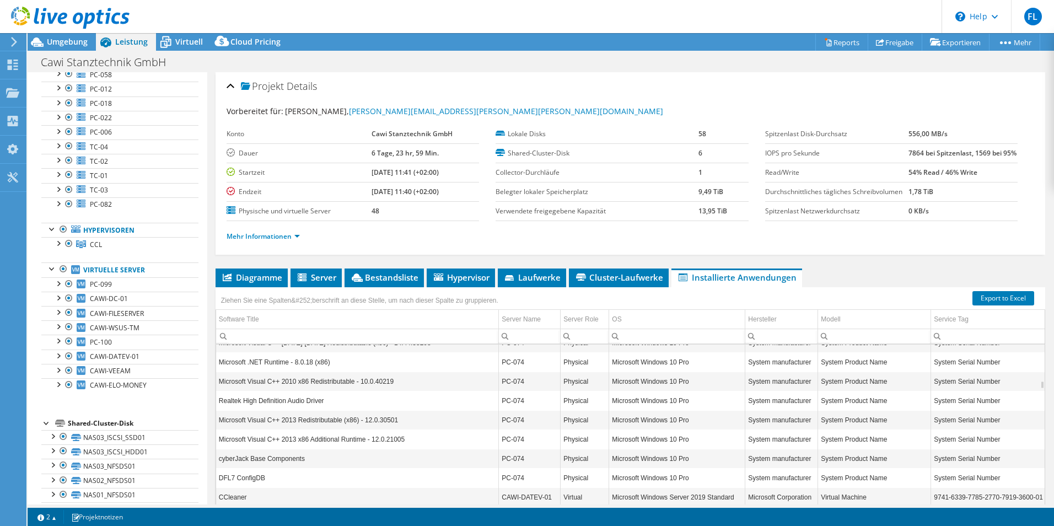
scroll to position [510, 0]
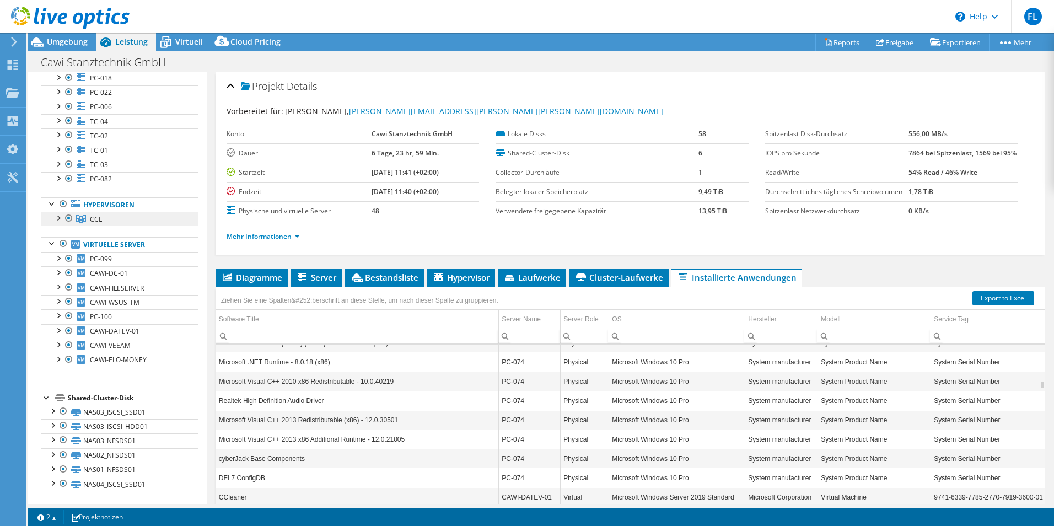
click at [98, 219] on span "CCL" at bounding box center [96, 218] width 12 height 9
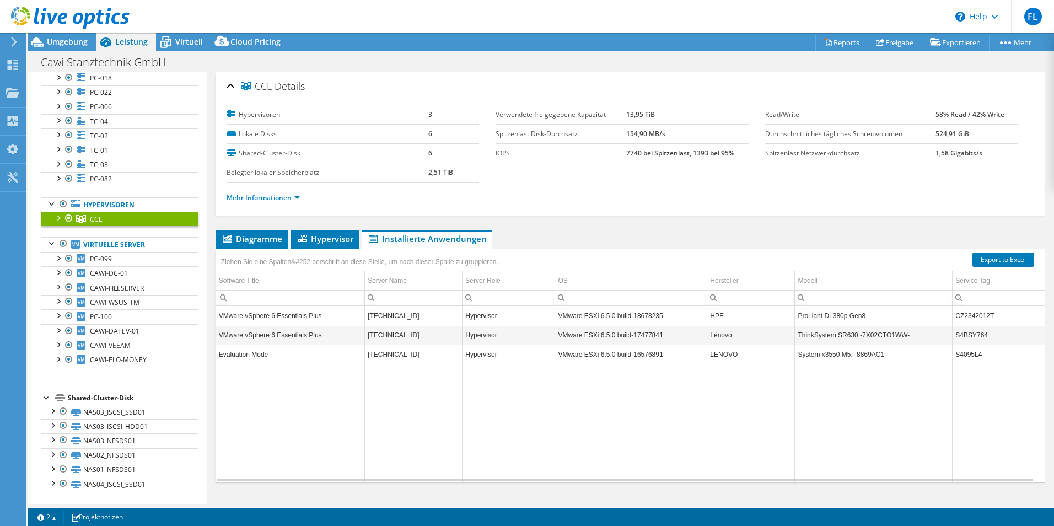
click at [58, 217] on div at bounding box center [57, 217] width 11 height 11
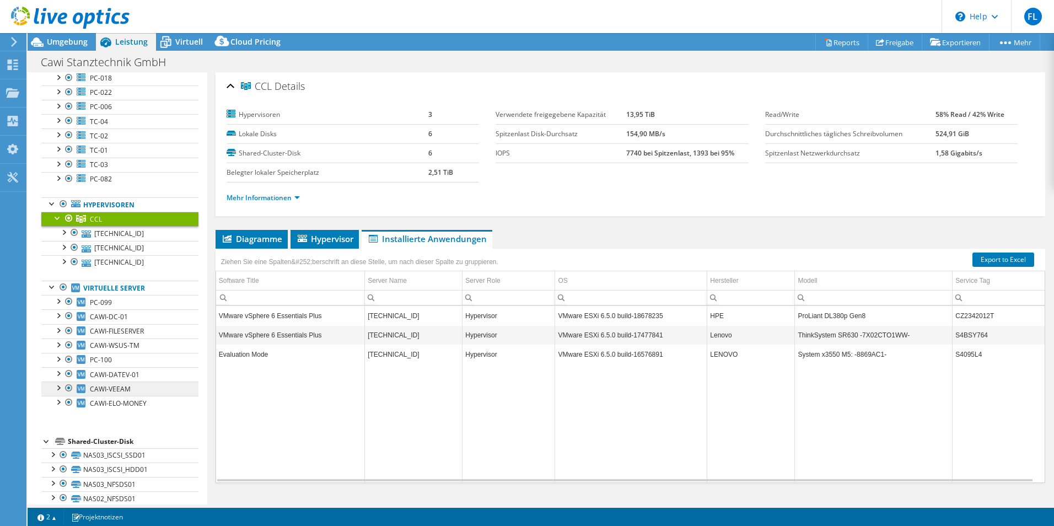
scroll to position [554, 0]
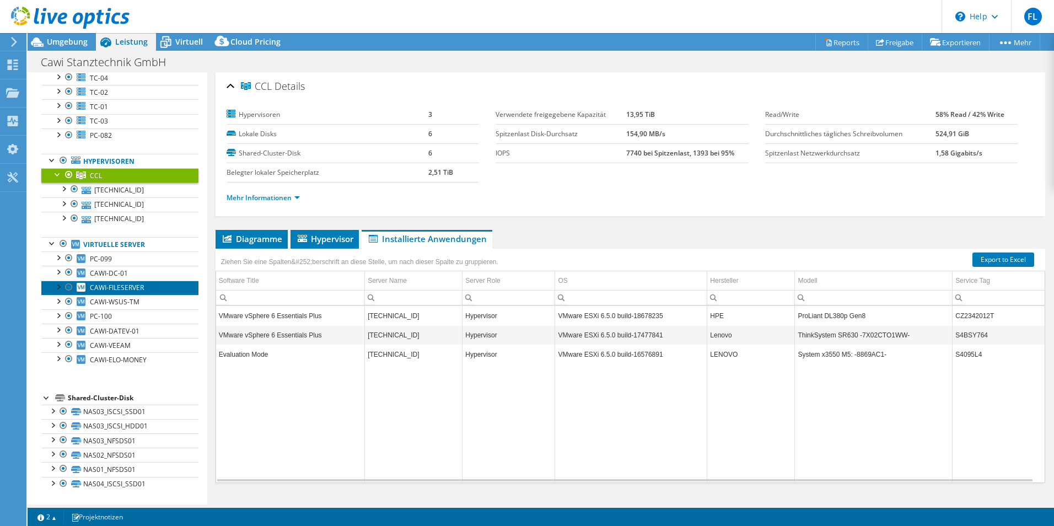
click at [131, 288] on span "CAWI-FILESERVER" at bounding box center [117, 287] width 54 height 9
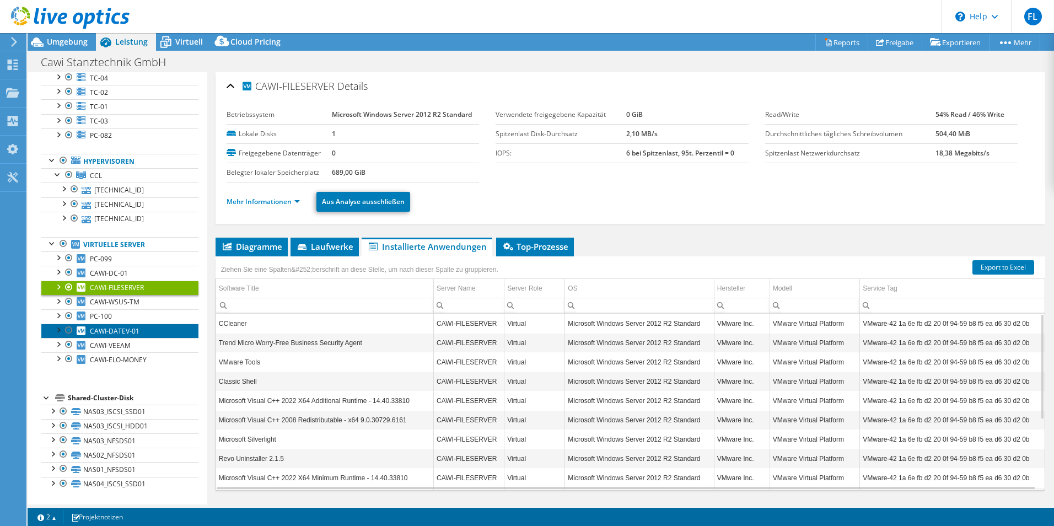
click at [131, 331] on span "CAWI-DATEV-01" at bounding box center [115, 330] width 50 height 9
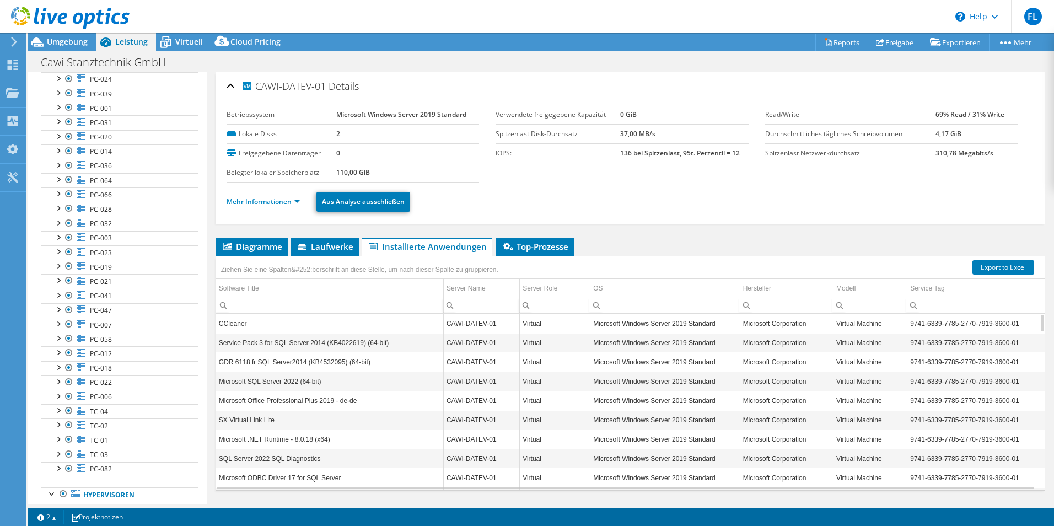
scroll to position [0, 0]
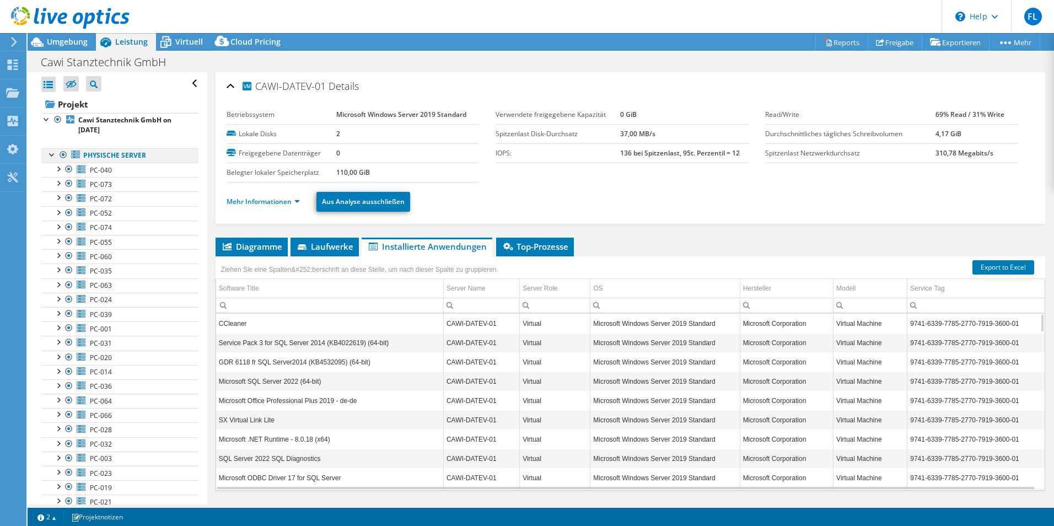
click at [50, 154] on div at bounding box center [52, 153] width 11 height 11
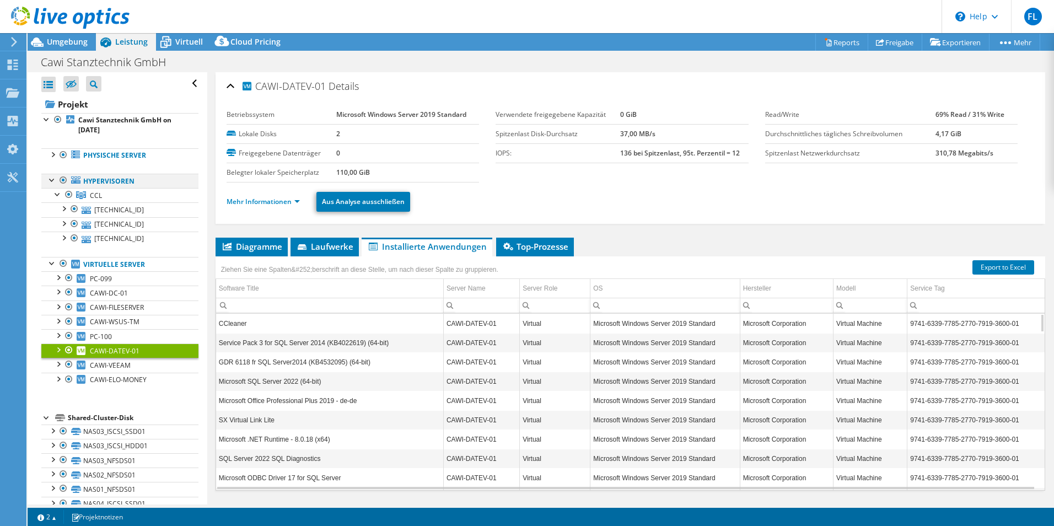
click at [51, 178] on div at bounding box center [52, 179] width 11 height 11
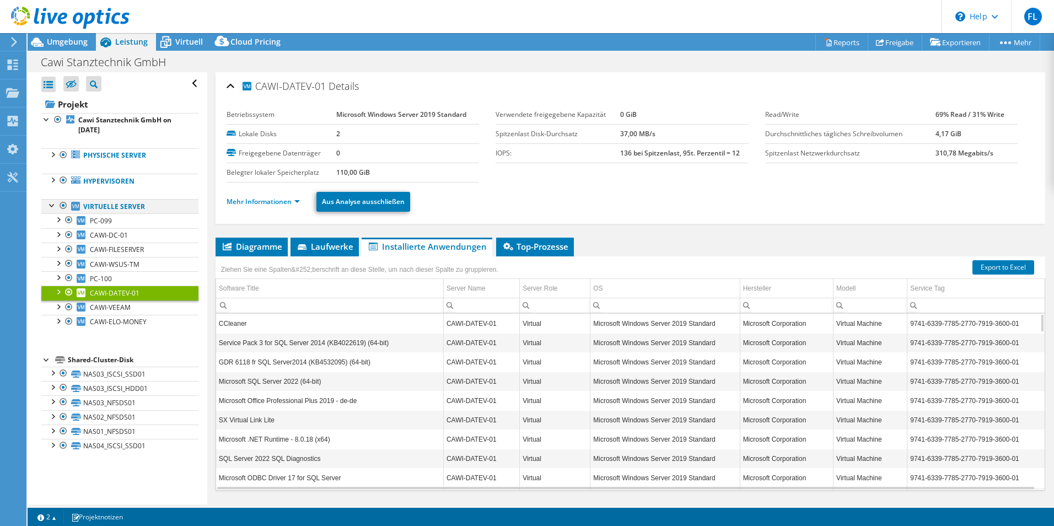
click at [50, 205] on div at bounding box center [52, 204] width 11 height 11
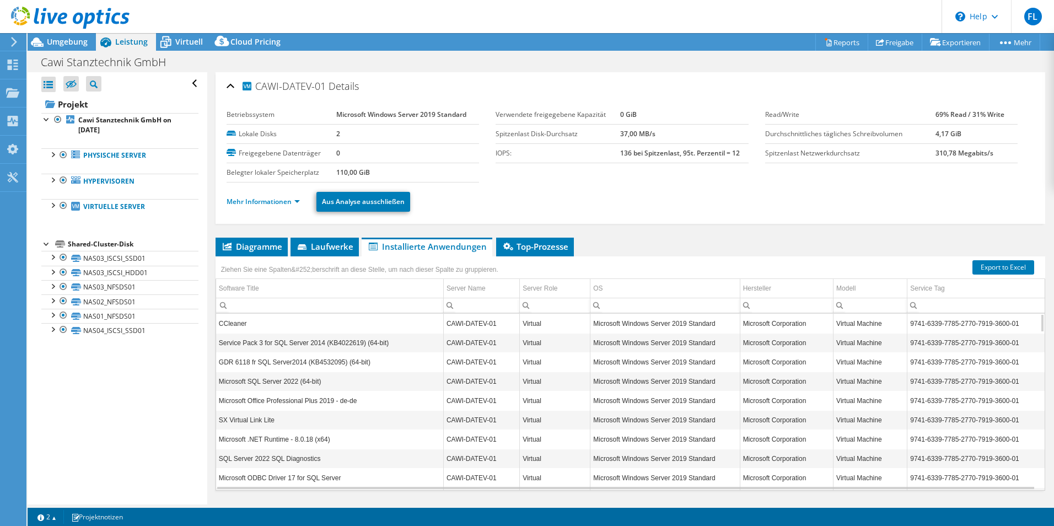
click at [47, 243] on div at bounding box center [46, 243] width 11 height 11
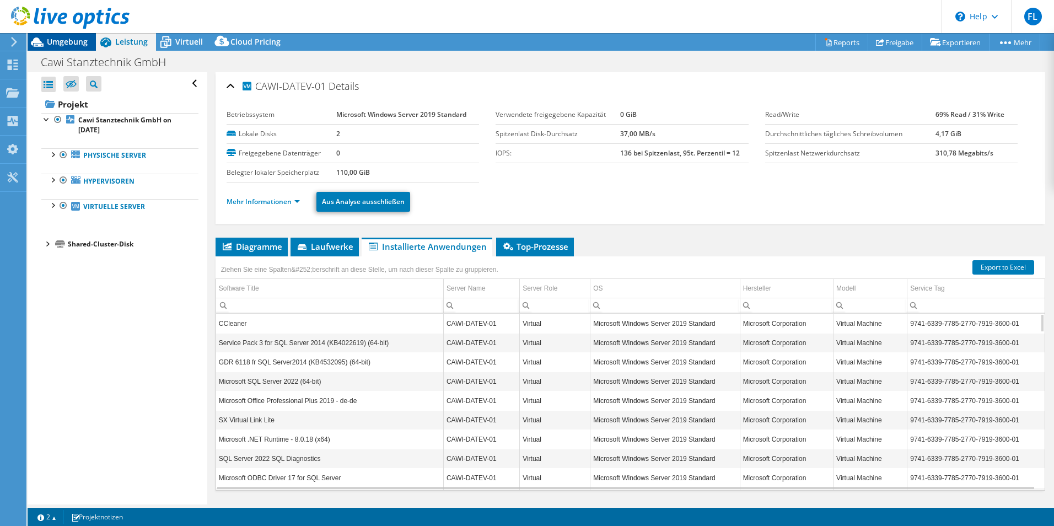
click at [62, 43] on span "Umgebung" at bounding box center [67, 41] width 41 height 10
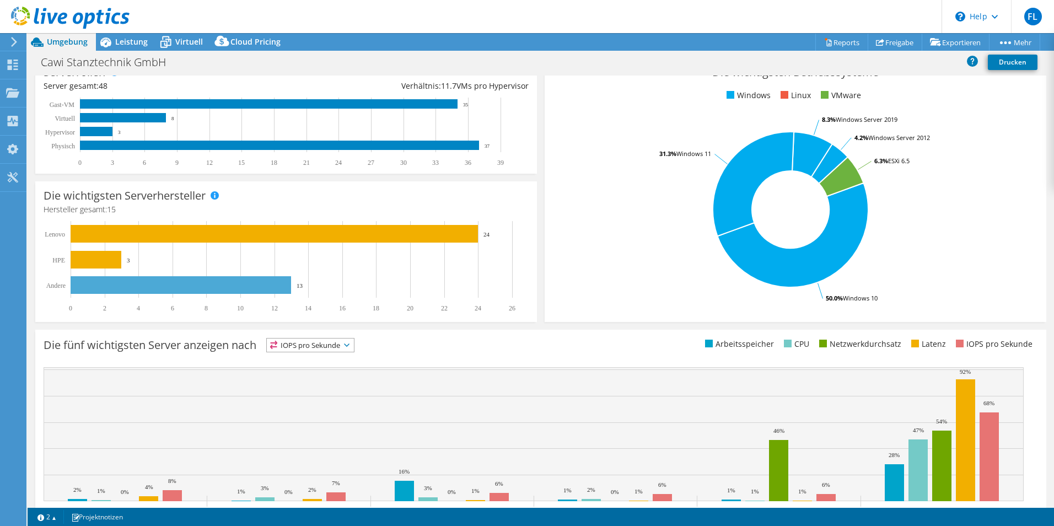
scroll to position [210, 0]
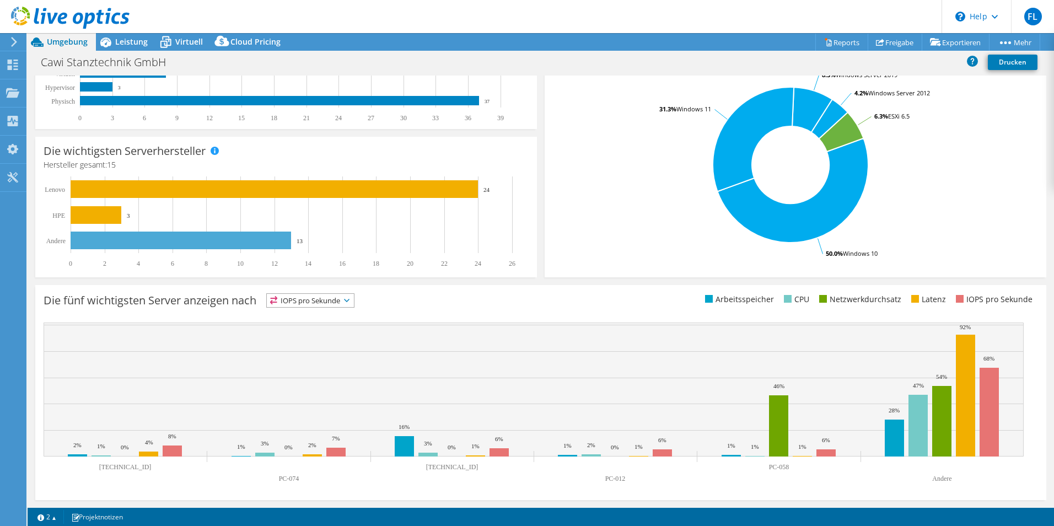
click at [350, 304] on span "IOPS pro Sekunde" at bounding box center [310, 300] width 87 height 13
click at [554, 313] on div "Die fünf wichtigsten Server anzeigen nach IOPS pro Sekunde IOPS pro Sekunde" at bounding box center [540, 392] width 1011 height 215
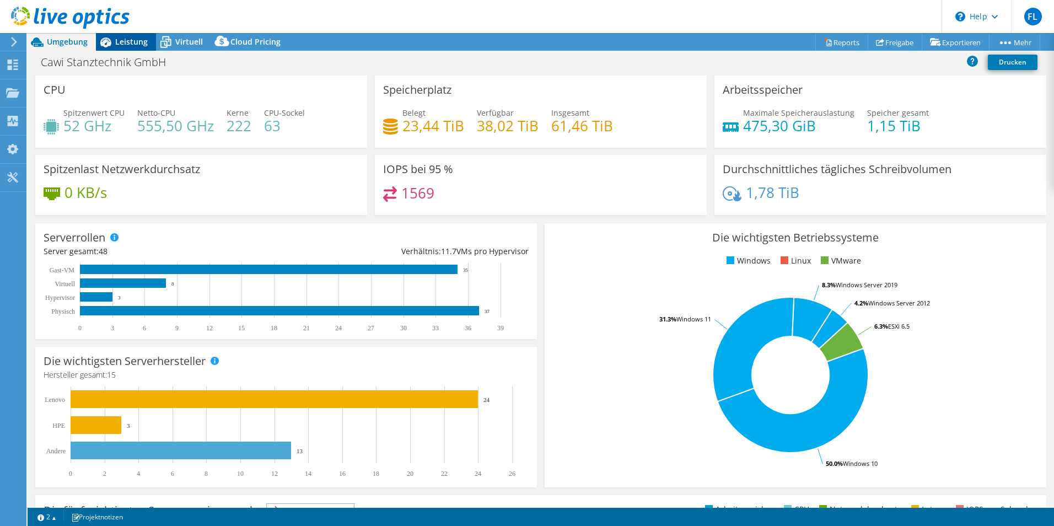
click at [133, 43] on span "Leistung" at bounding box center [131, 41] width 33 height 10
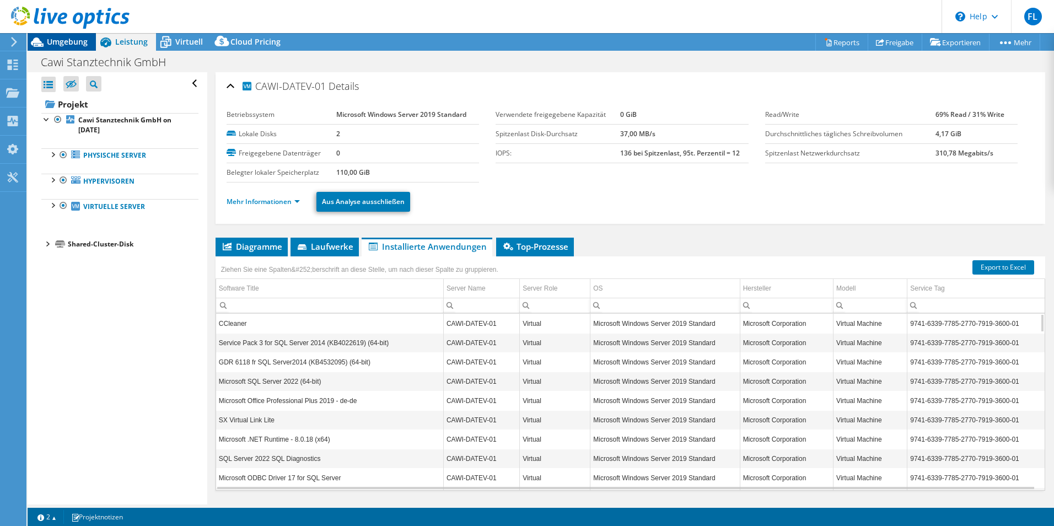
click at [69, 39] on span "Umgebung" at bounding box center [67, 41] width 41 height 10
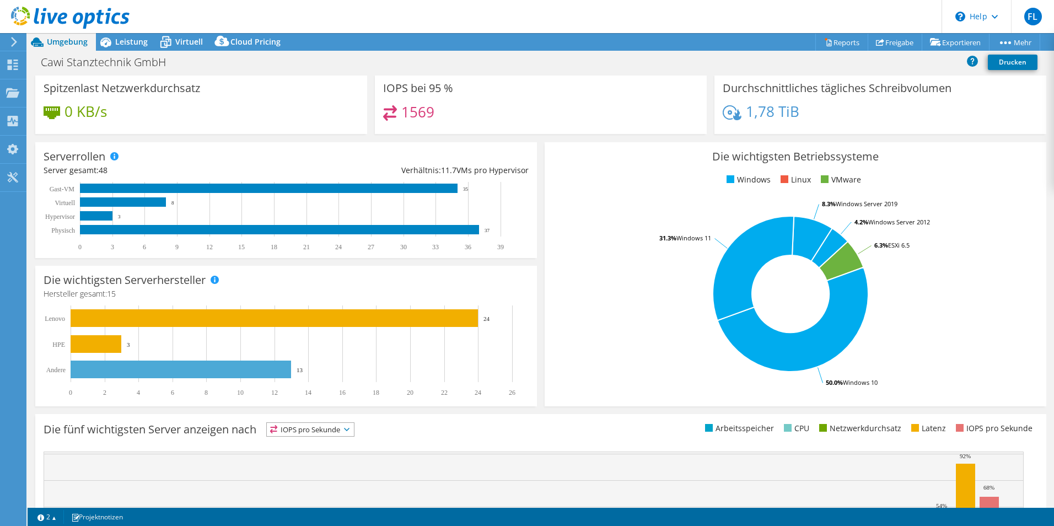
scroll to position [210, 0]
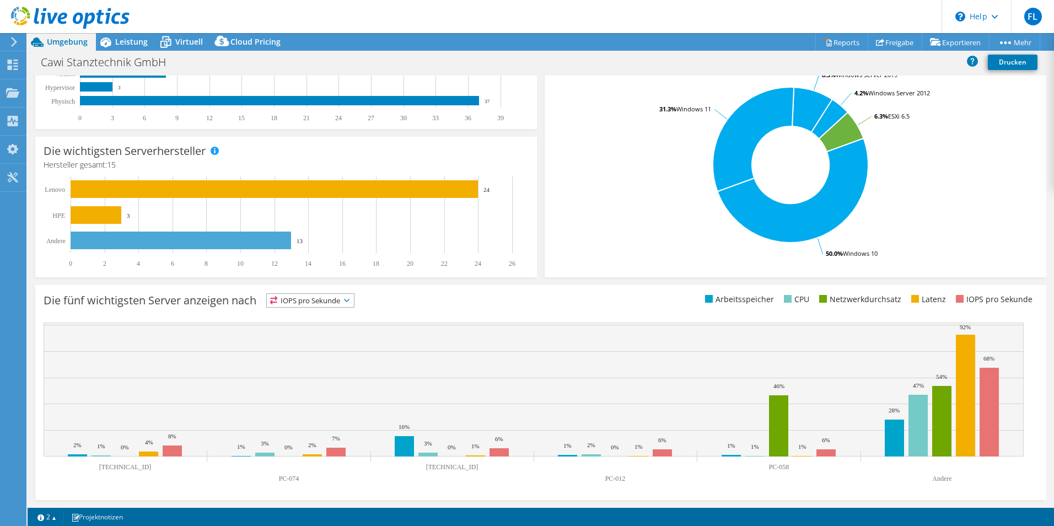
click at [155, 375] on rect at bounding box center [534, 389] width 980 height 134
click at [128, 39] on span "Leistung" at bounding box center [131, 41] width 33 height 10
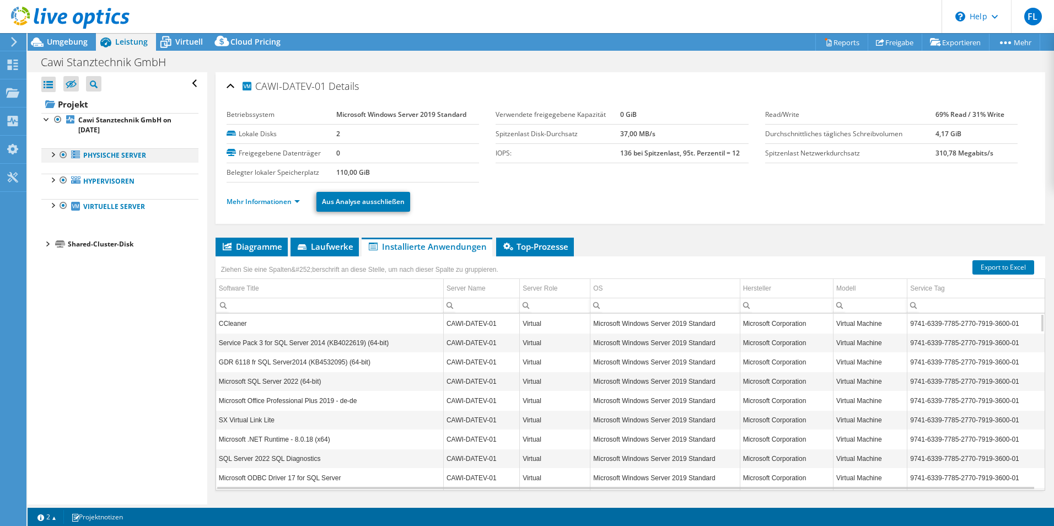
click at [53, 159] on div at bounding box center [52, 153] width 11 height 11
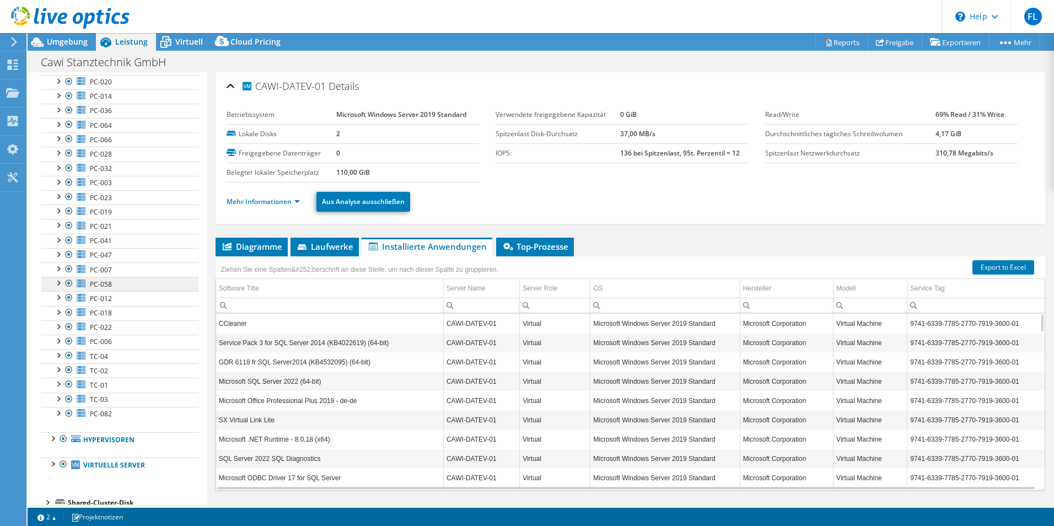
scroll to position [294, 0]
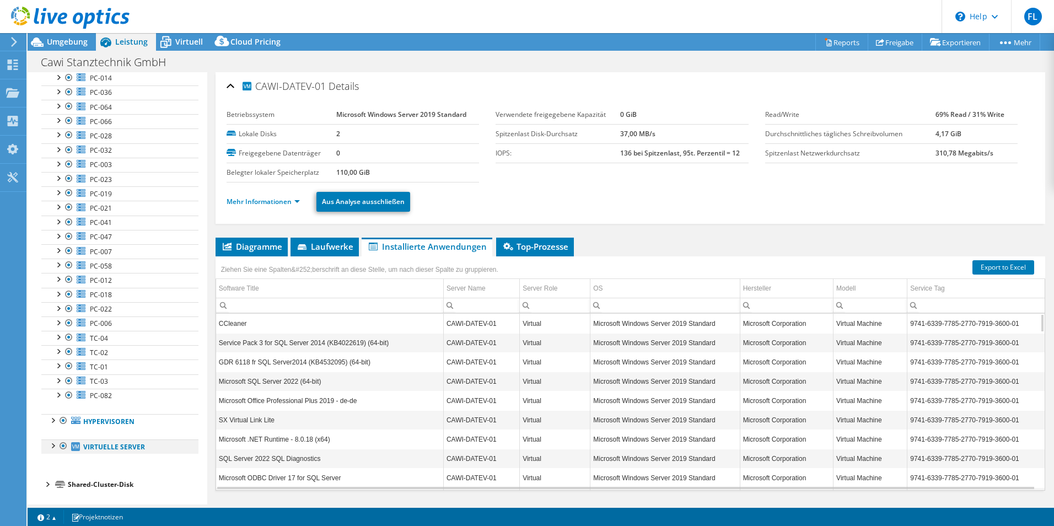
click at [54, 448] on div at bounding box center [52, 444] width 11 height 11
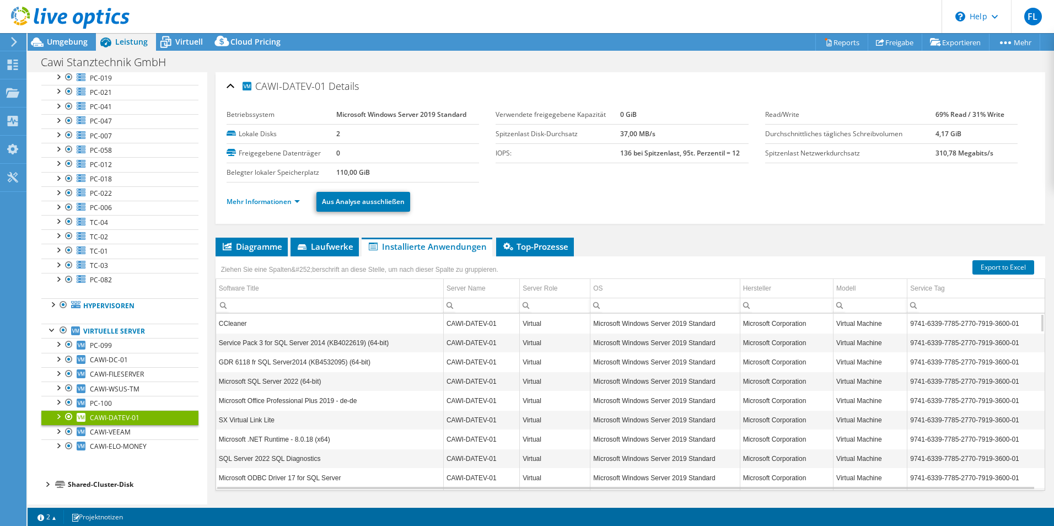
click at [48, 484] on div at bounding box center [46, 483] width 11 height 11
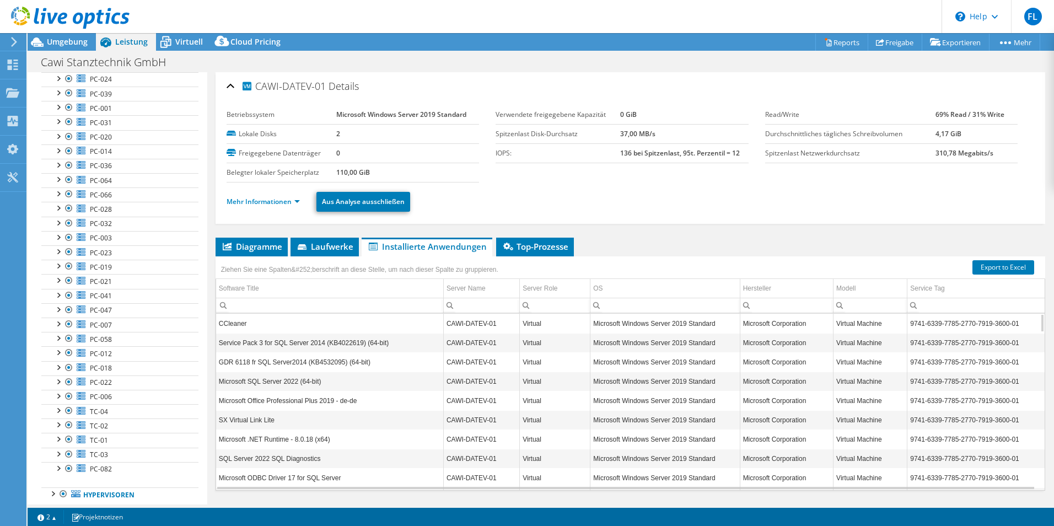
scroll to position [0, 0]
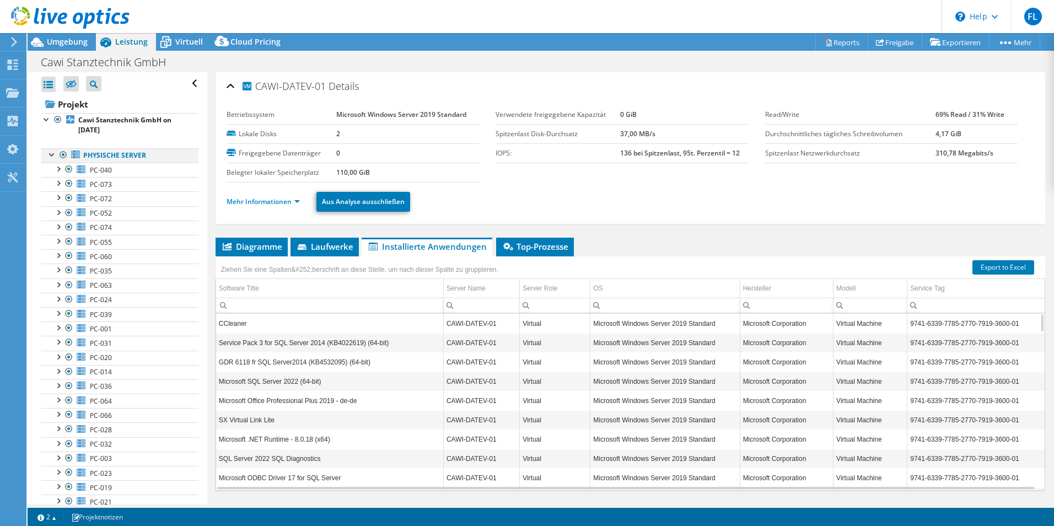
click at [52, 152] on div at bounding box center [52, 153] width 11 height 11
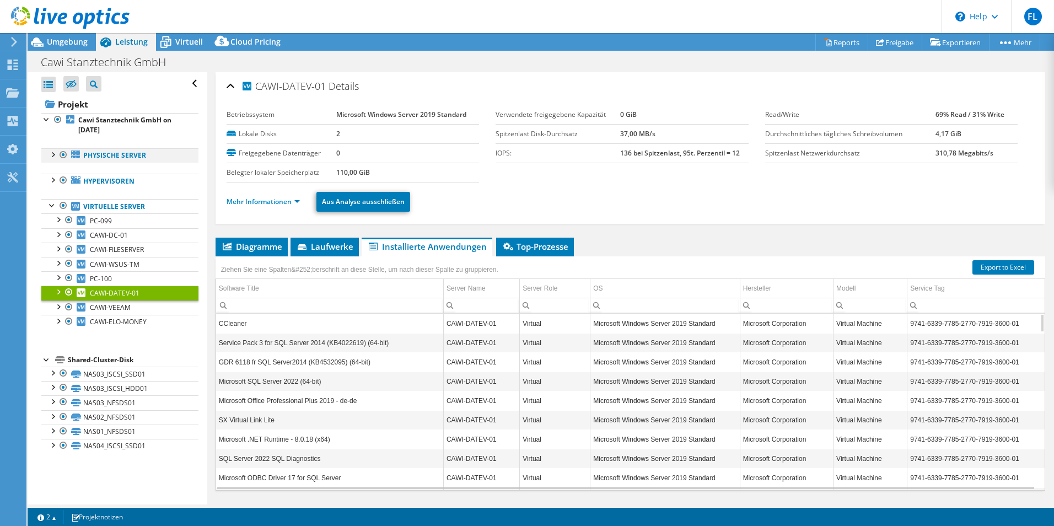
click at [51, 153] on div at bounding box center [52, 153] width 11 height 11
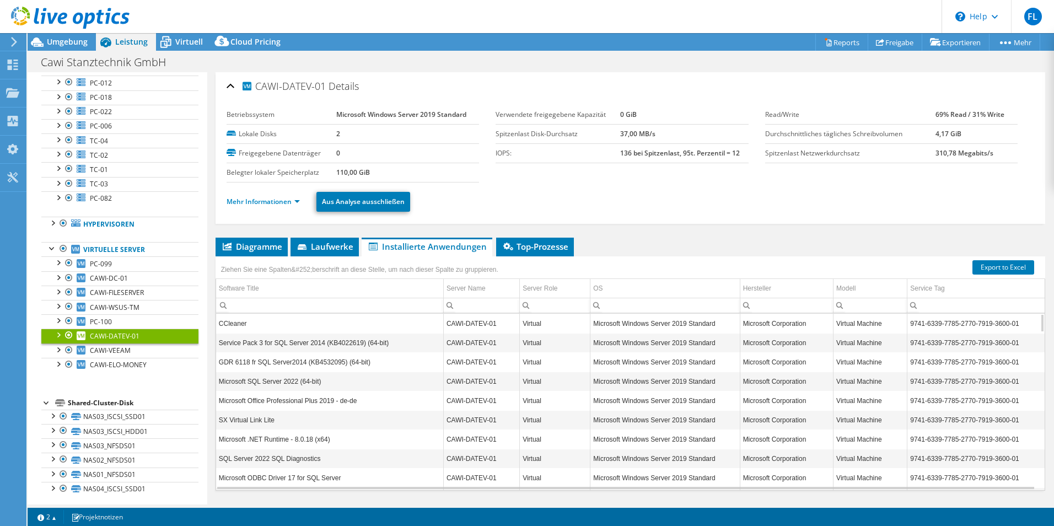
scroll to position [496, 0]
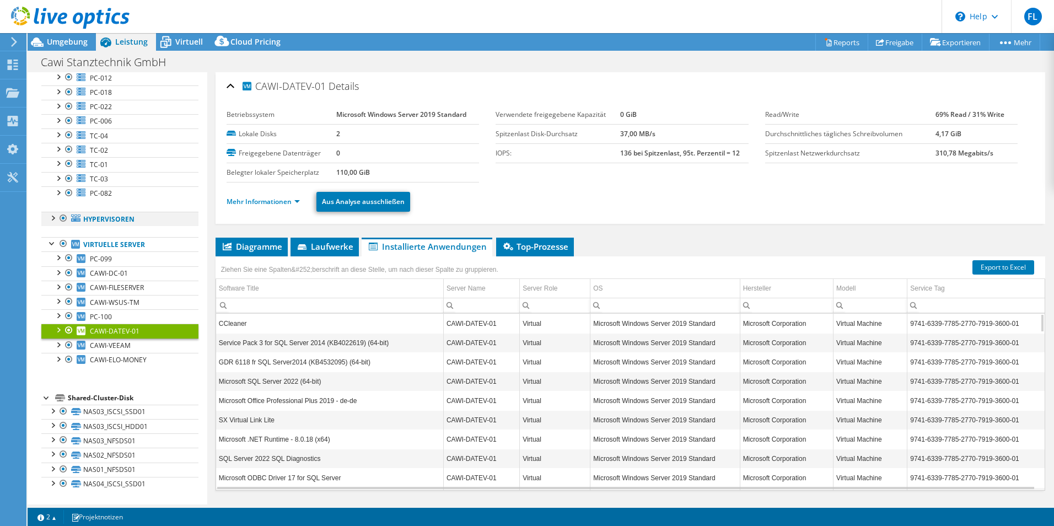
click at [52, 219] on div at bounding box center [52, 217] width 11 height 11
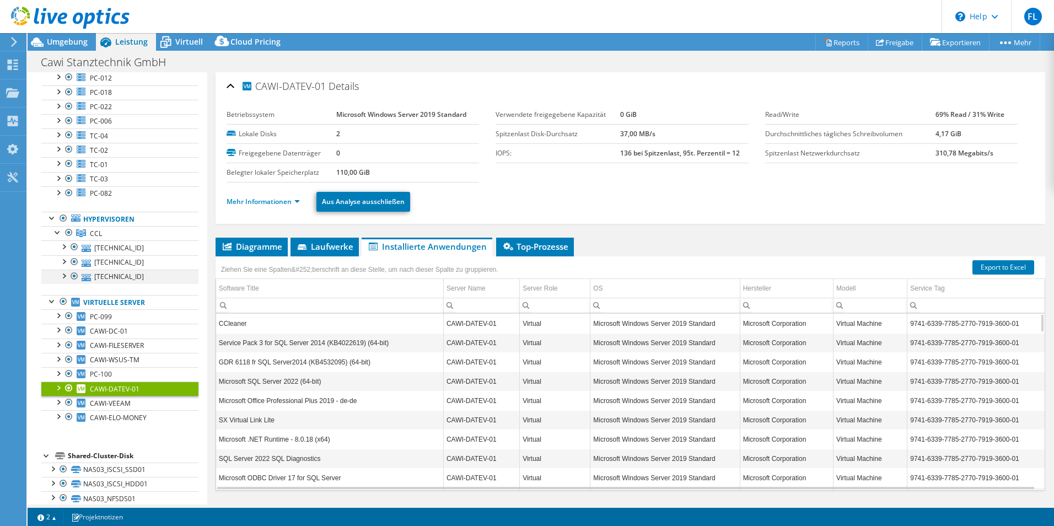
click at [63, 274] on div at bounding box center [63, 275] width 11 height 11
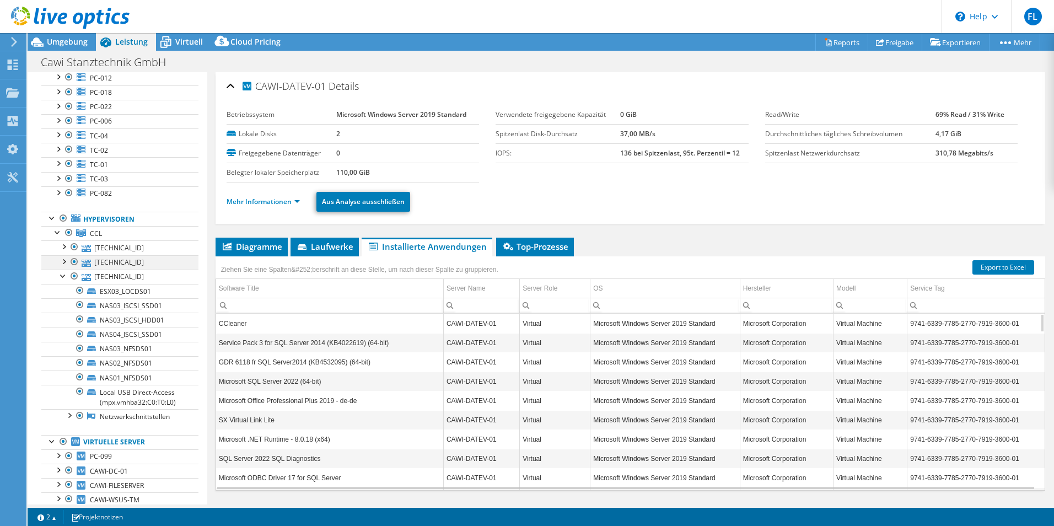
click at [64, 261] on div at bounding box center [63, 260] width 11 height 11
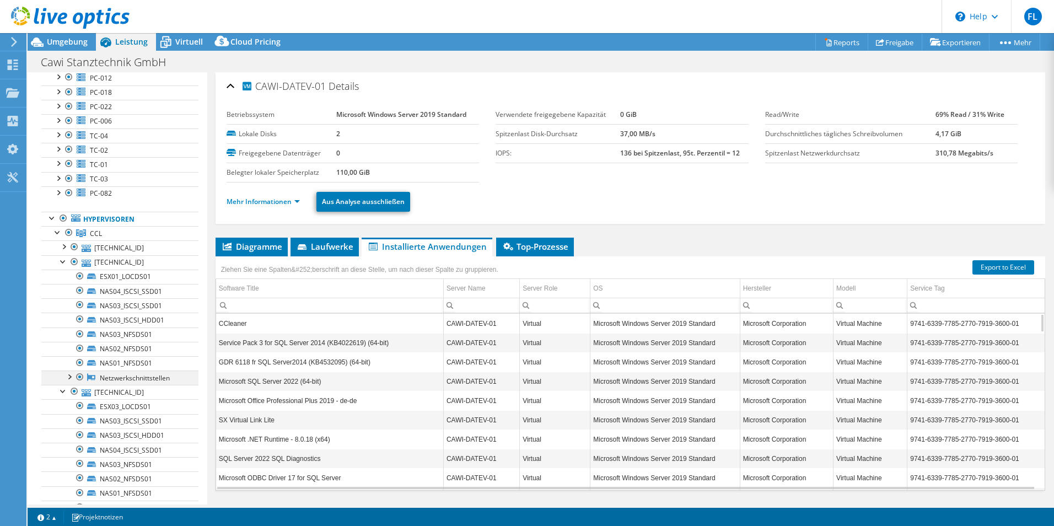
click at [68, 375] on div at bounding box center [68, 375] width 11 height 11
click at [66, 246] on div at bounding box center [63, 245] width 11 height 11
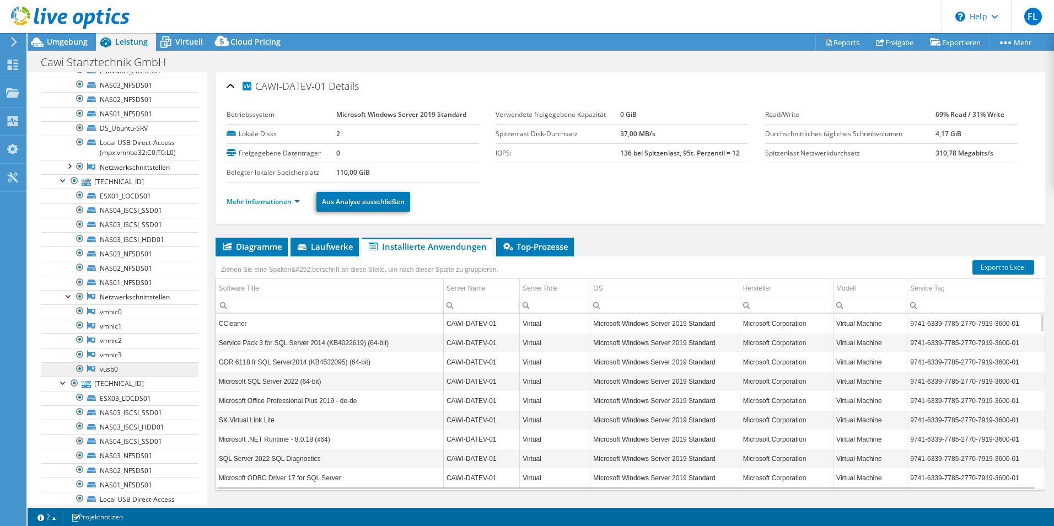
scroll to position [827, 0]
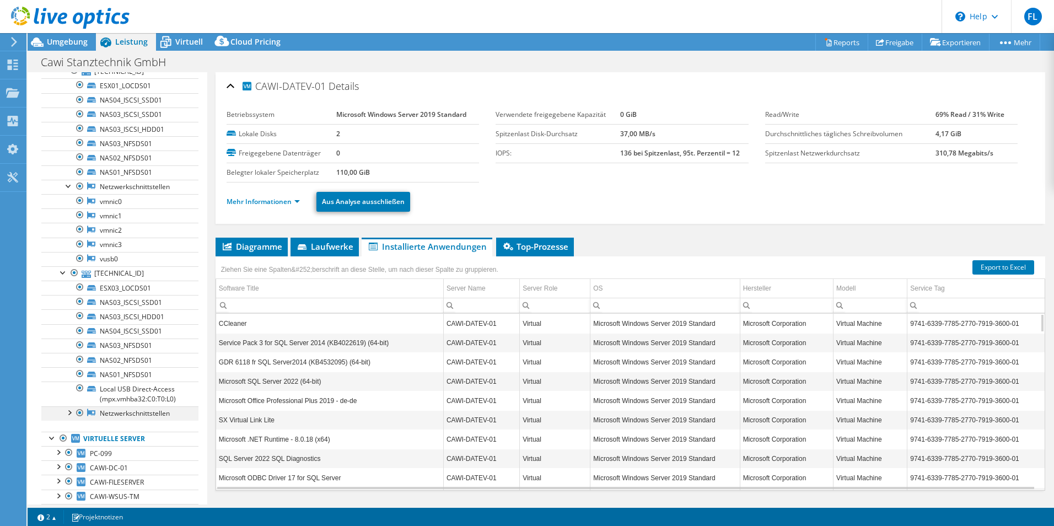
click at [69, 411] on div at bounding box center [68, 411] width 11 height 11
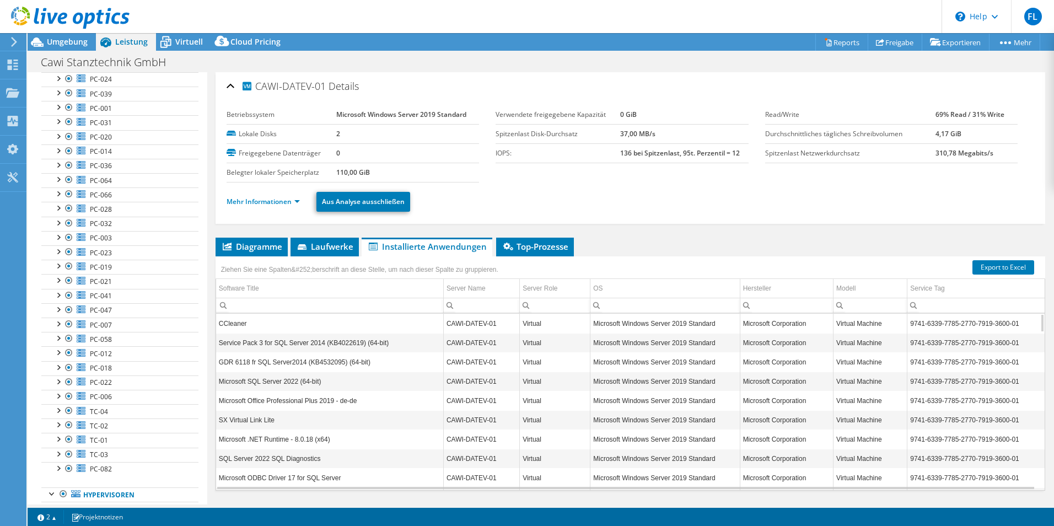
scroll to position [0, 0]
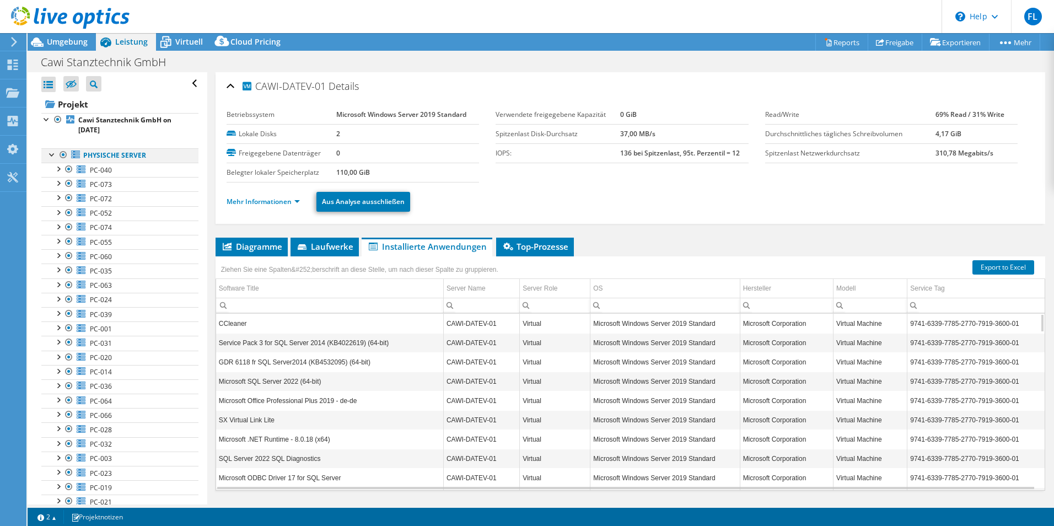
click at [49, 153] on div at bounding box center [52, 153] width 11 height 11
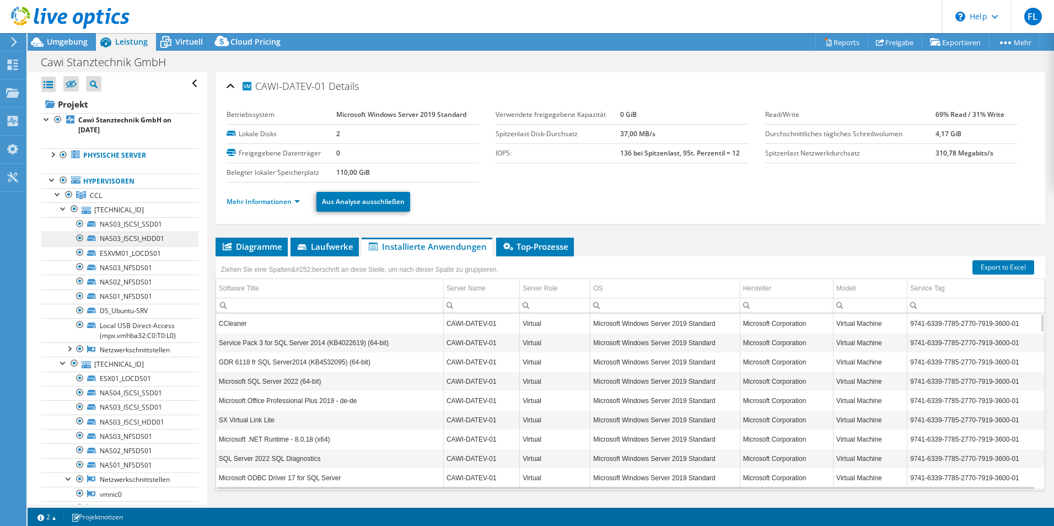
scroll to position [110, 0]
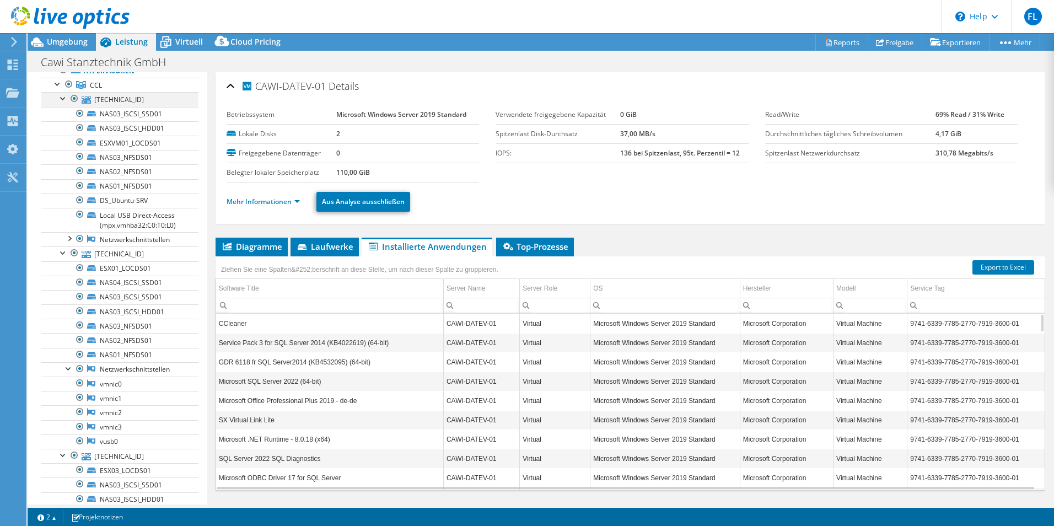
click at [63, 95] on div at bounding box center [63, 97] width 11 height 11
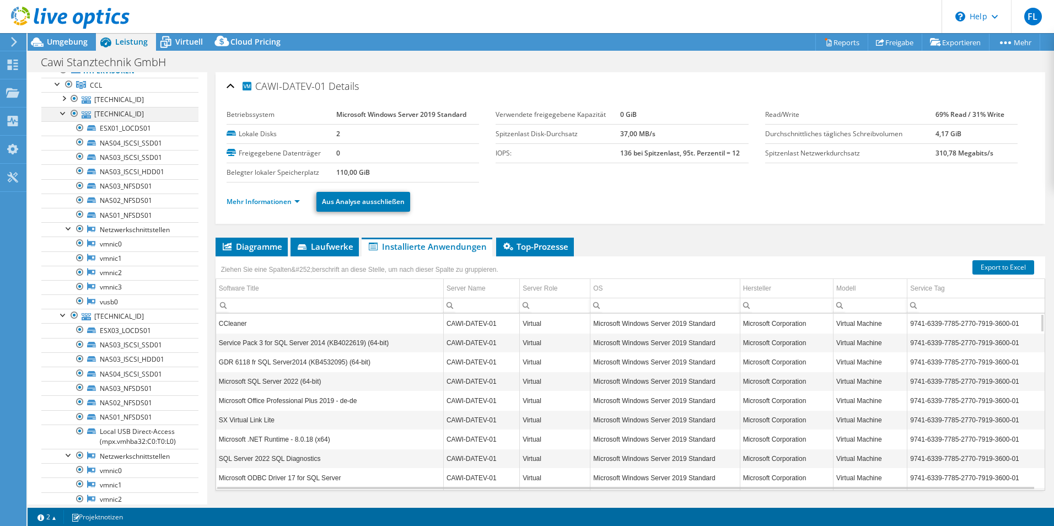
click at [64, 114] on div at bounding box center [63, 112] width 11 height 11
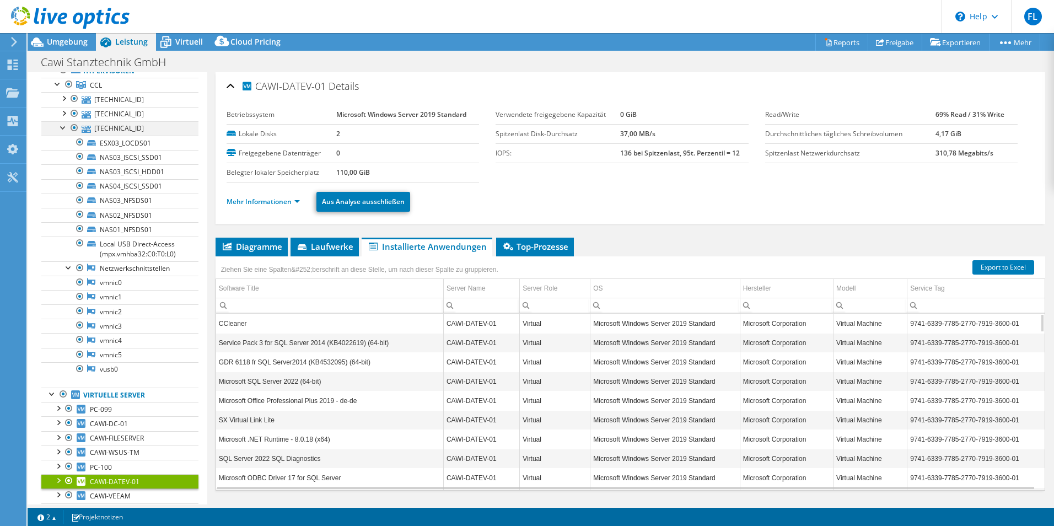
click at [65, 128] on div at bounding box center [63, 126] width 11 height 11
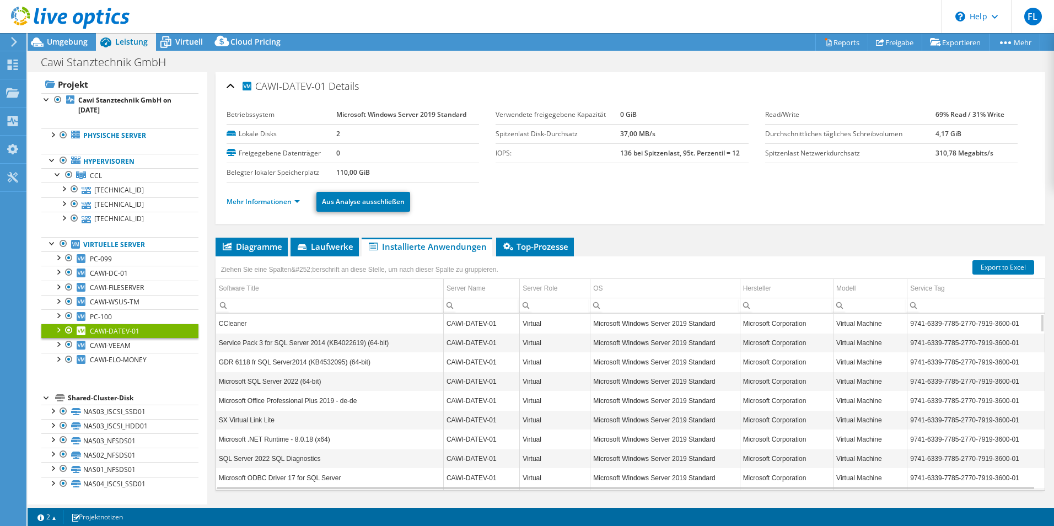
scroll to position [0, 0]
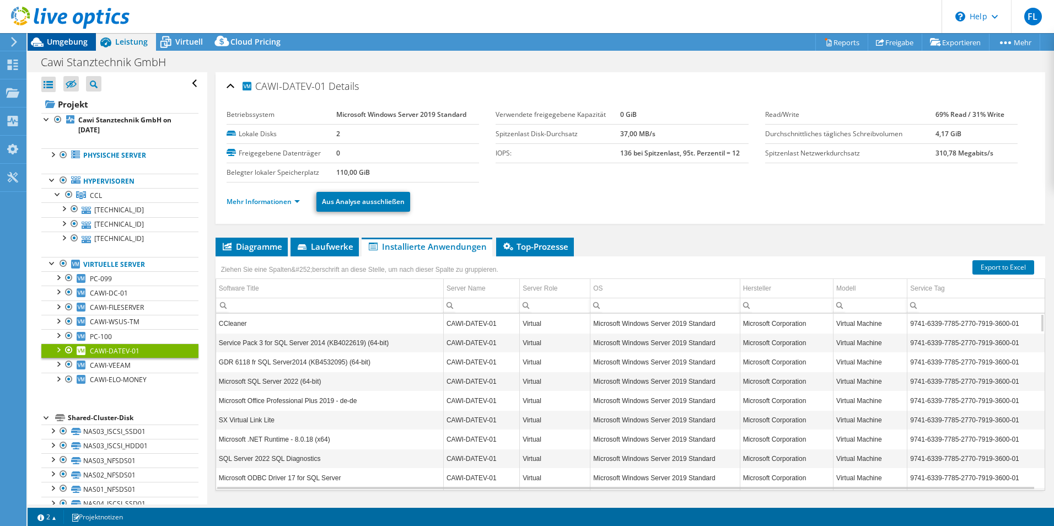
click at [74, 42] on span "Umgebung" at bounding box center [67, 41] width 41 height 10
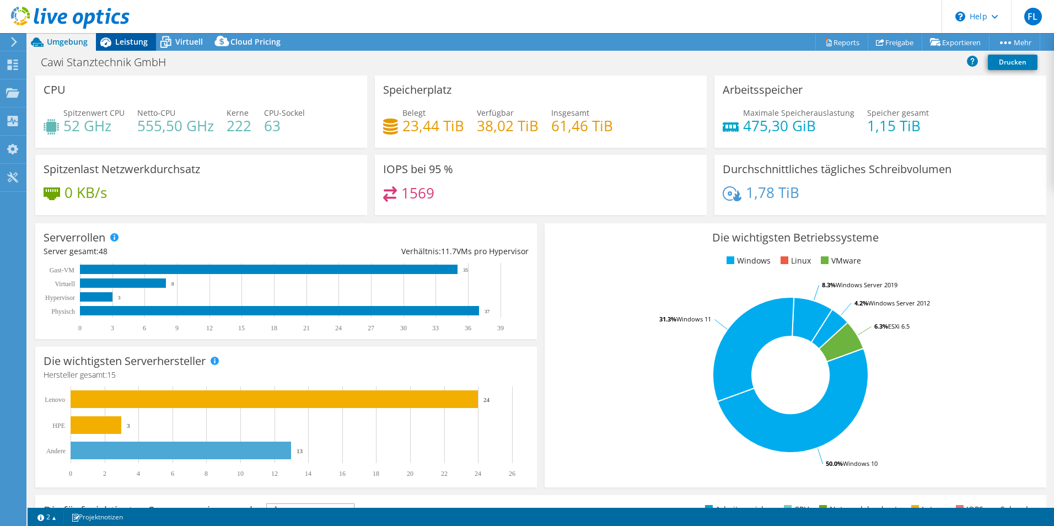
click at [120, 39] on span "Leistung" at bounding box center [131, 41] width 33 height 10
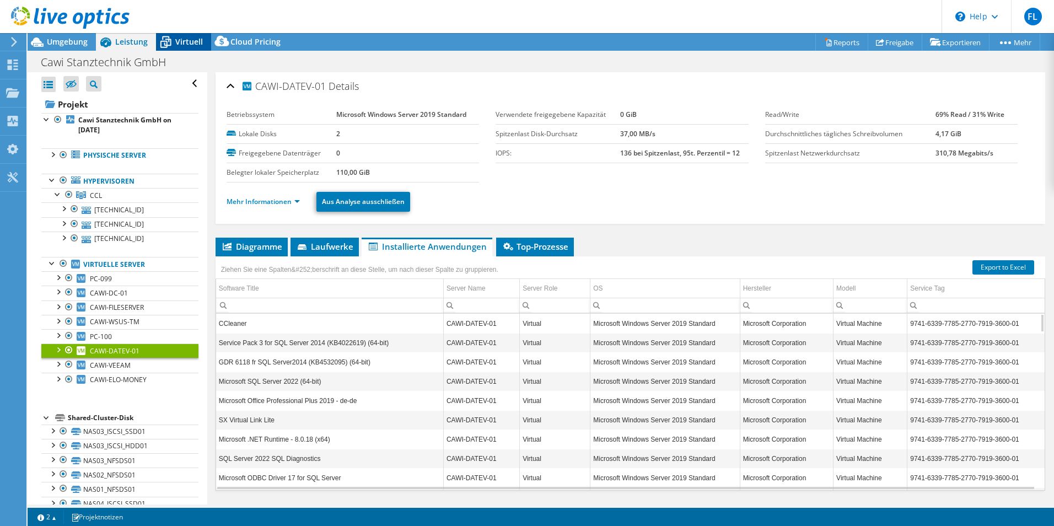
click at [175, 38] on span "Virtuell" at bounding box center [189, 41] width 28 height 10
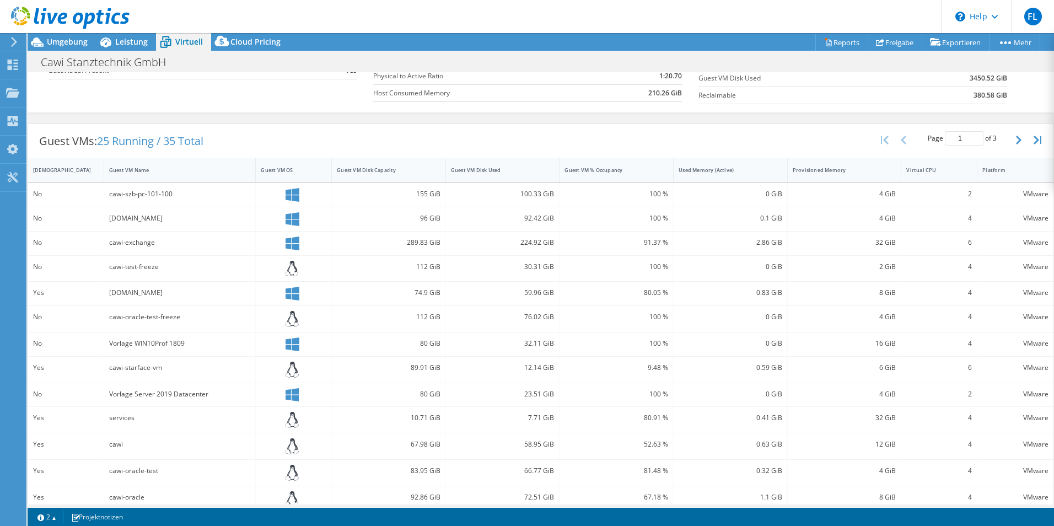
scroll to position [220, 0]
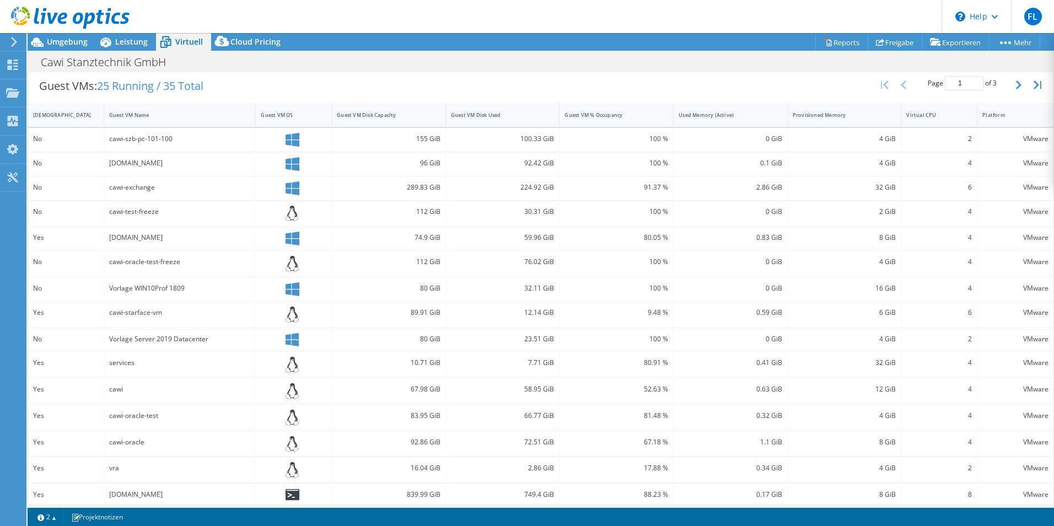
click at [56, 364] on div "Yes" at bounding box center [66, 363] width 66 height 12
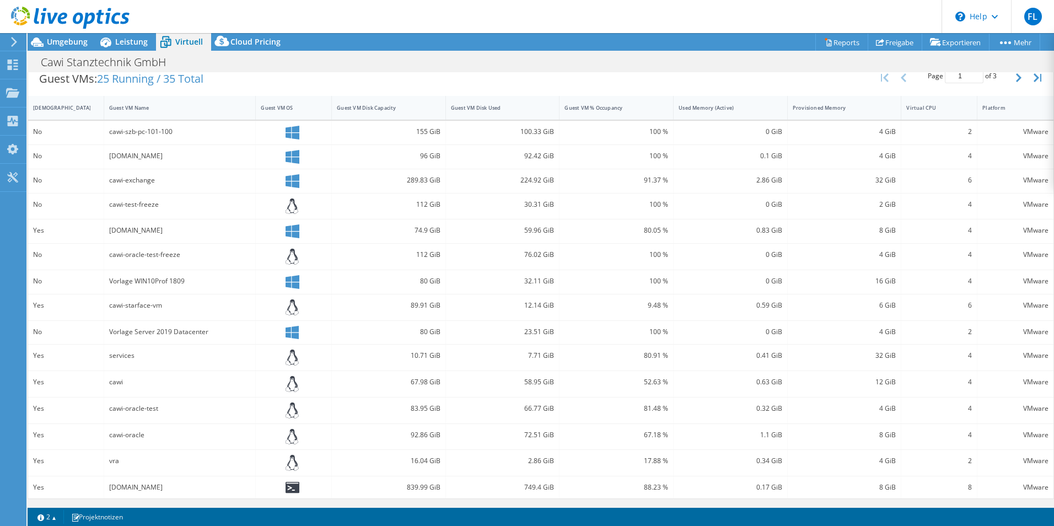
click at [137, 407] on div "cawi-oracle-test" at bounding box center [180, 408] width 142 height 12
click at [146, 435] on div "cawi-oracle" at bounding box center [180, 435] width 142 height 12
click at [159, 411] on div "cawi-oracle-test" at bounding box center [180, 408] width 142 height 12
click at [143, 439] on div "cawi-oracle" at bounding box center [180, 435] width 142 height 12
click at [184, 492] on div "STARBASE.cawi-stanztechnik.de" at bounding box center [180, 487] width 142 height 12
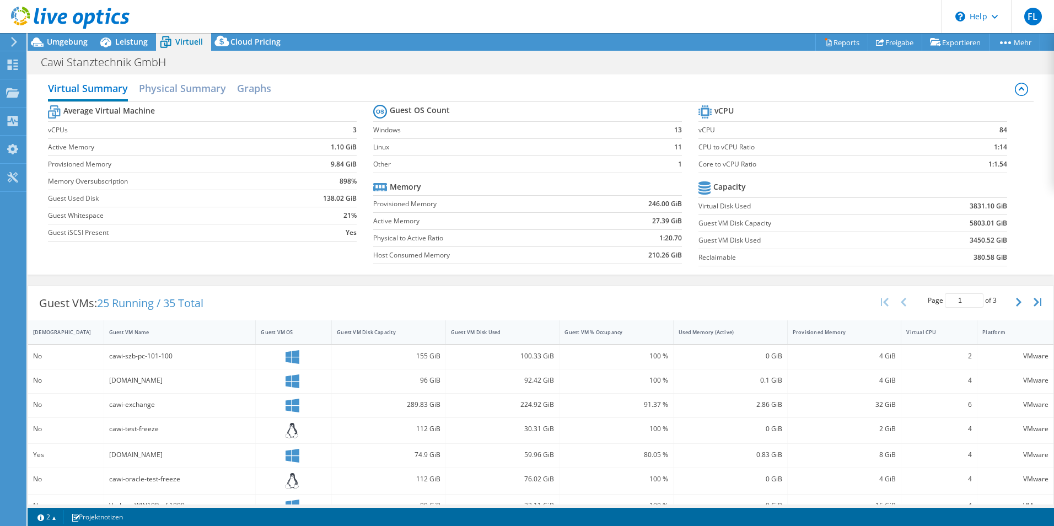
scroll to position [0, 0]
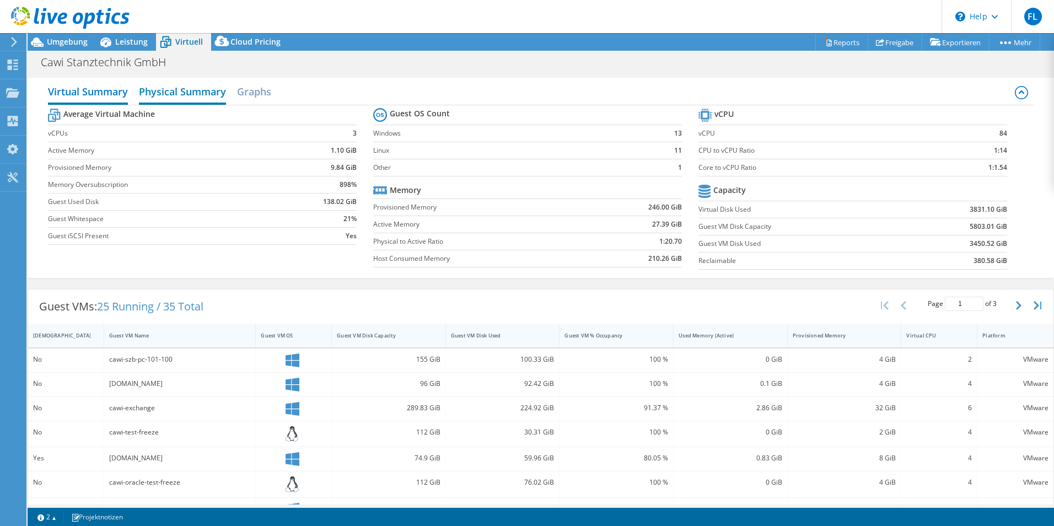
click at [177, 95] on h2 "Physical Summary" at bounding box center [182, 92] width 87 height 24
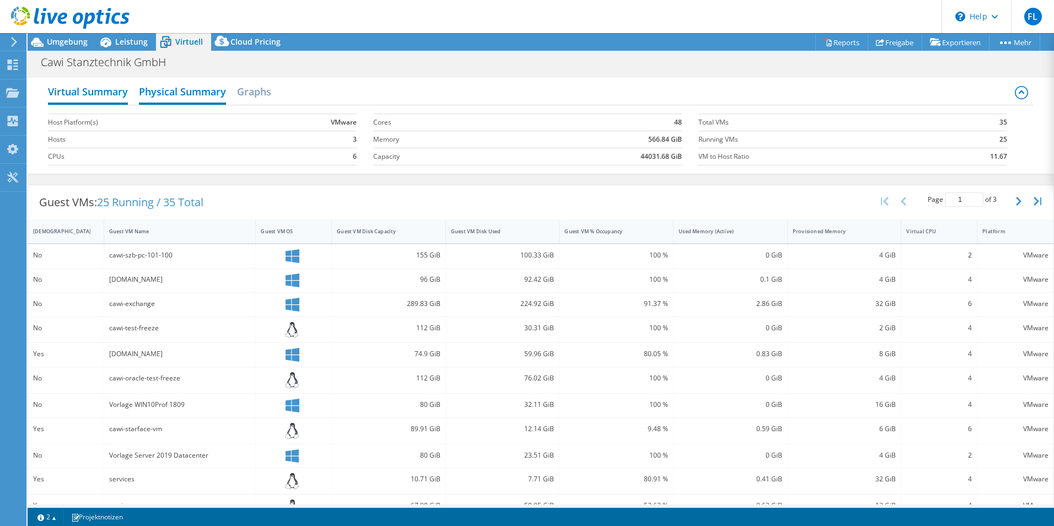
click at [73, 89] on h2 "Virtual Summary" at bounding box center [88, 92] width 80 height 24
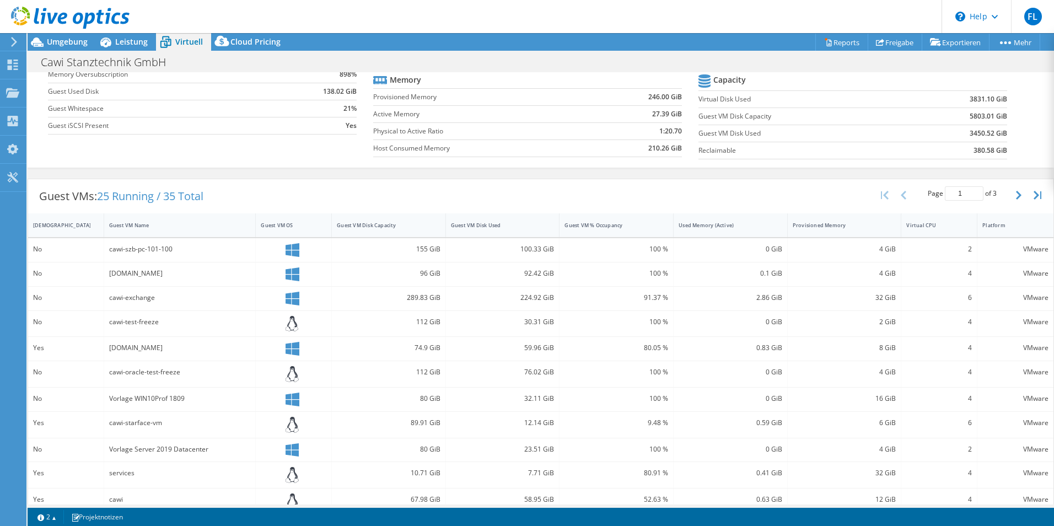
scroll to position [165, 0]
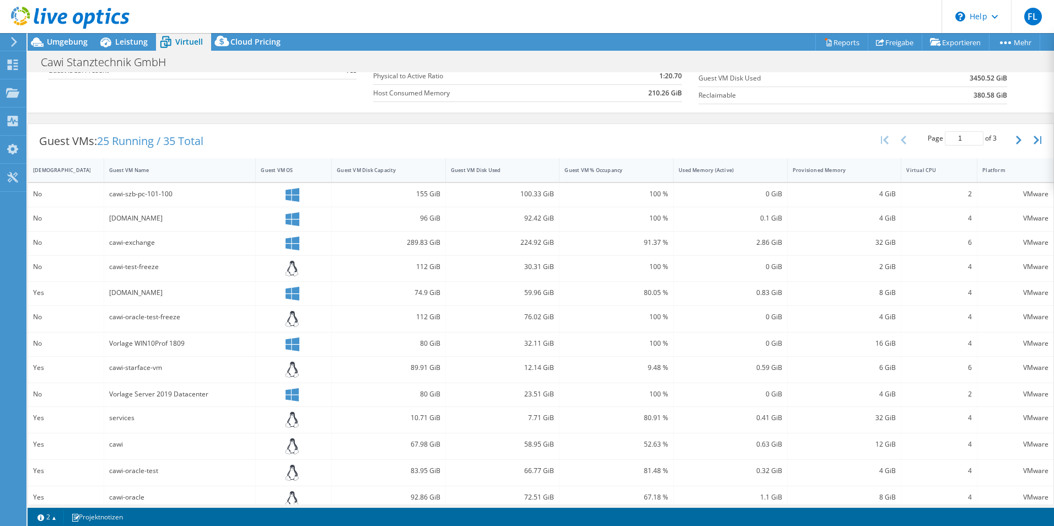
click at [133, 368] on div "cawi-starface-vm" at bounding box center [180, 368] width 142 height 12
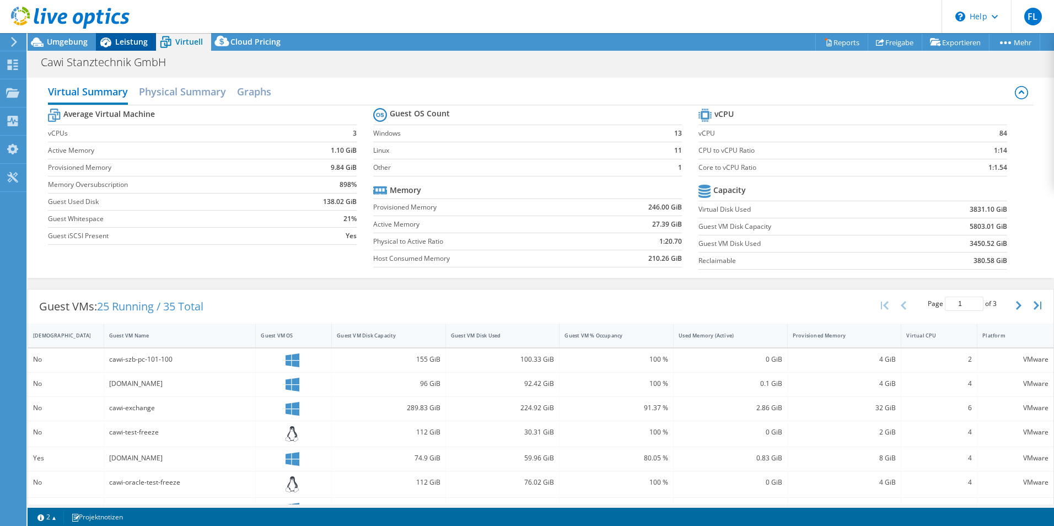
click at [125, 39] on span "Leistung" at bounding box center [131, 41] width 33 height 10
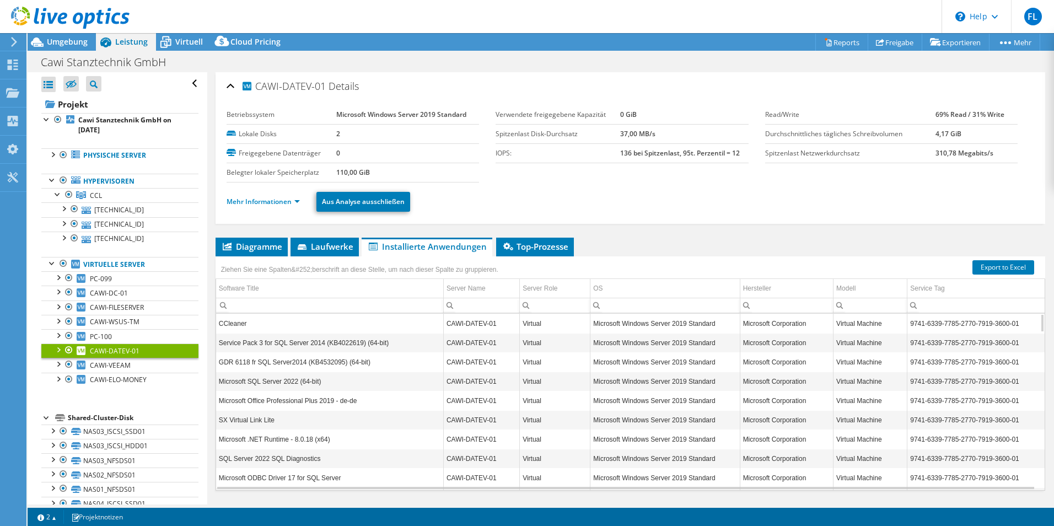
scroll to position [20, 0]
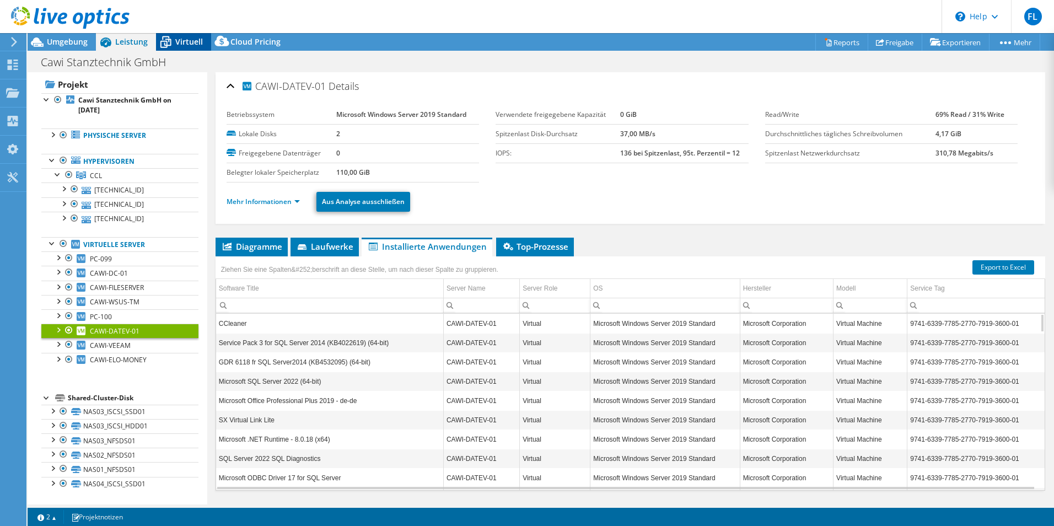
click at [190, 38] on span "Virtuell" at bounding box center [189, 41] width 28 height 10
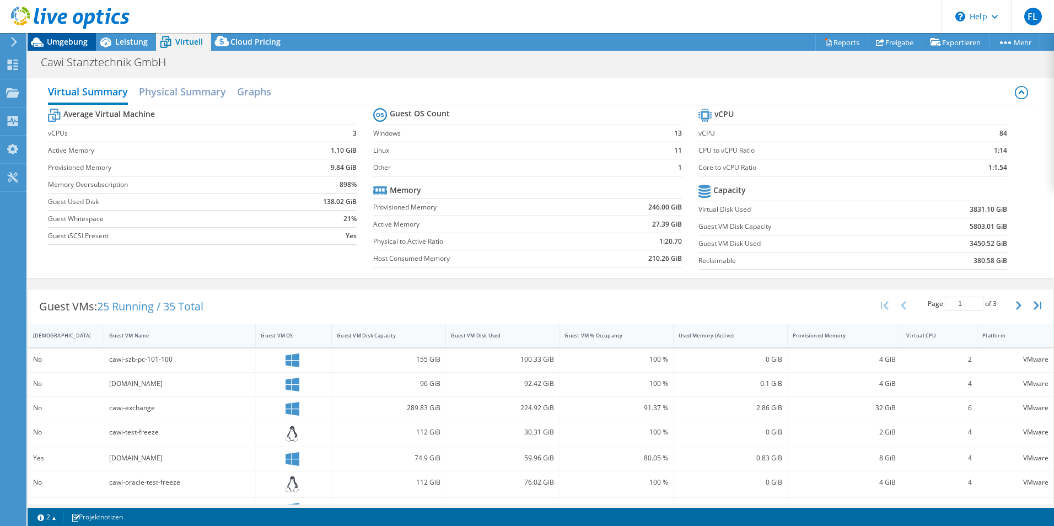
click at [65, 40] on span "Umgebung" at bounding box center [67, 41] width 41 height 10
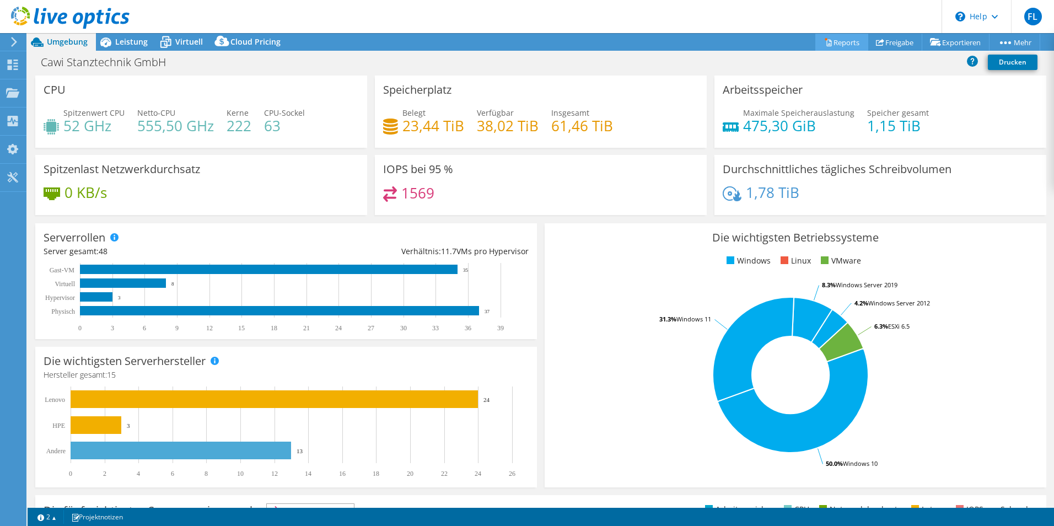
click at [828, 40] on link "Reports" at bounding box center [841, 42] width 53 height 17
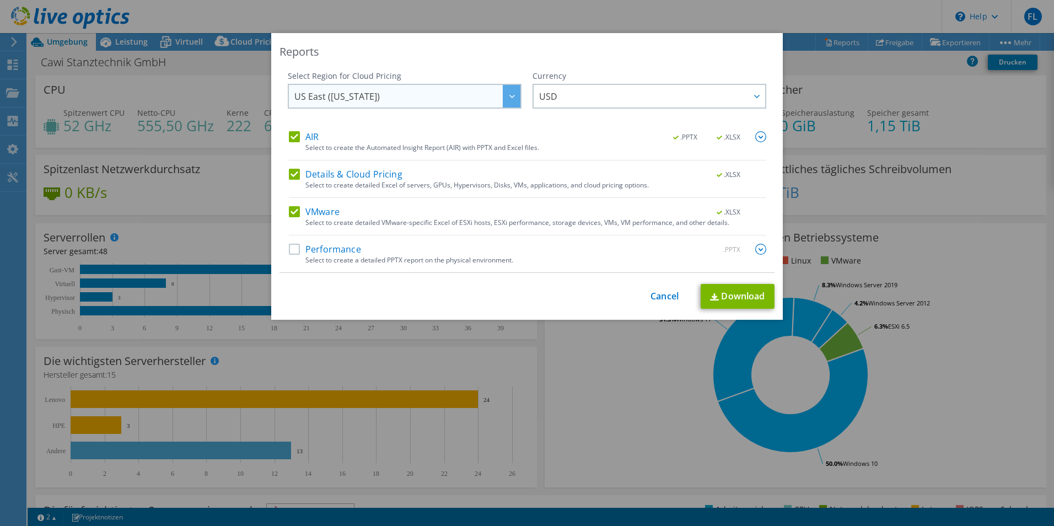
click at [510, 99] on div at bounding box center [512, 96] width 18 height 23
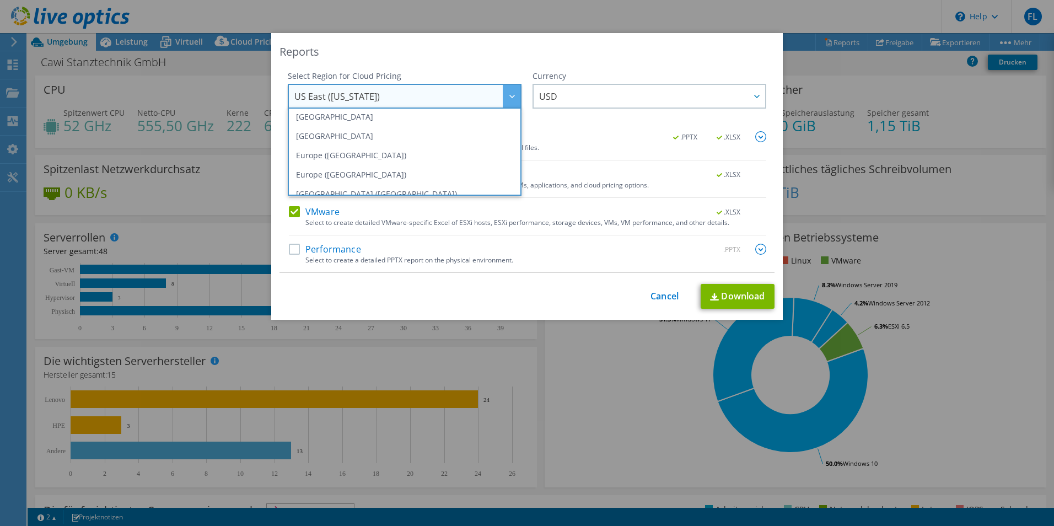
scroll to position [112, 0]
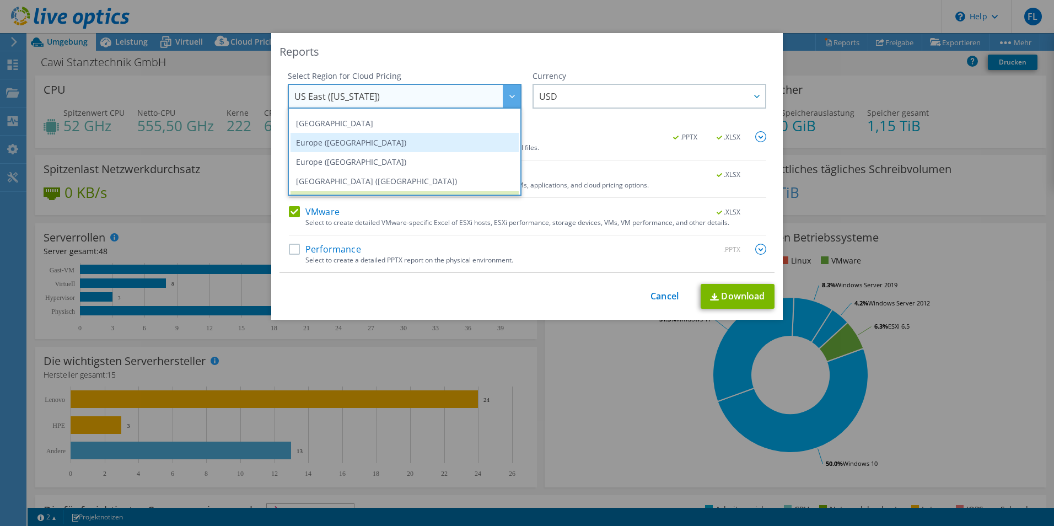
click at [373, 144] on li "Europe ([GEOGRAPHIC_DATA])" at bounding box center [404, 142] width 228 height 19
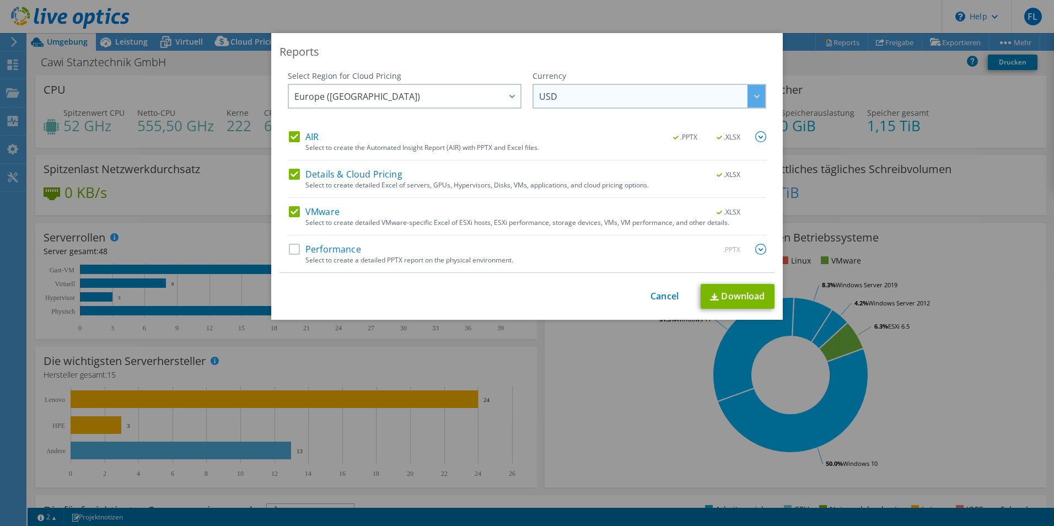
click at [754, 95] on icon at bounding box center [757, 96] width 6 height 3
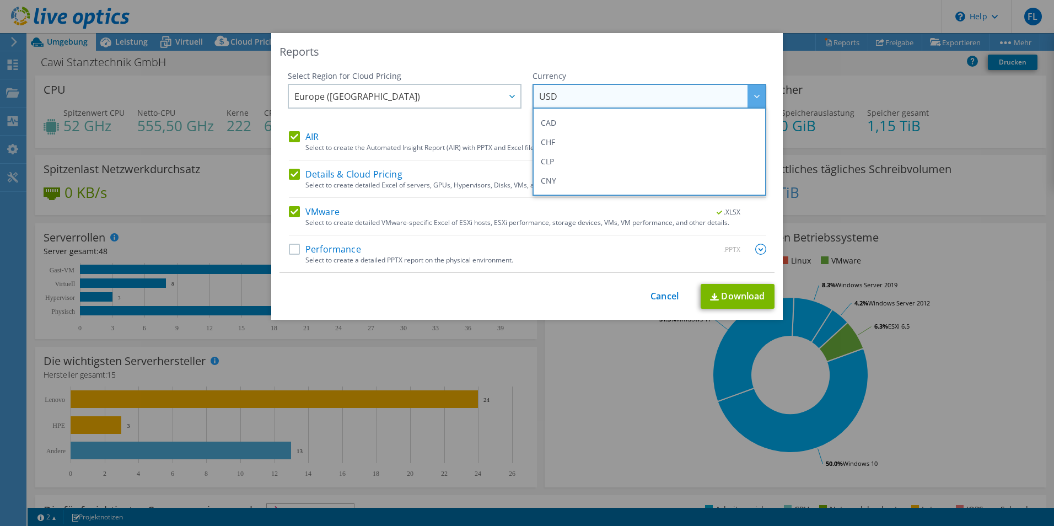
scroll to position [110, 0]
click at [573, 167] on li "EUR" at bounding box center [649, 163] width 228 height 19
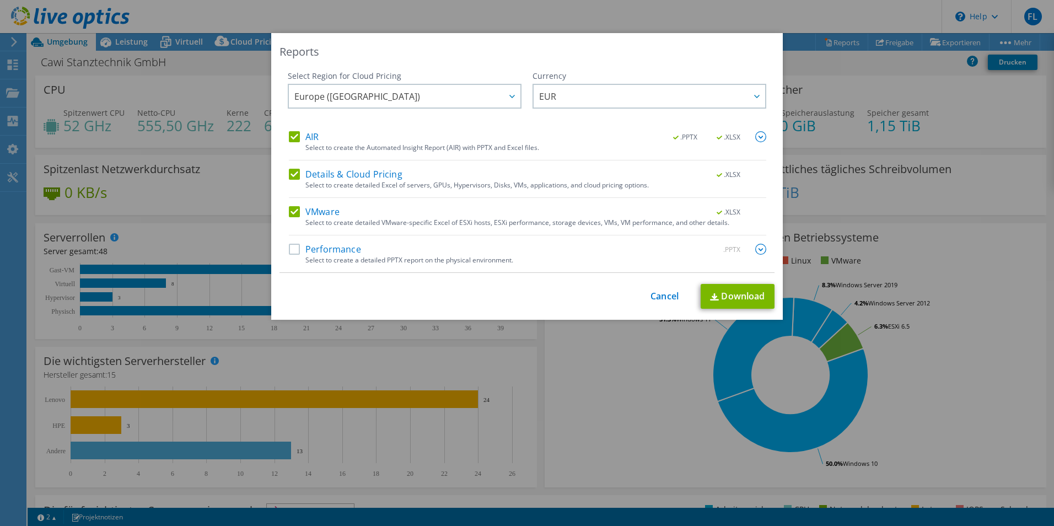
click at [289, 245] on label "Performance" at bounding box center [325, 249] width 72 height 11
click at [0, 0] on input "Performance" at bounding box center [0, 0] width 0 height 0
click at [750, 298] on link "Download" at bounding box center [738, 296] width 74 height 25
click at [656, 294] on link "Cancel" at bounding box center [664, 296] width 28 height 10
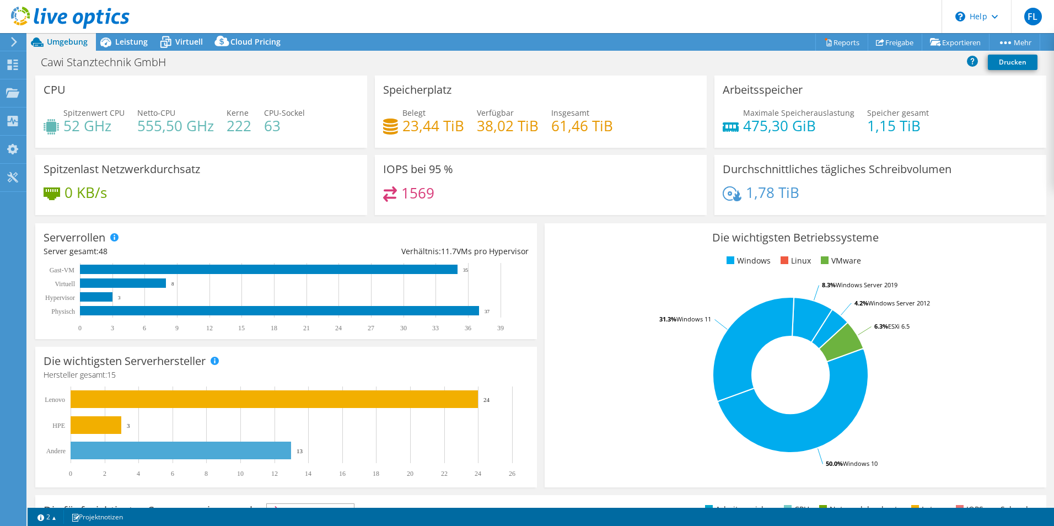
click at [62, 38] on span "Umgebung" at bounding box center [67, 41] width 41 height 10
click at [17, 39] on icon at bounding box center [14, 42] width 8 height 10
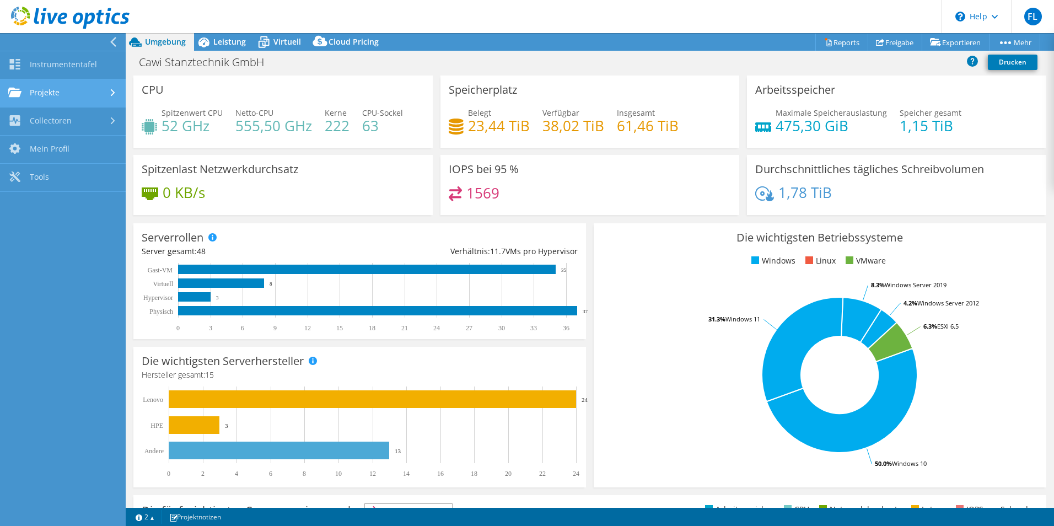
click at [76, 96] on link "Projekte" at bounding box center [63, 93] width 126 height 28
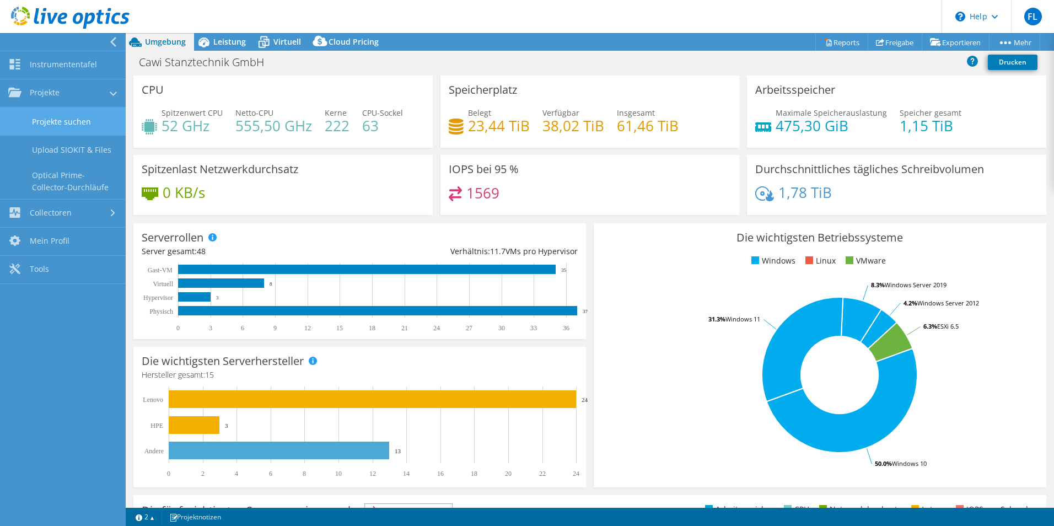
click at [78, 121] on link "Projekte suchen" at bounding box center [63, 121] width 126 height 28
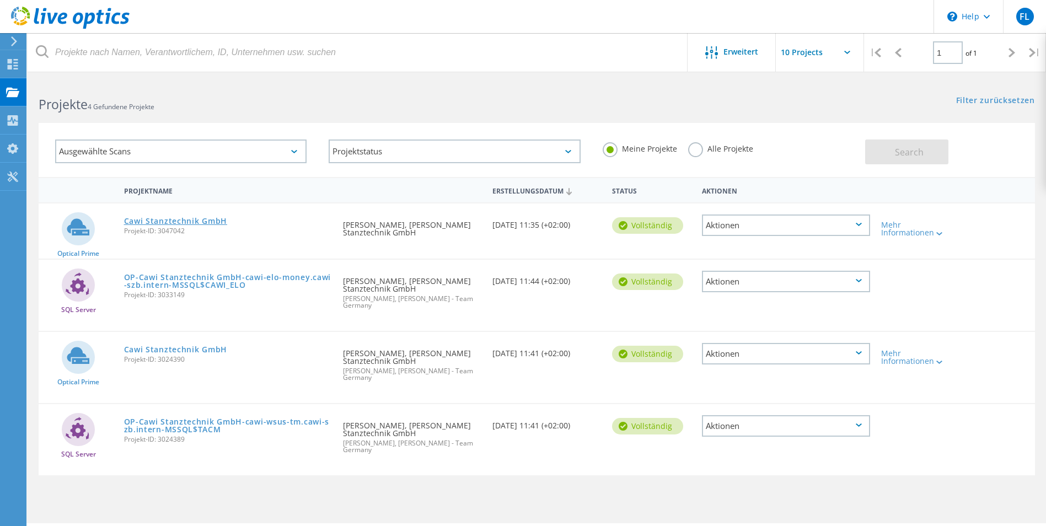
click at [178, 219] on link "Cawi Stanztechnik GmbH" at bounding box center [175, 221] width 103 height 8
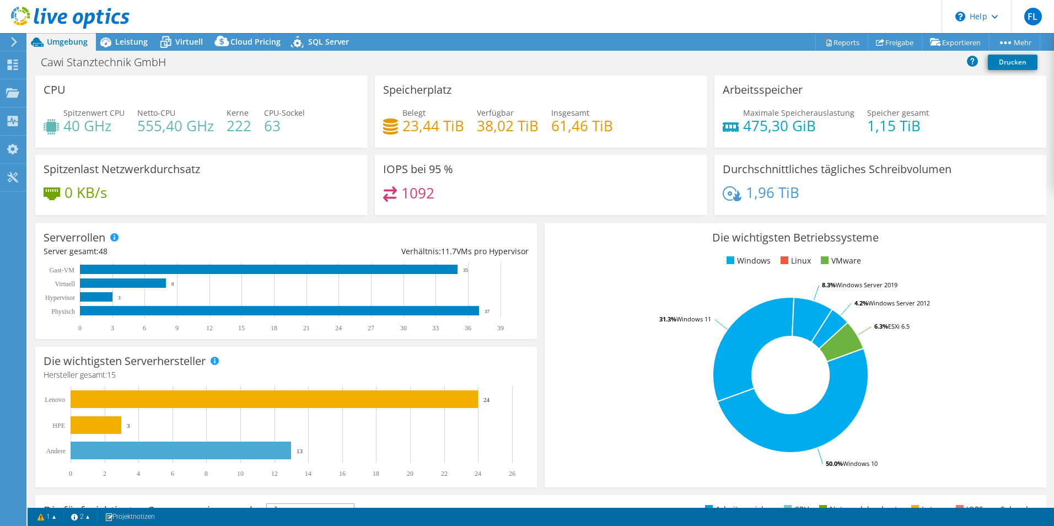
select select "EUFrankfurt"
select select "EUR"
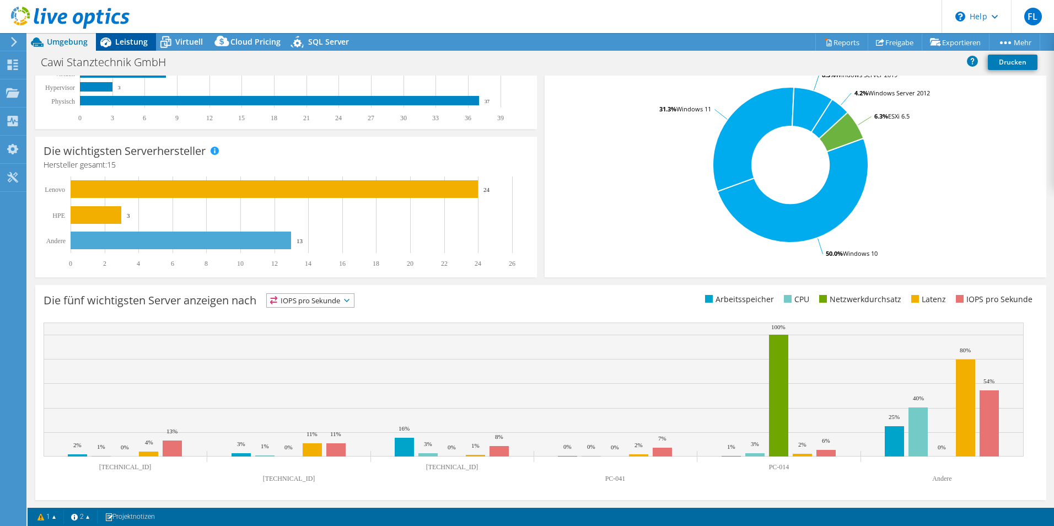
click at [131, 38] on span "Leistung" at bounding box center [131, 41] width 33 height 10
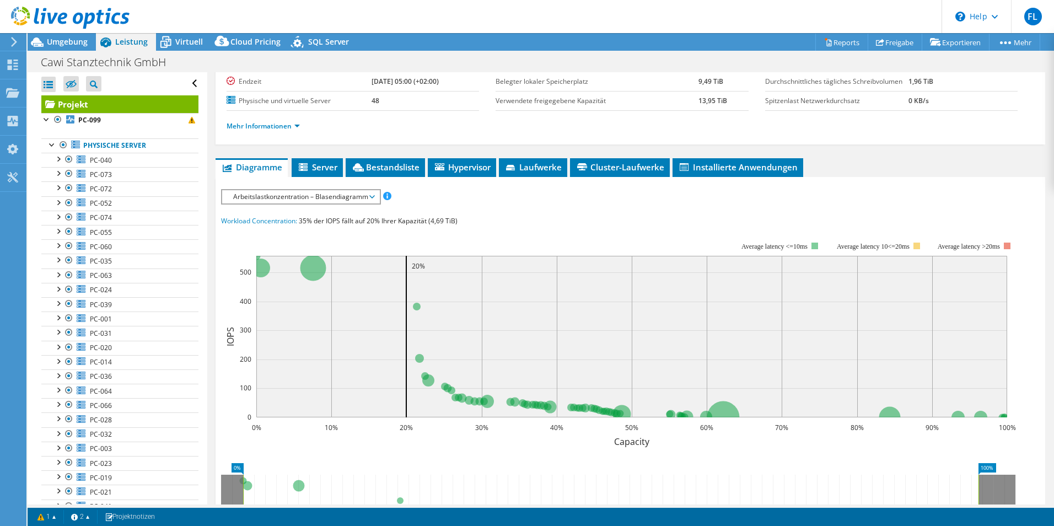
scroll to position [0, 0]
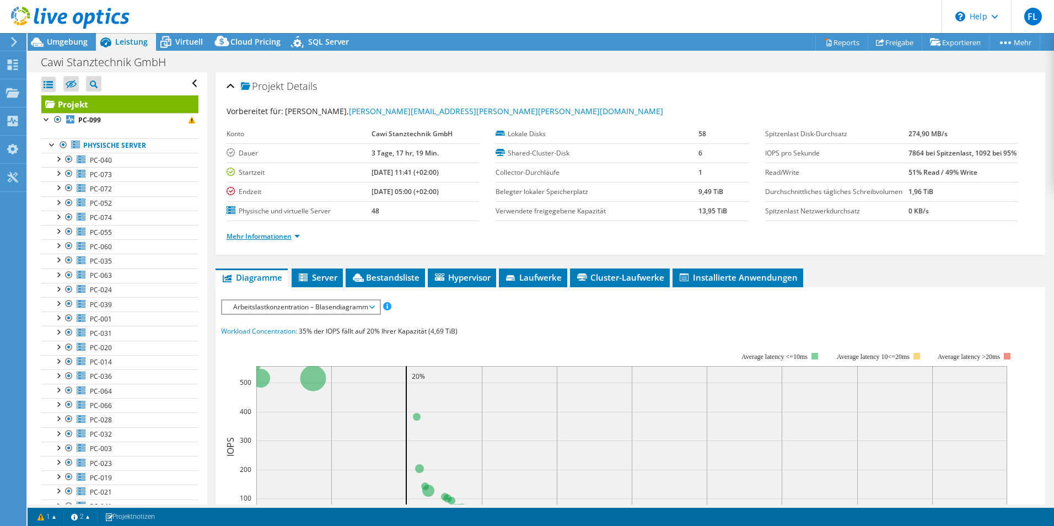
click at [294, 241] on link "Mehr Informationen" at bounding box center [263, 235] width 73 height 9
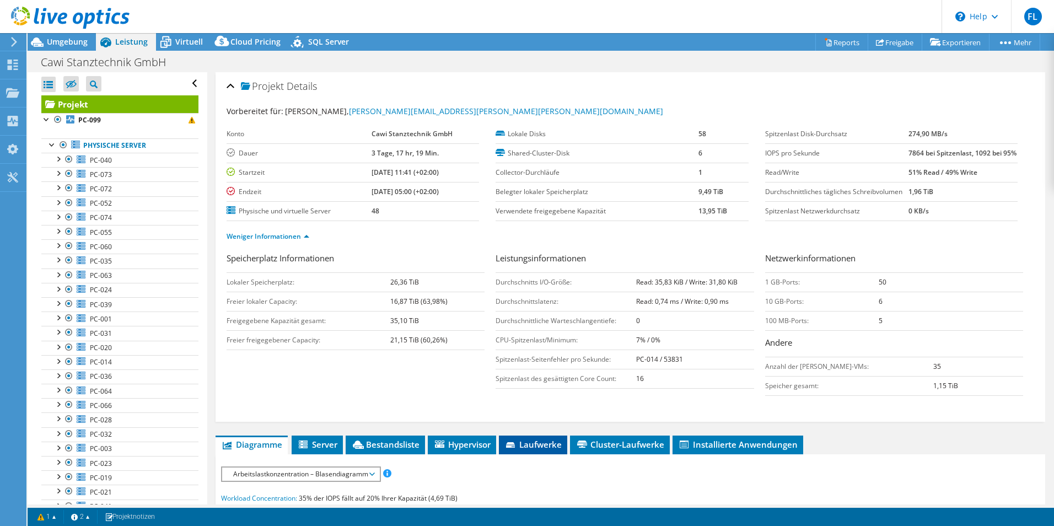
click at [525, 454] on li "Laufwerke" at bounding box center [533, 444] width 68 height 19
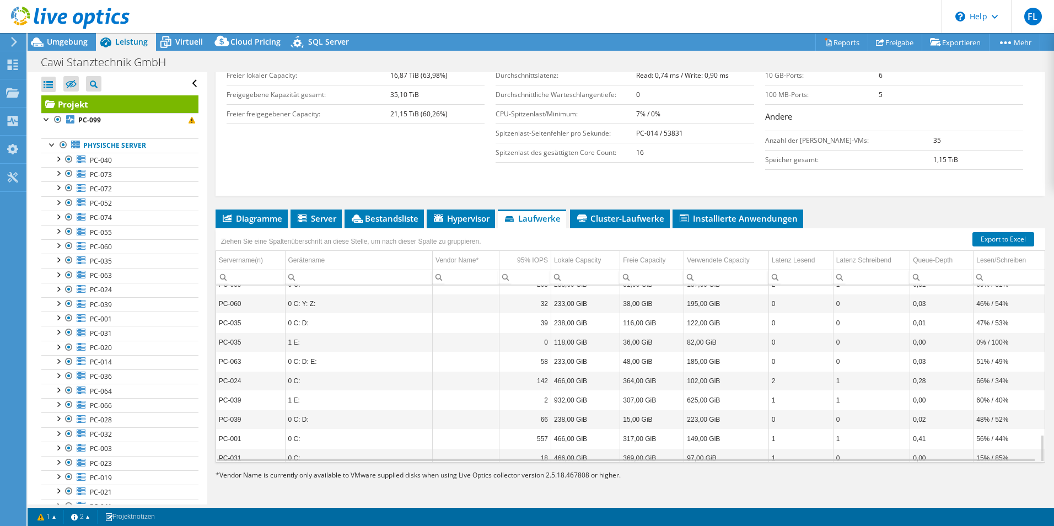
scroll to position [947, 0]
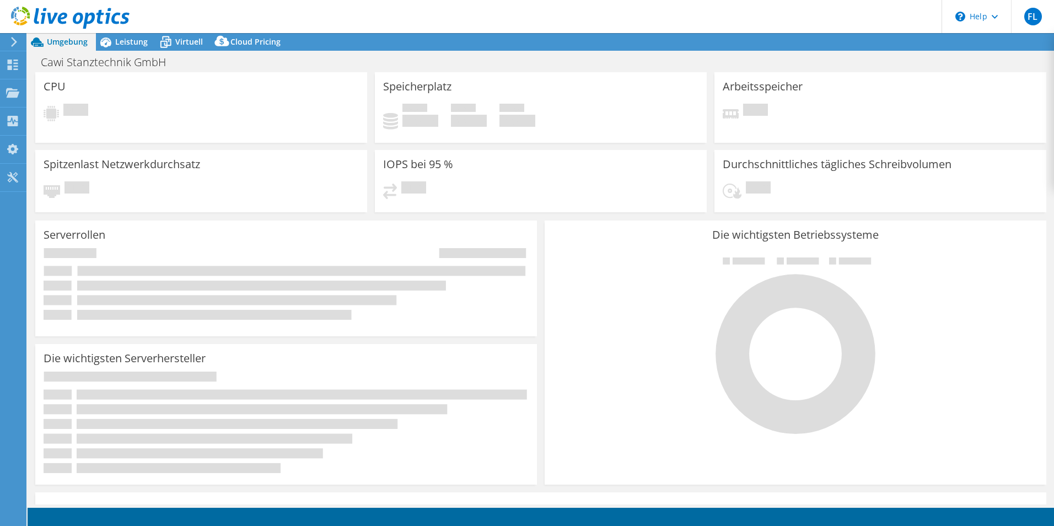
select select "EUFrankfurt"
select select "EUR"
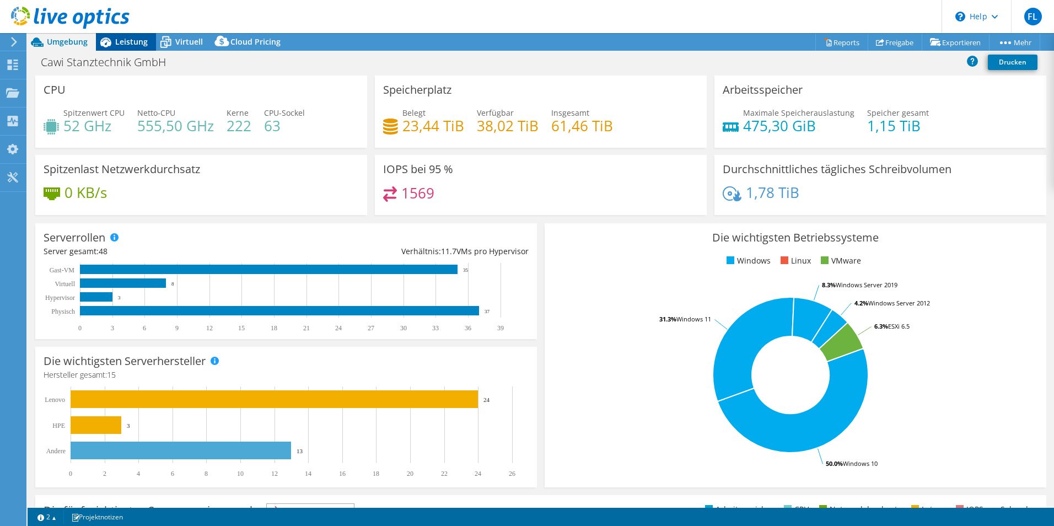
click at [127, 40] on span "Leistung" at bounding box center [131, 41] width 33 height 10
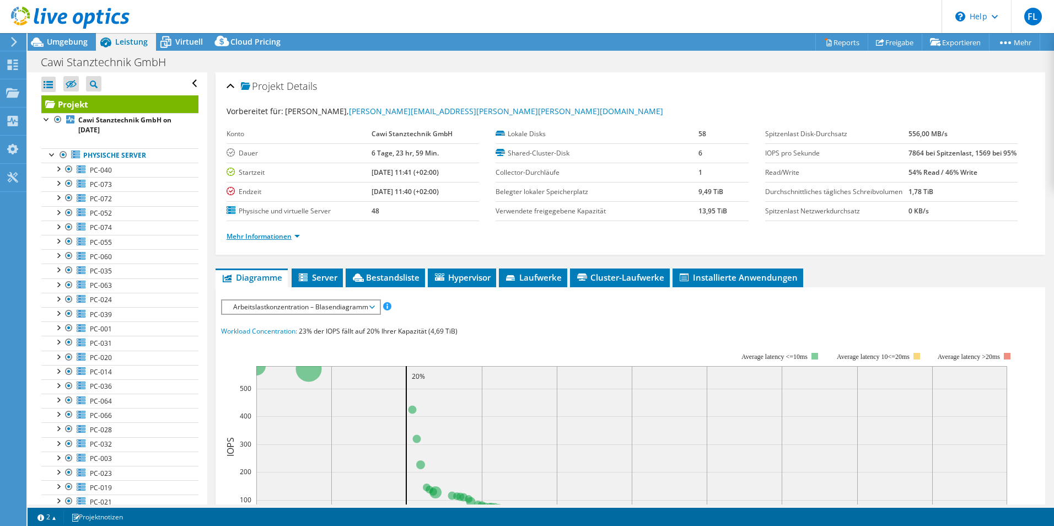
click at [292, 241] on link "Mehr Informationen" at bounding box center [263, 235] width 73 height 9
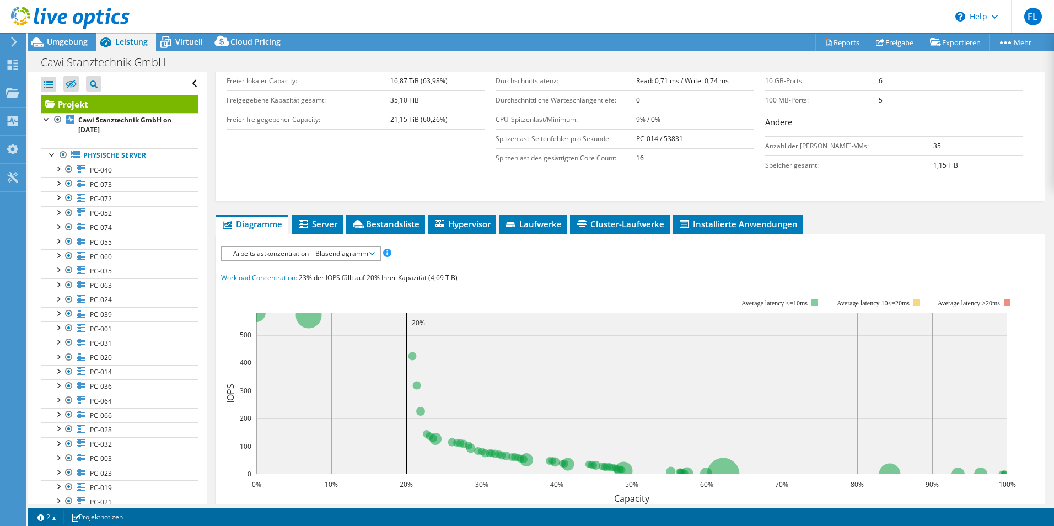
scroll to position [276, 0]
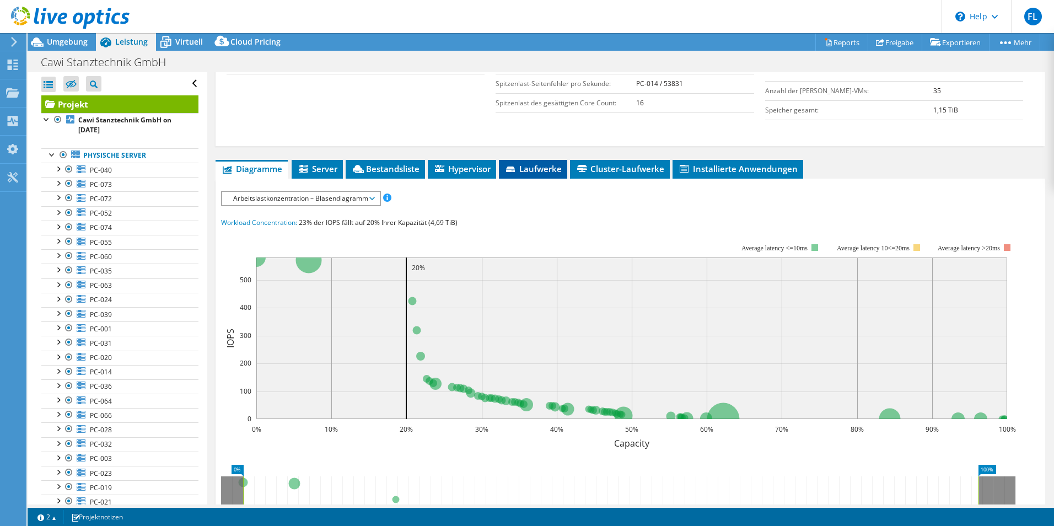
click at [551, 174] on span "Laufwerke" at bounding box center [532, 168] width 57 height 11
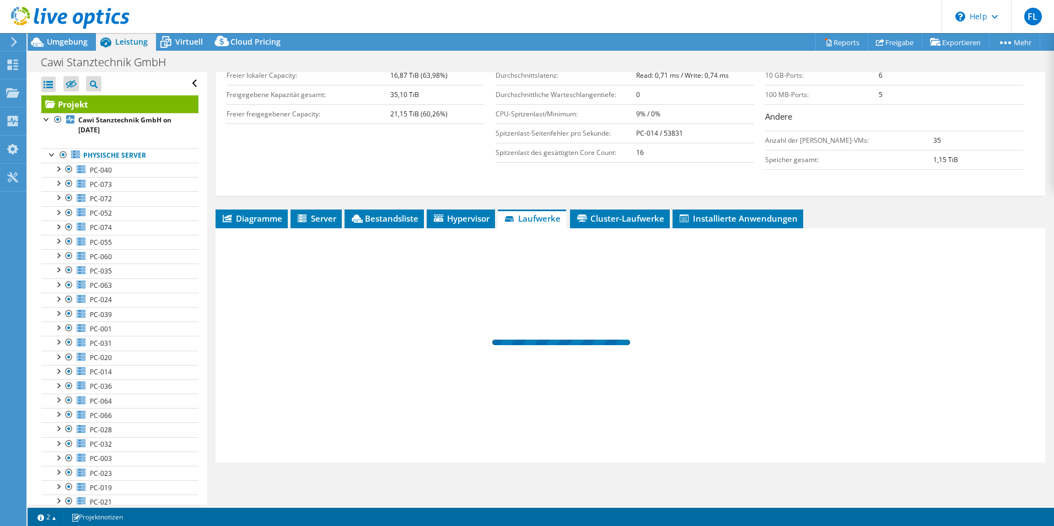
scroll to position [248, 0]
